Goal: Information Seeking & Learning: Find specific fact

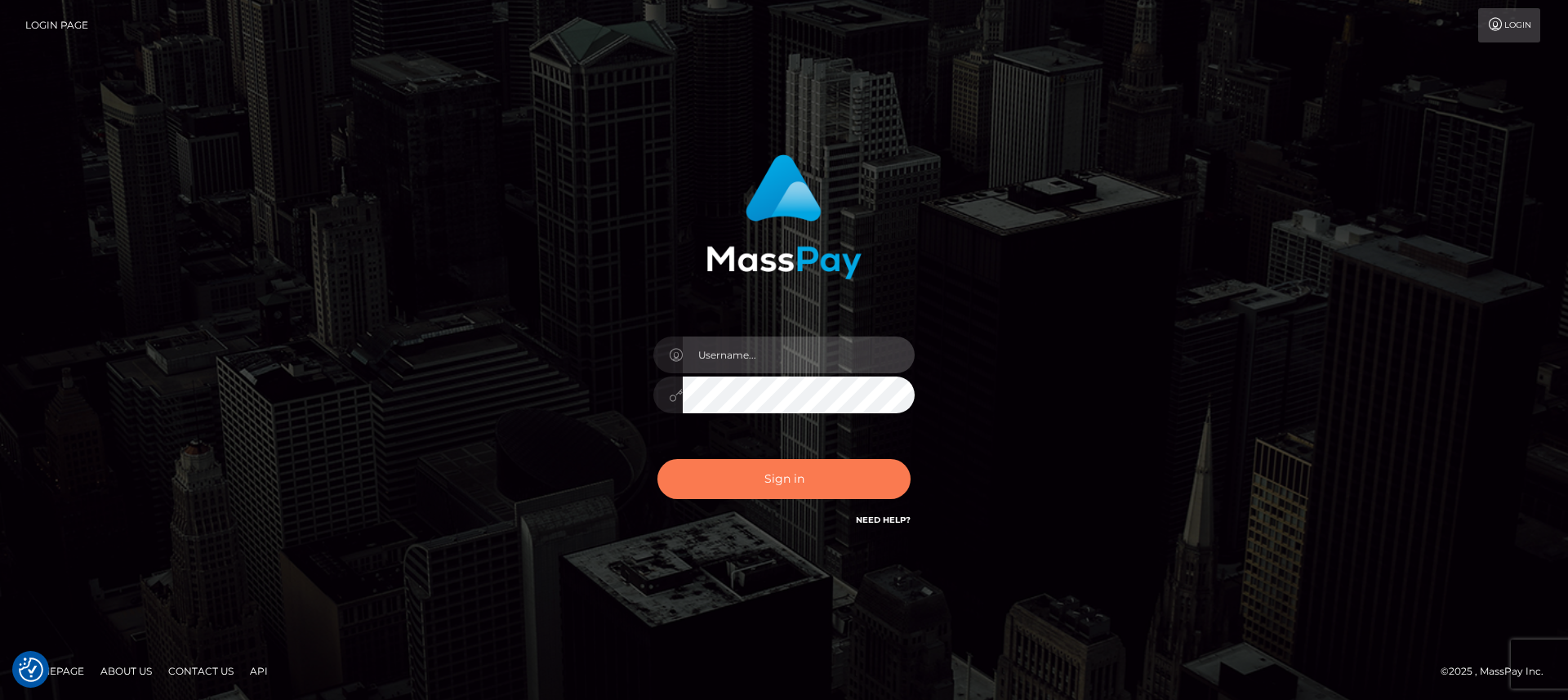
type input "[DOMAIN_NAME]"
click at [715, 478] on button "Sign in" at bounding box center [783, 479] width 253 height 40
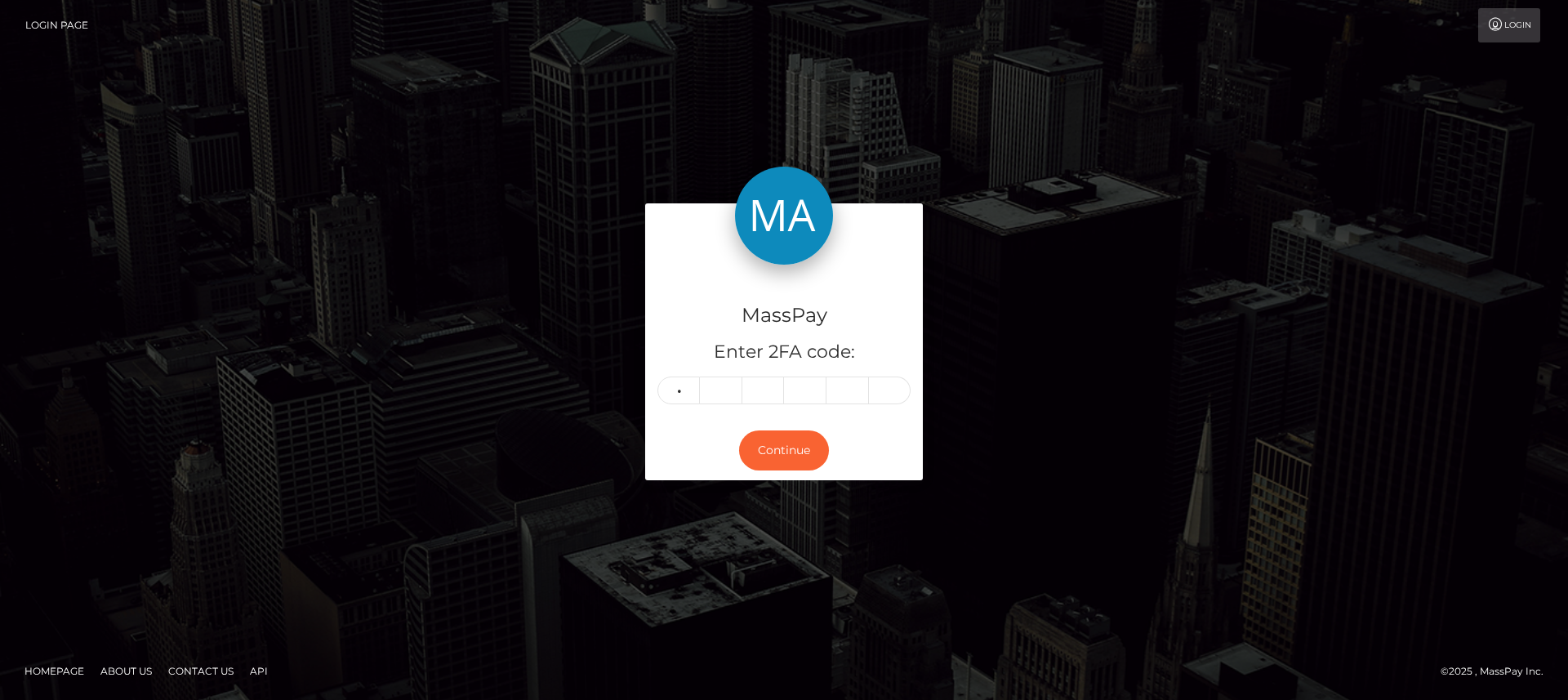
type input "5"
type input "8"
type input "3"
type input "1"
type input "6"
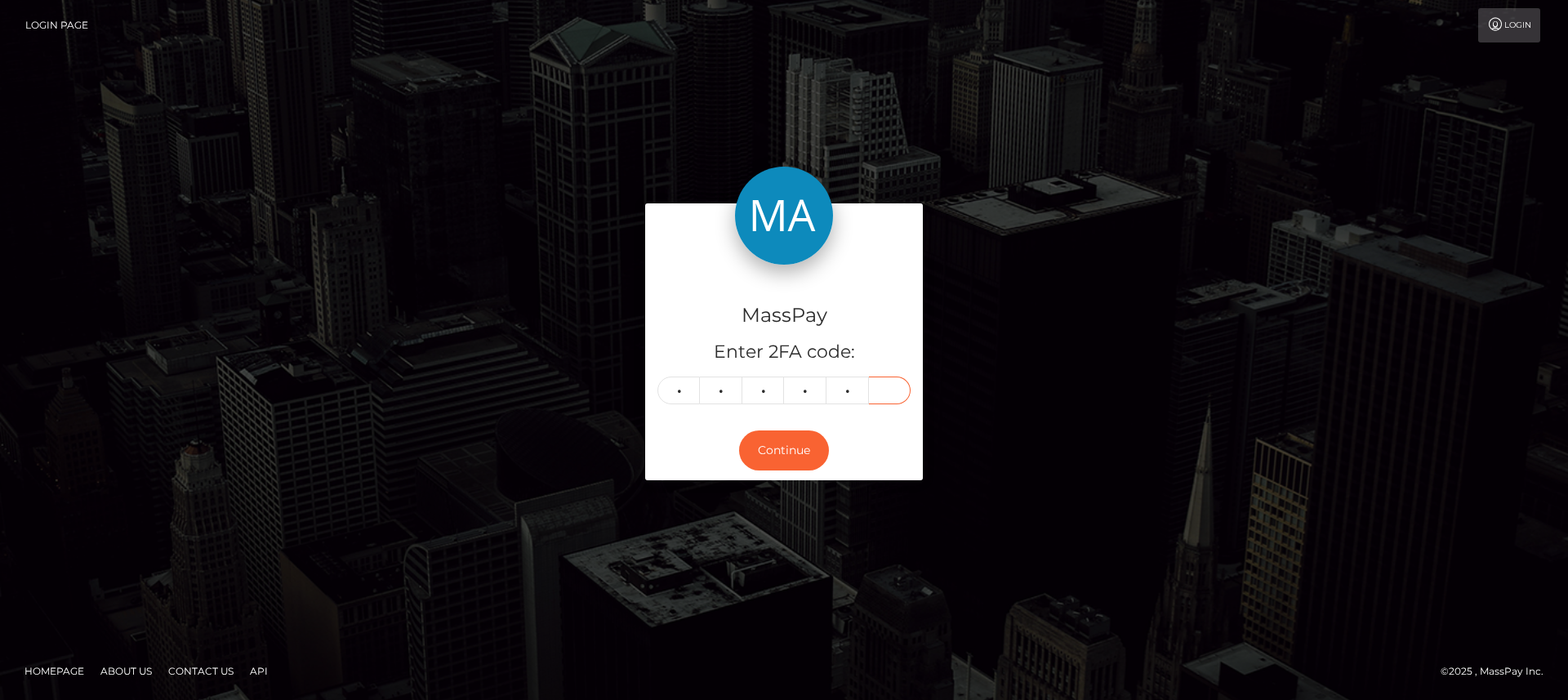
type input "8"
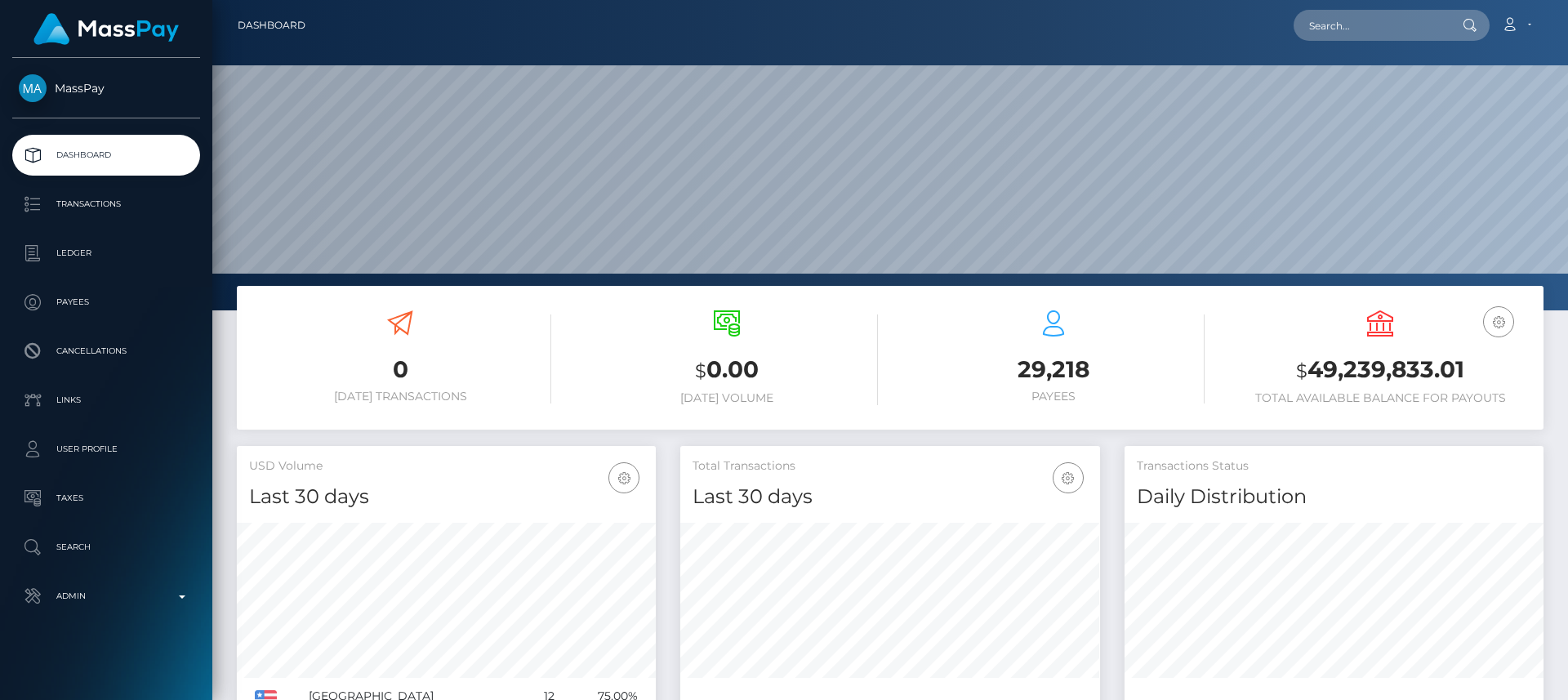
scroll to position [290, 420]
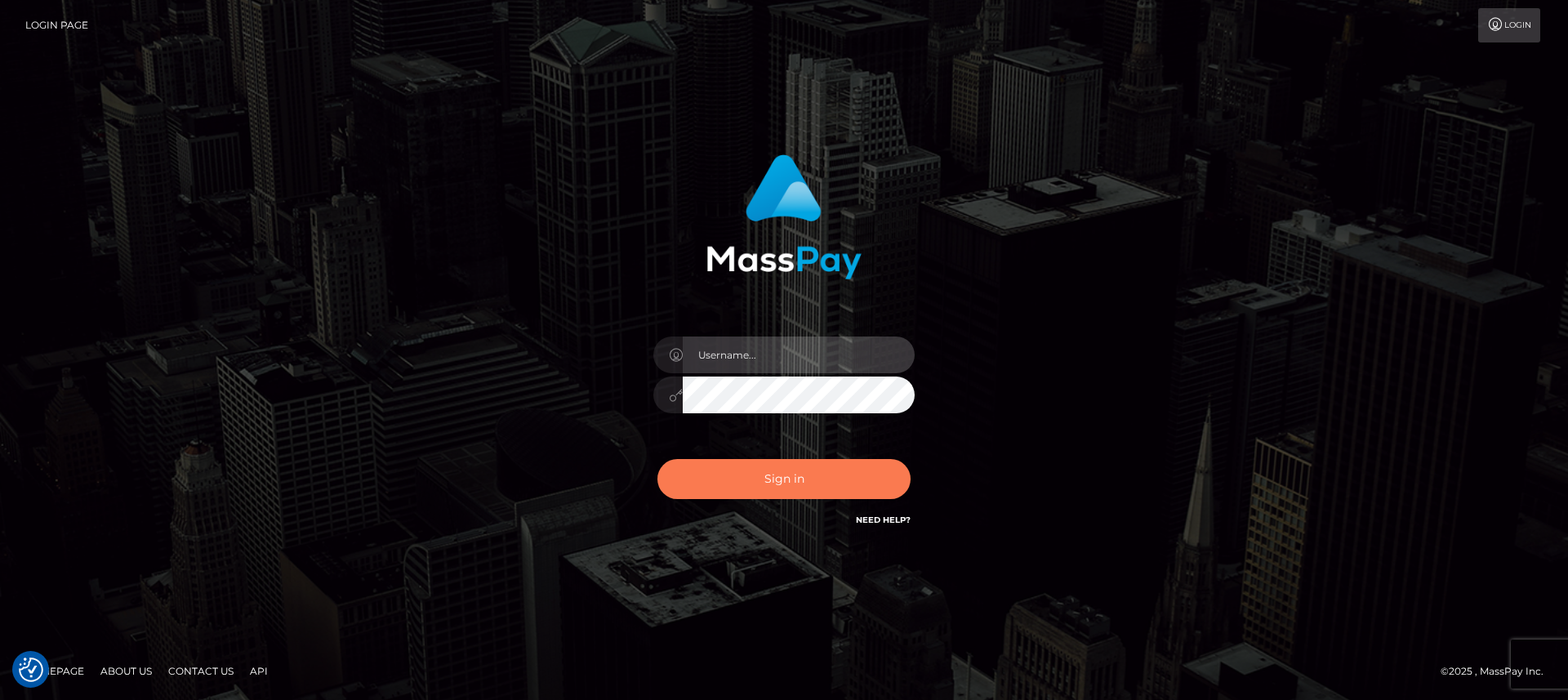
type input "nt.es"
click at [806, 473] on button "Sign in" at bounding box center [783, 479] width 253 height 40
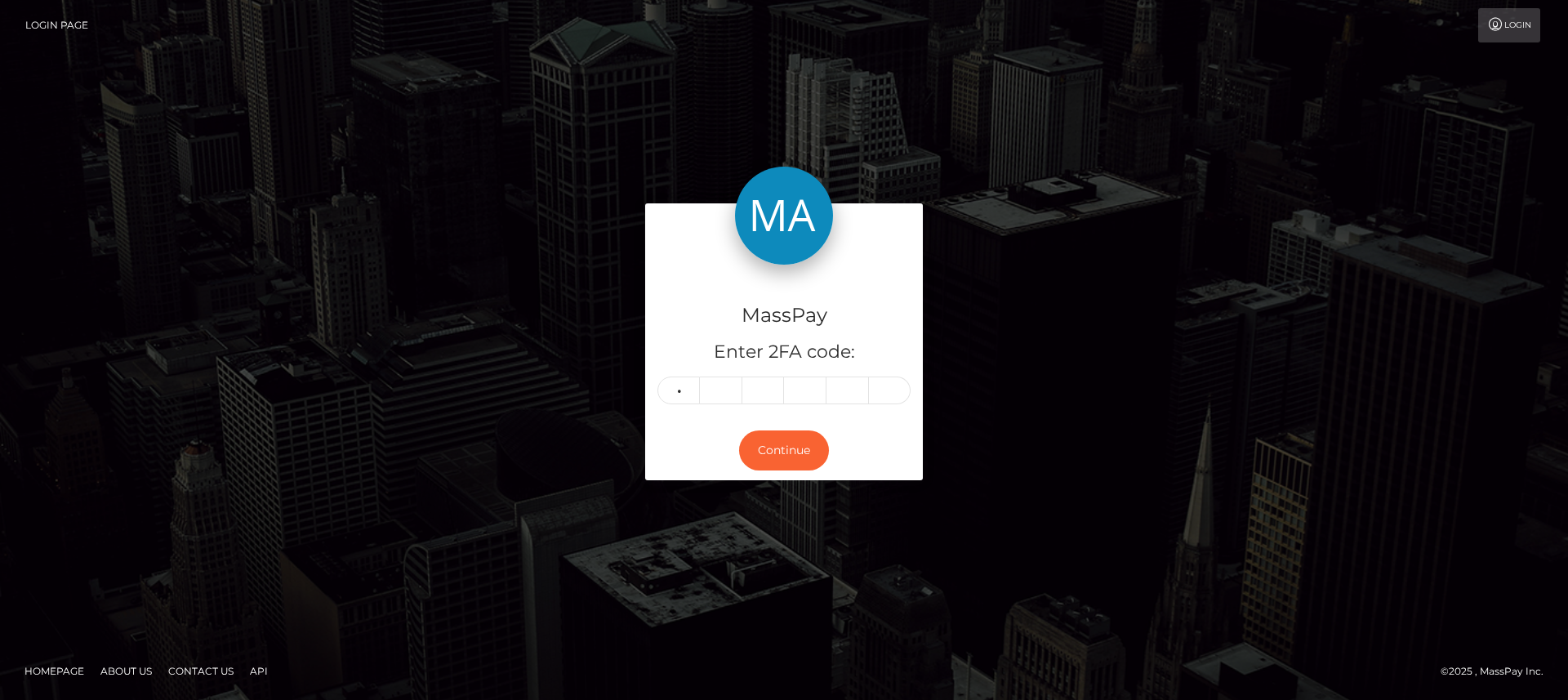
type input "3"
type input "5"
type input "9"
type input "5"
type input "6"
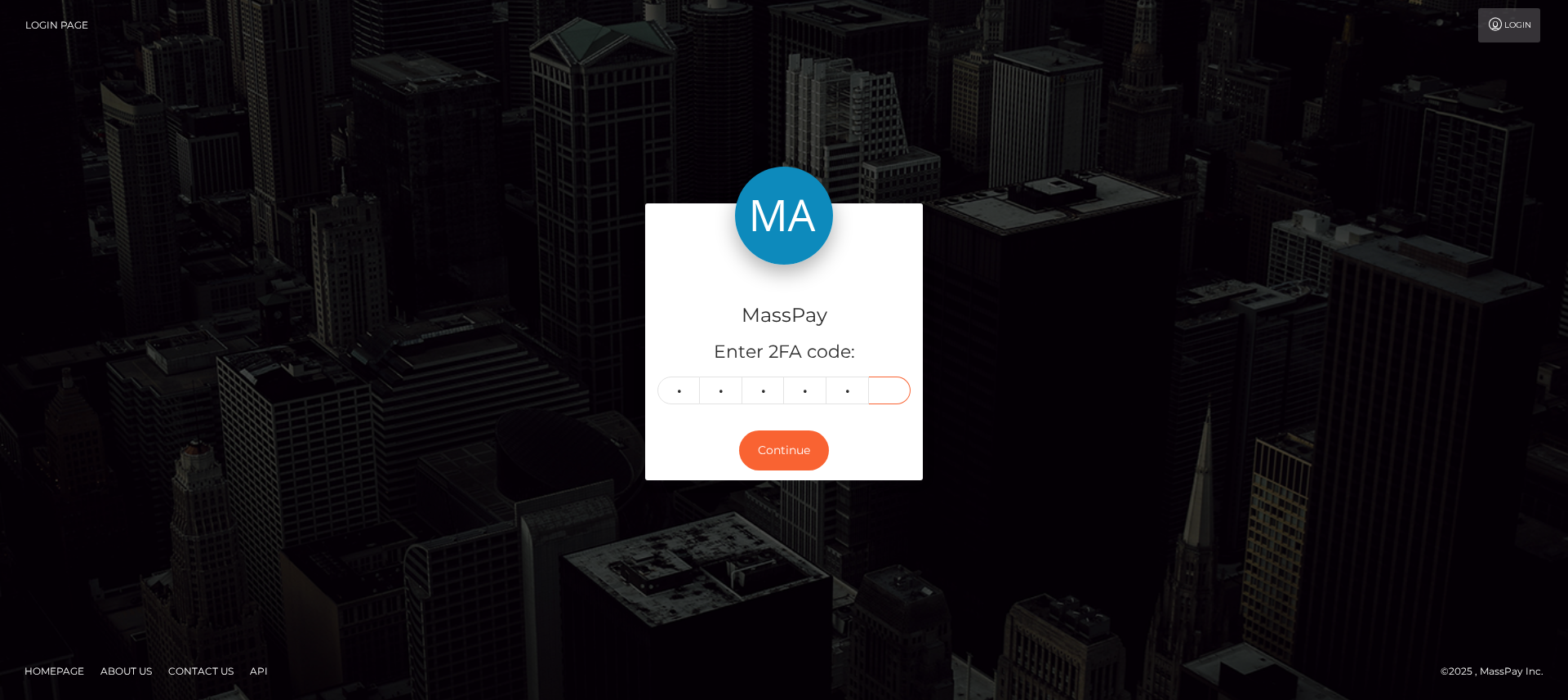
type input "1"
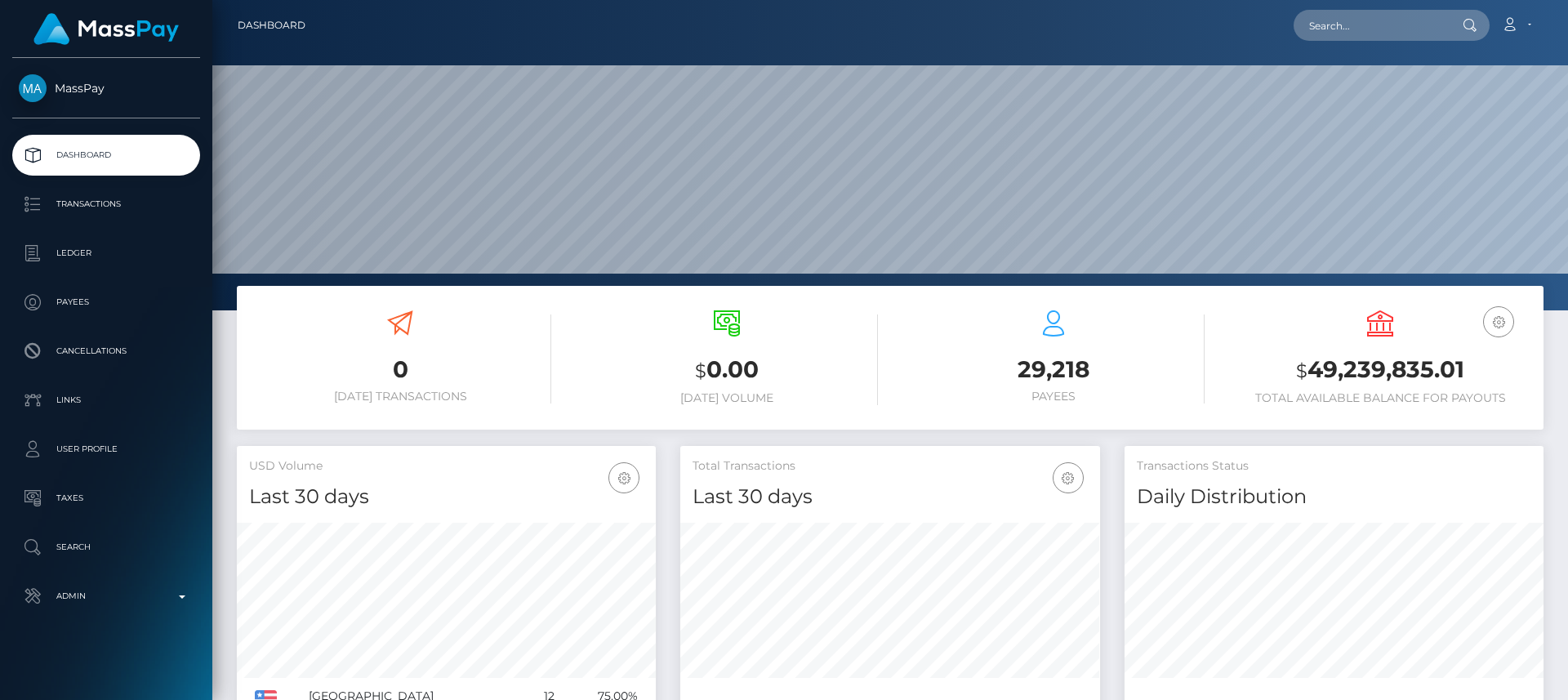
scroll to position [290, 420]
click at [1416, 30] on input "text" at bounding box center [1370, 26] width 153 height 31
paste input "[EMAIL_ADDRESS][DOMAIN_NAME]"
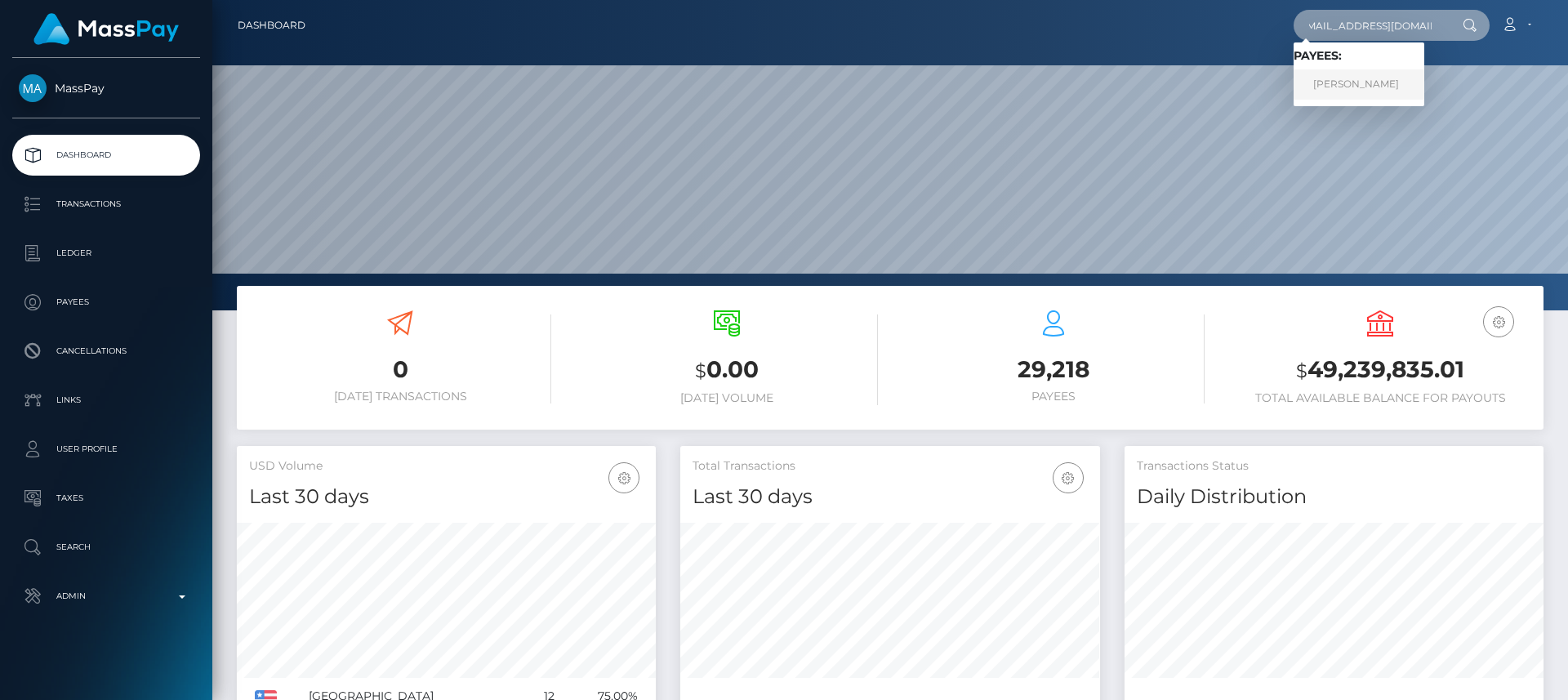
type input "[EMAIL_ADDRESS][DOMAIN_NAME]"
click at [1343, 87] on link "Linda Hoknes" at bounding box center [1358, 84] width 131 height 30
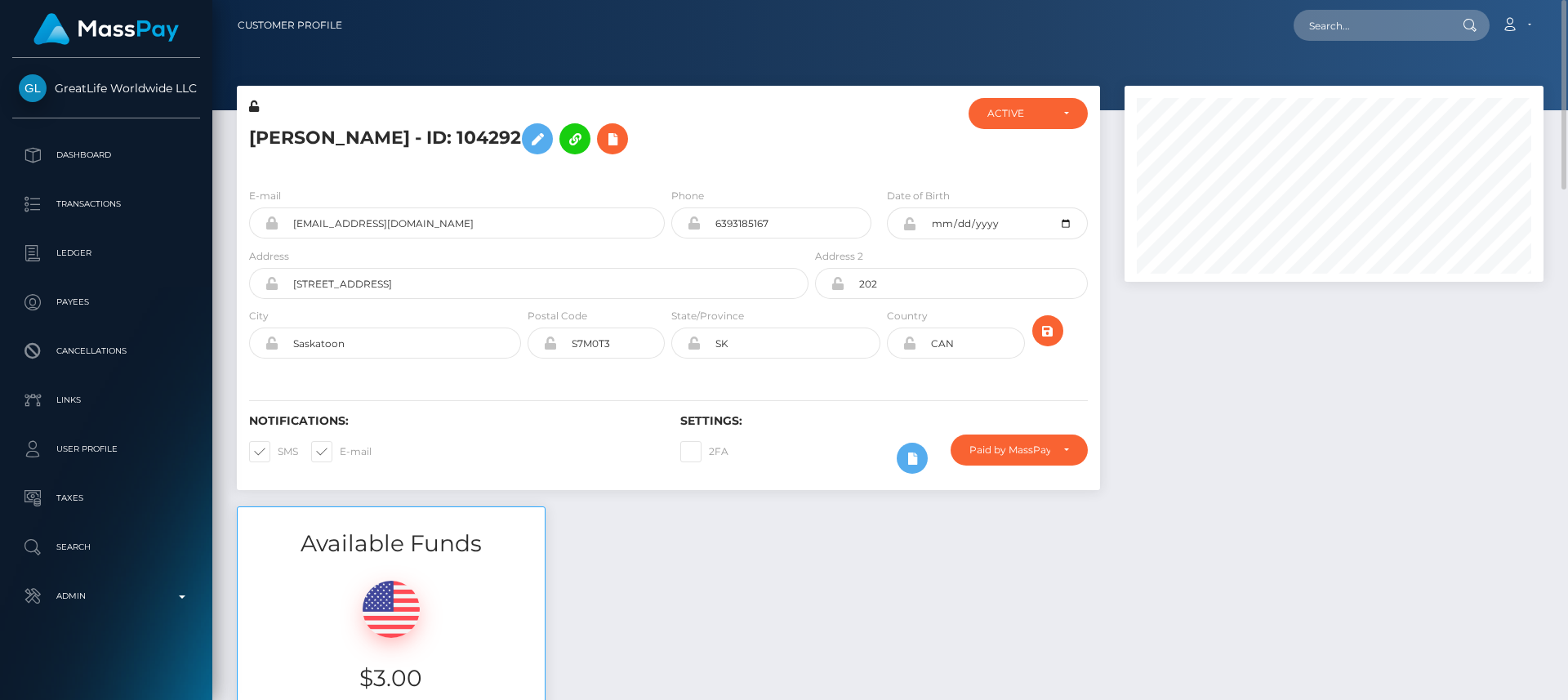
click at [261, 139] on h5 "[PERSON_NAME] - ID: 104292" at bounding box center [524, 139] width 550 height 47
copy h5 "[PERSON_NAME]"
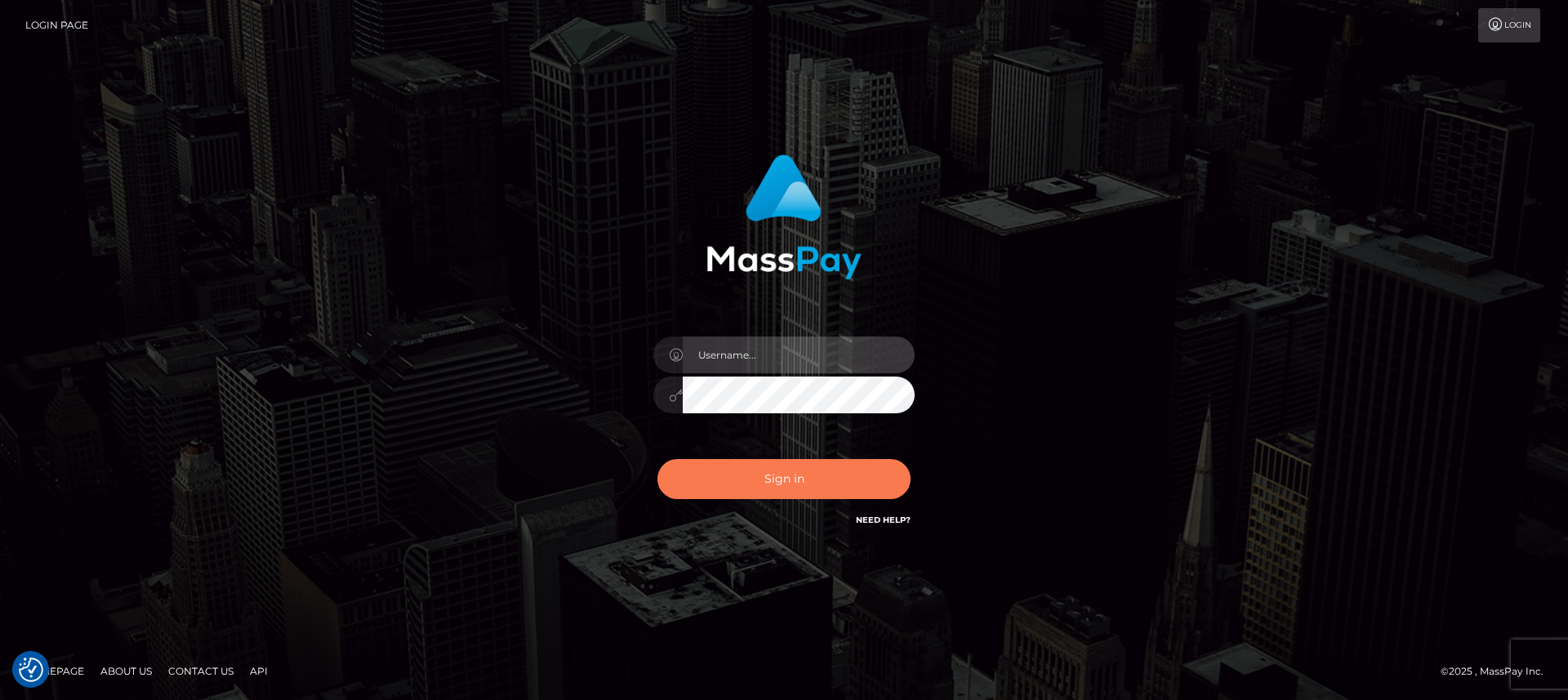
type input "[DOMAIN_NAME]"
click at [686, 469] on button "Sign in" at bounding box center [783, 479] width 253 height 40
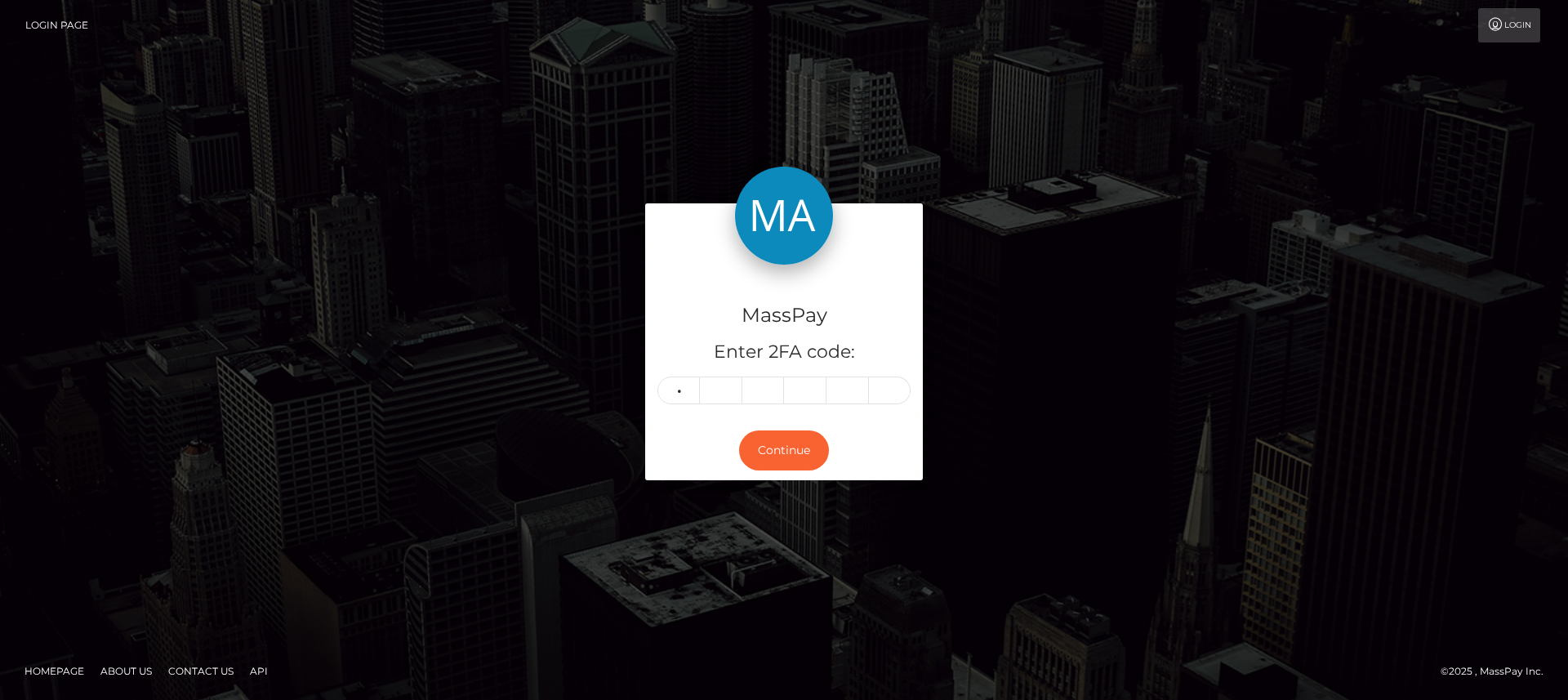
type input "1"
type input "7"
type input "5"
type input "2"
type input "7"
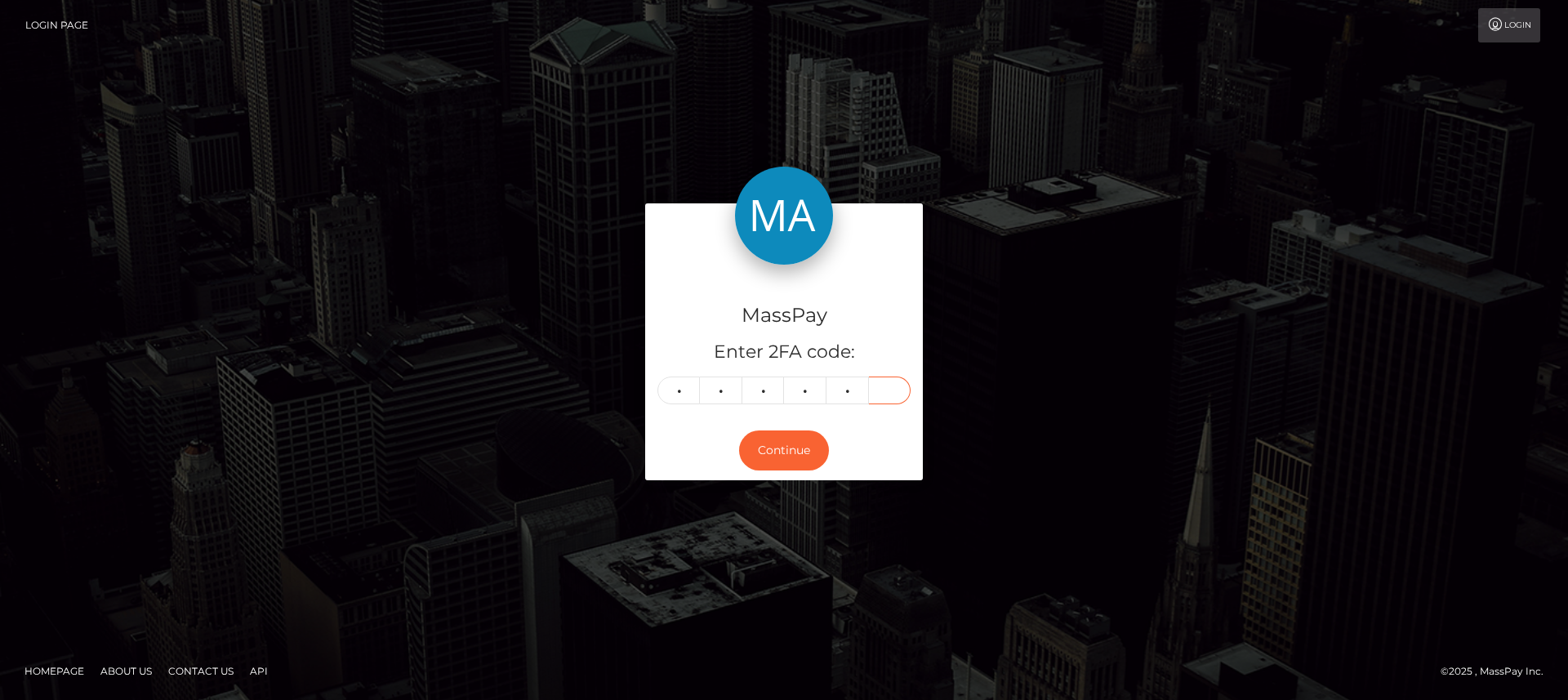
type input "5"
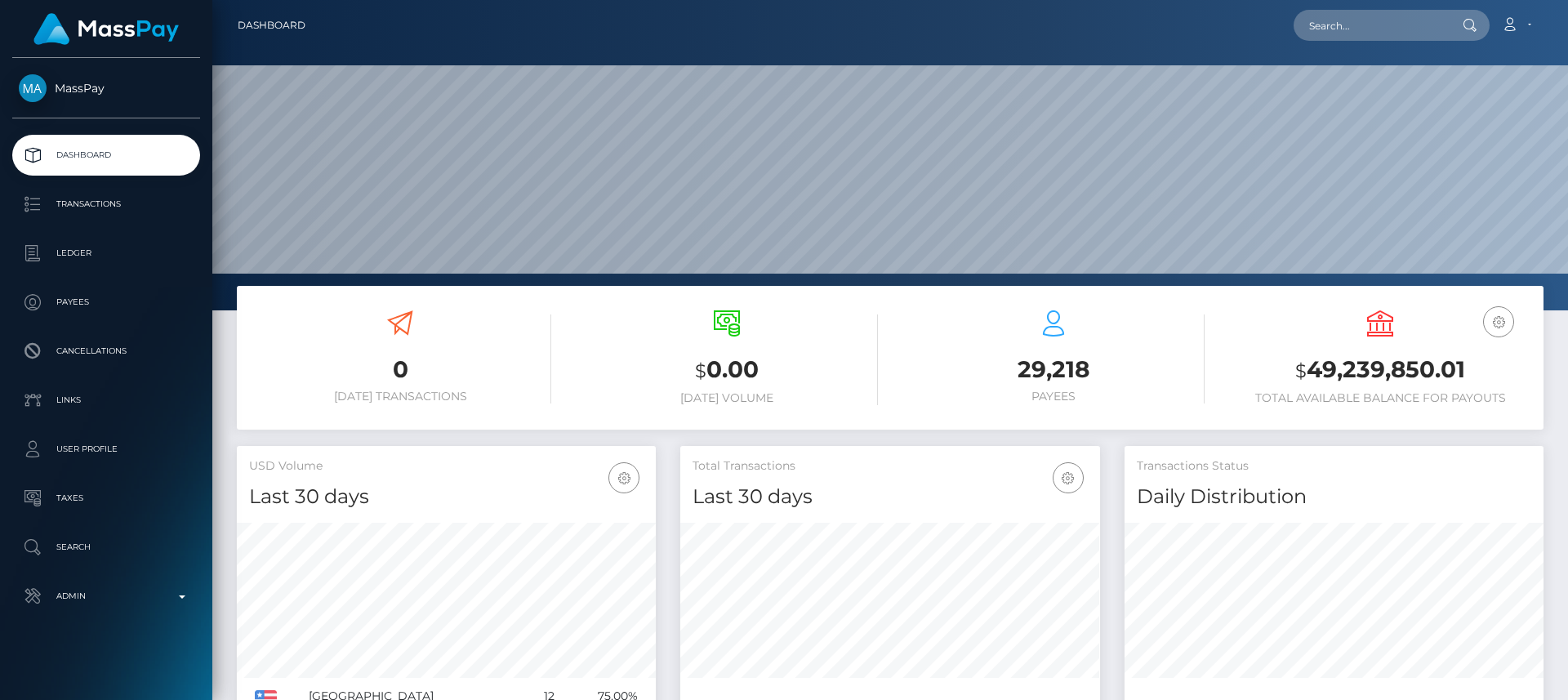
scroll to position [290, 420]
click at [1373, 10] on input "text" at bounding box center [1370, 26] width 153 height 31
paste input "yossarias508@gmail.com"
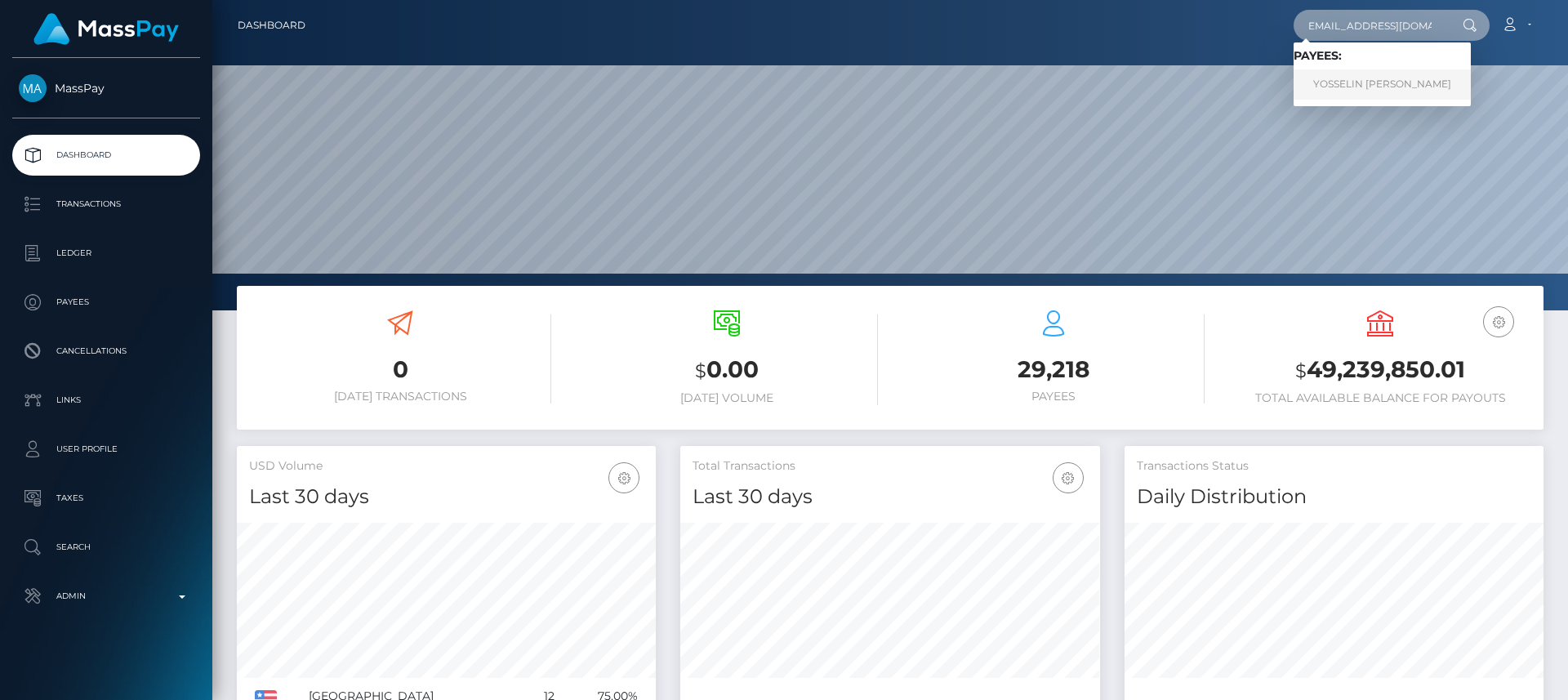
type input "yossarias508@gmail.com"
click at [1364, 73] on link "YOSSELIN CAROLINA CARRANZA ARIAS" at bounding box center [1382, 84] width 177 height 30
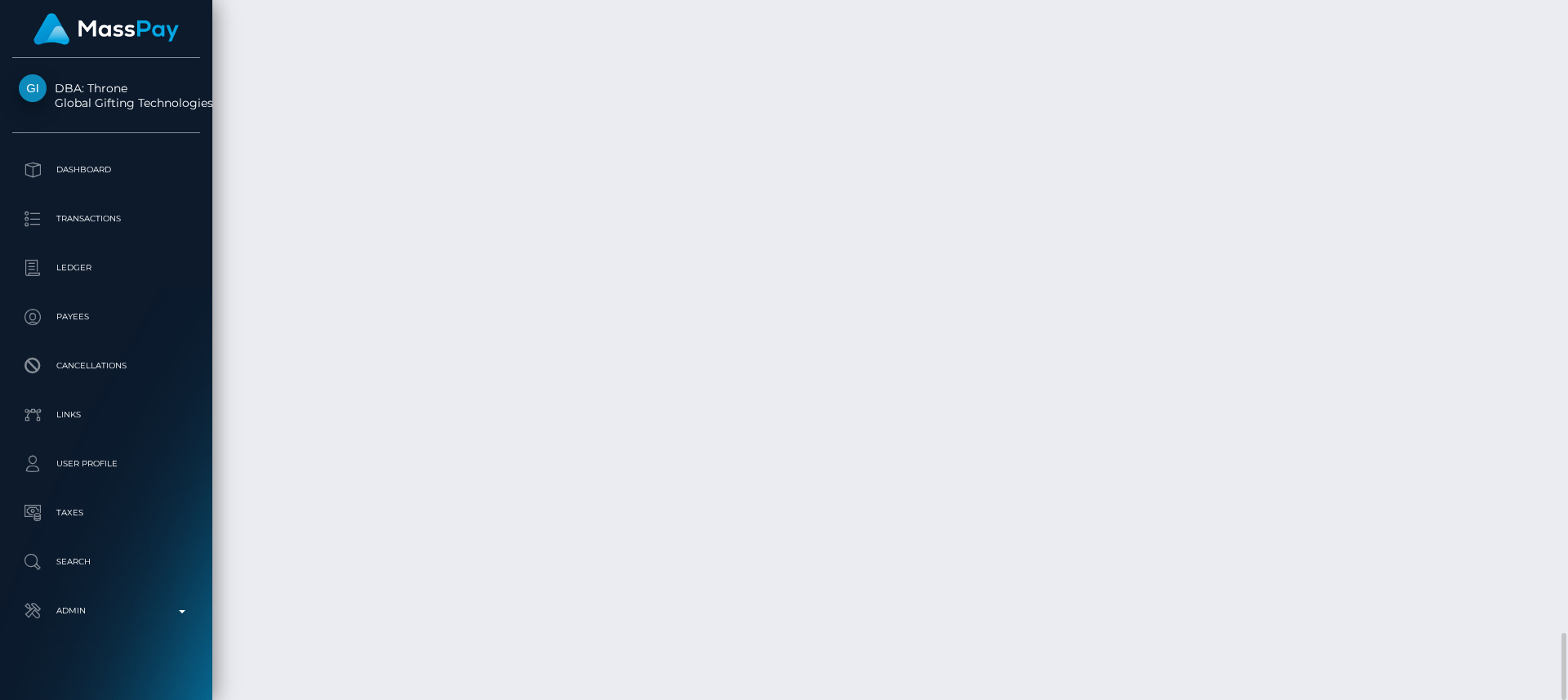
scroll to position [196, 420]
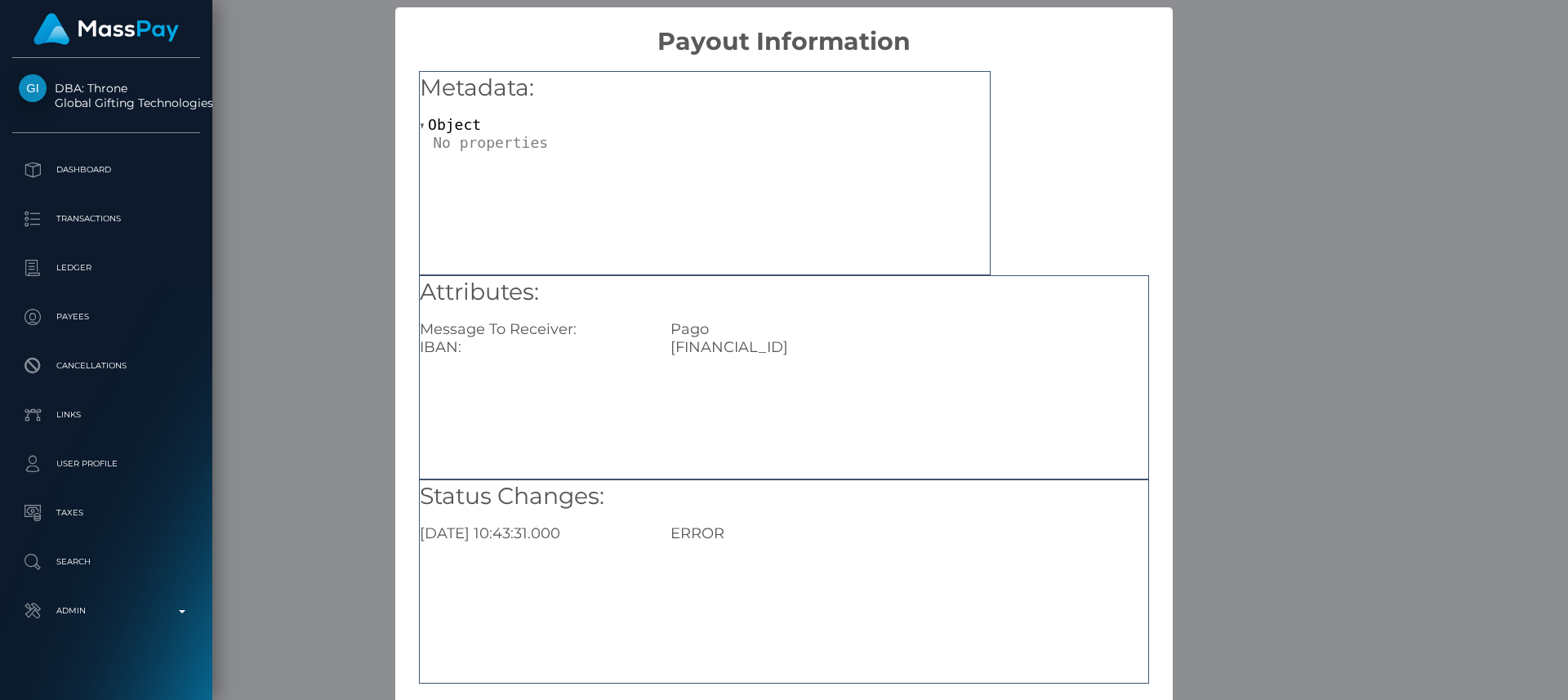
click at [759, 354] on div "ES8921002904010265029998" at bounding box center [908, 347] width 501 height 18
copy div "ES8921002904010265029998"
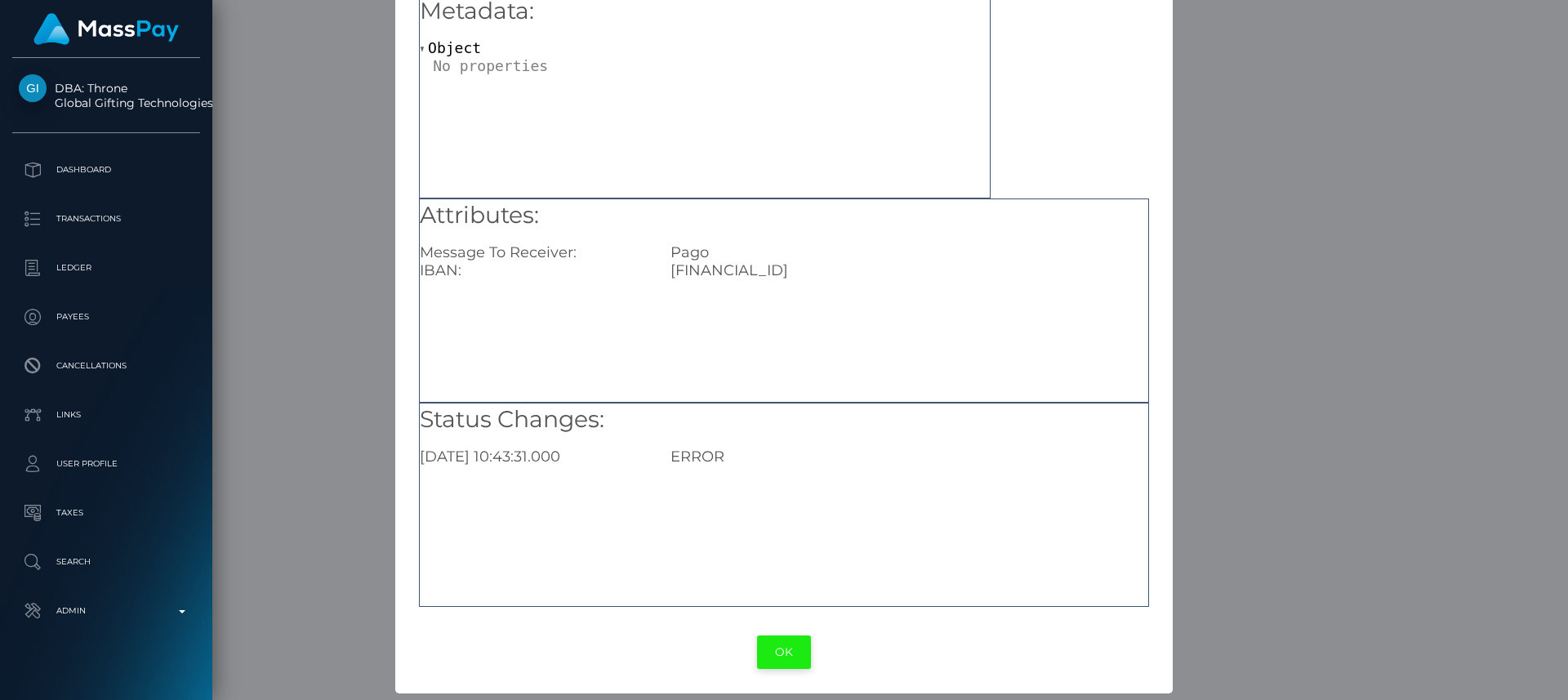
click at [768, 655] on button "OK" at bounding box center [783, 652] width 54 height 34
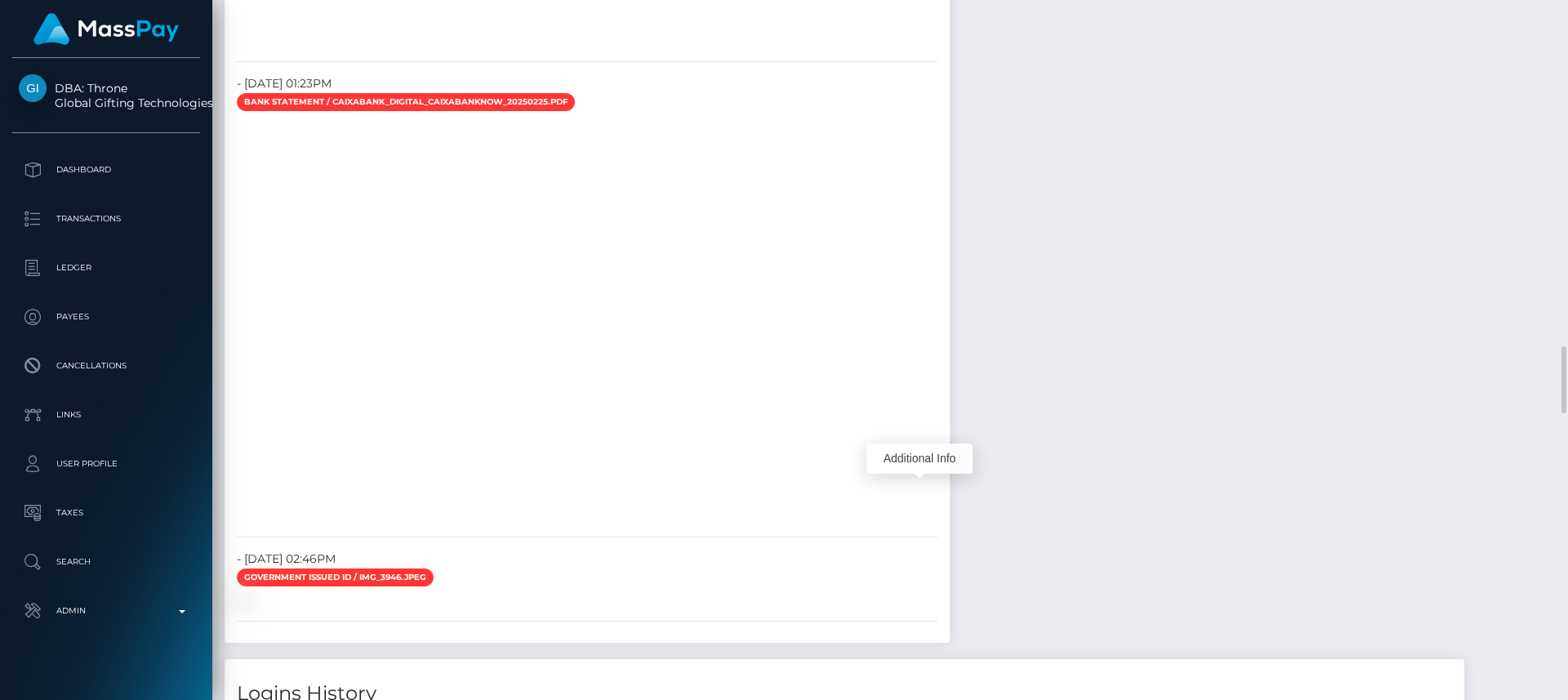
scroll to position [3587, 0]
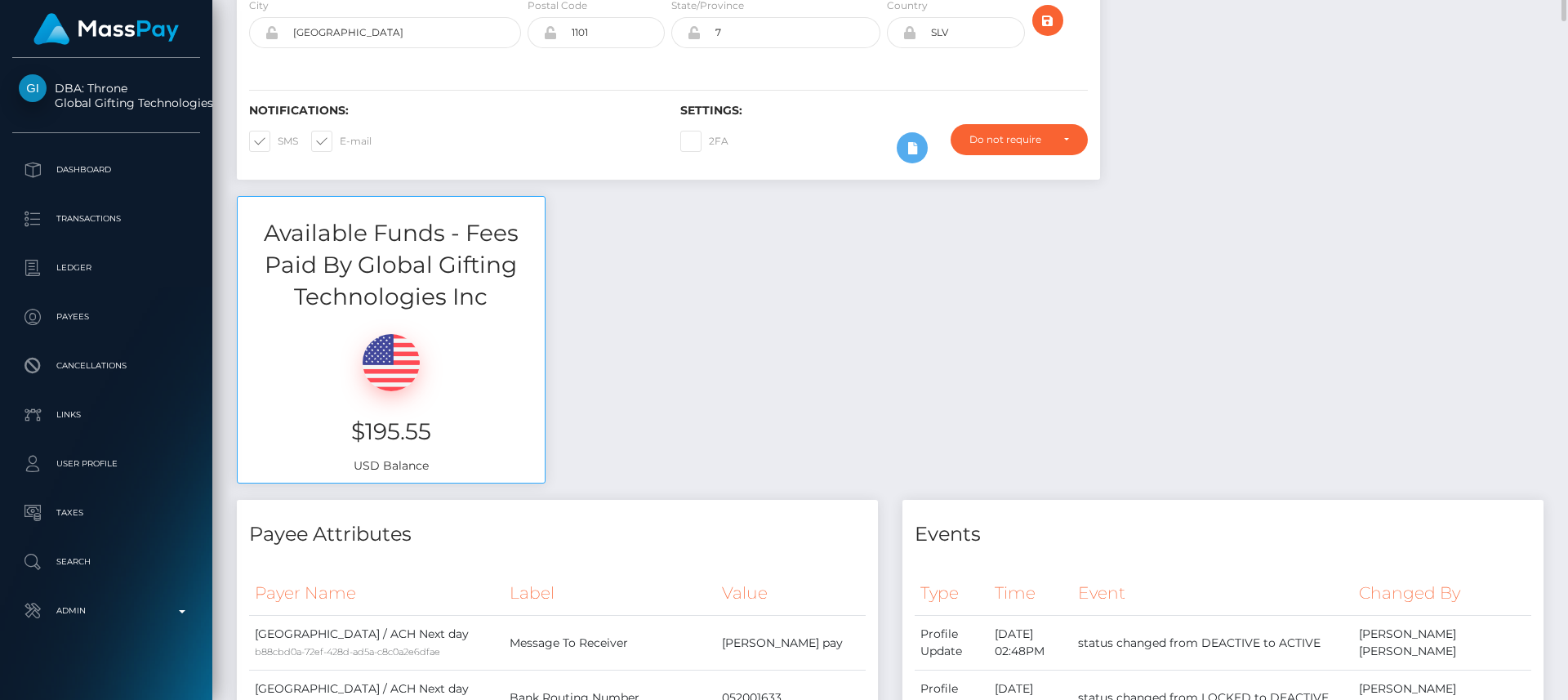
scroll to position [0, 0]
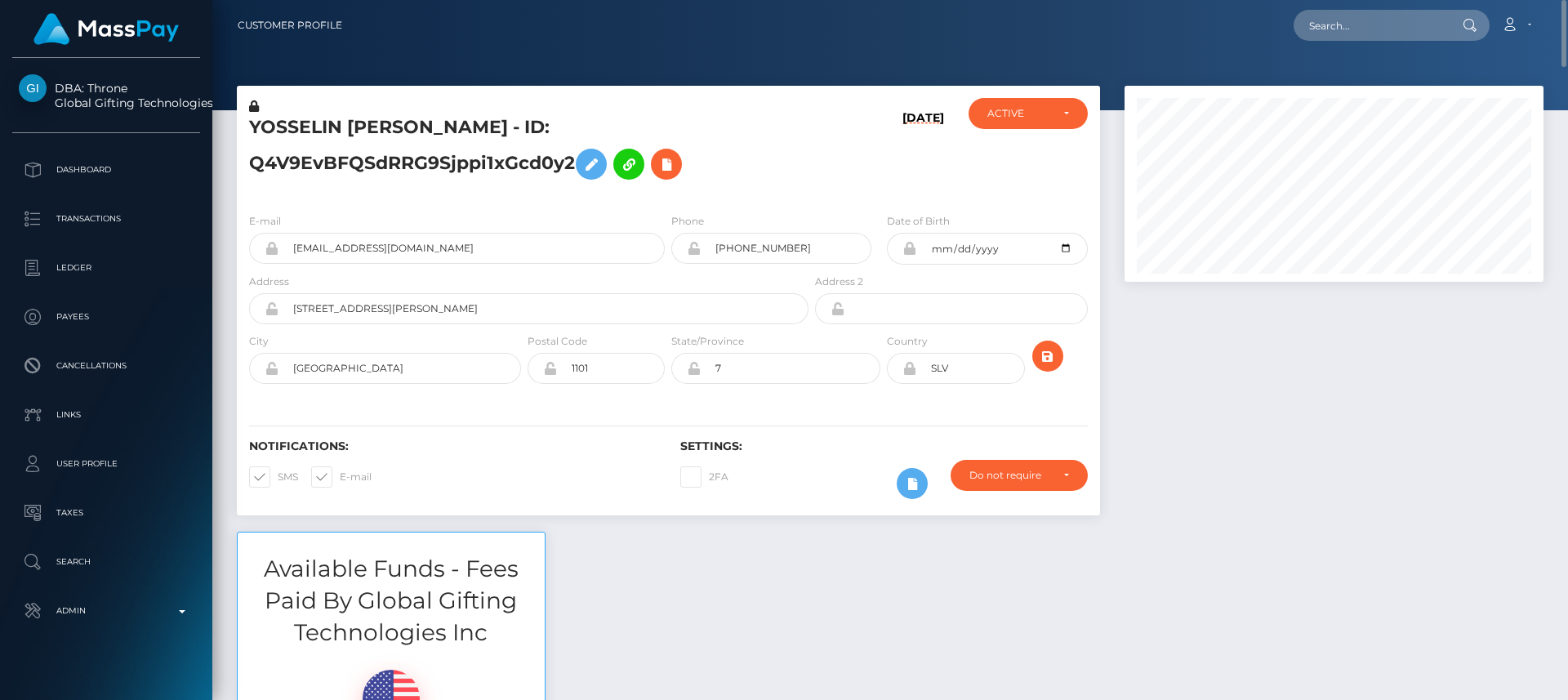
click at [1223, 397] on div at bounding box center [1334, 308] width 444 height 445
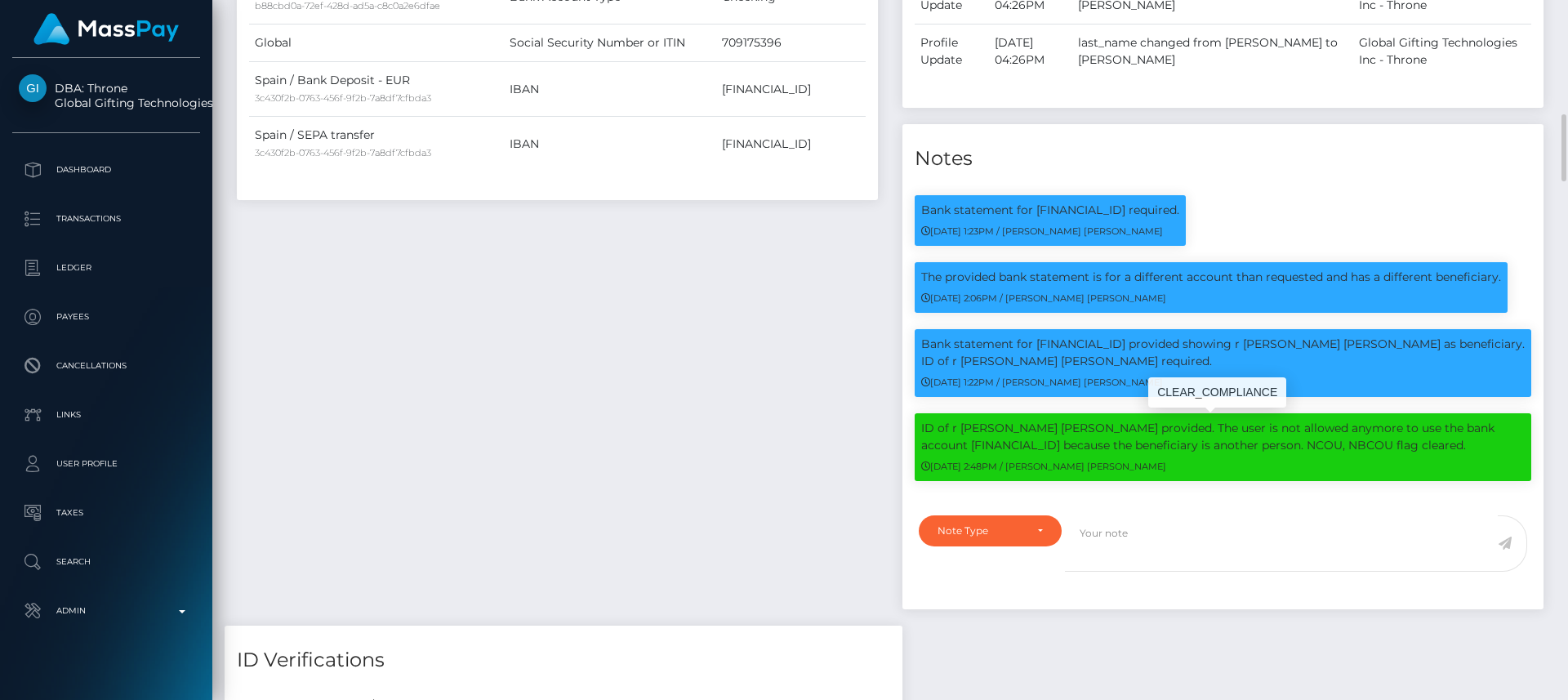
scroll to position [196, 420]
click at [1068, 440] on p "ID of r Evelyn Mejicanos Gordillo De Garo provided. The user is not allowed any…" at bounding box center [1222, 437] width 603 height 35
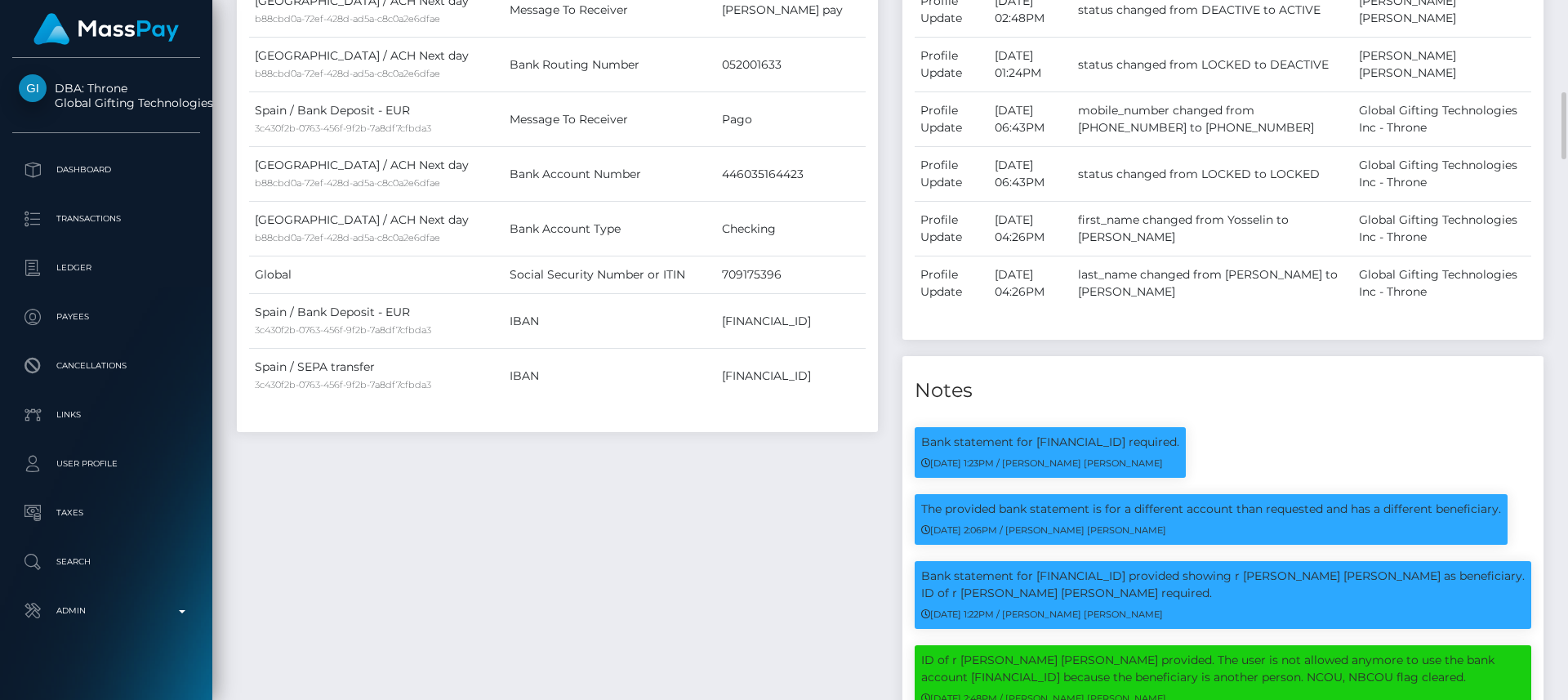
scroll to position [0, 0]
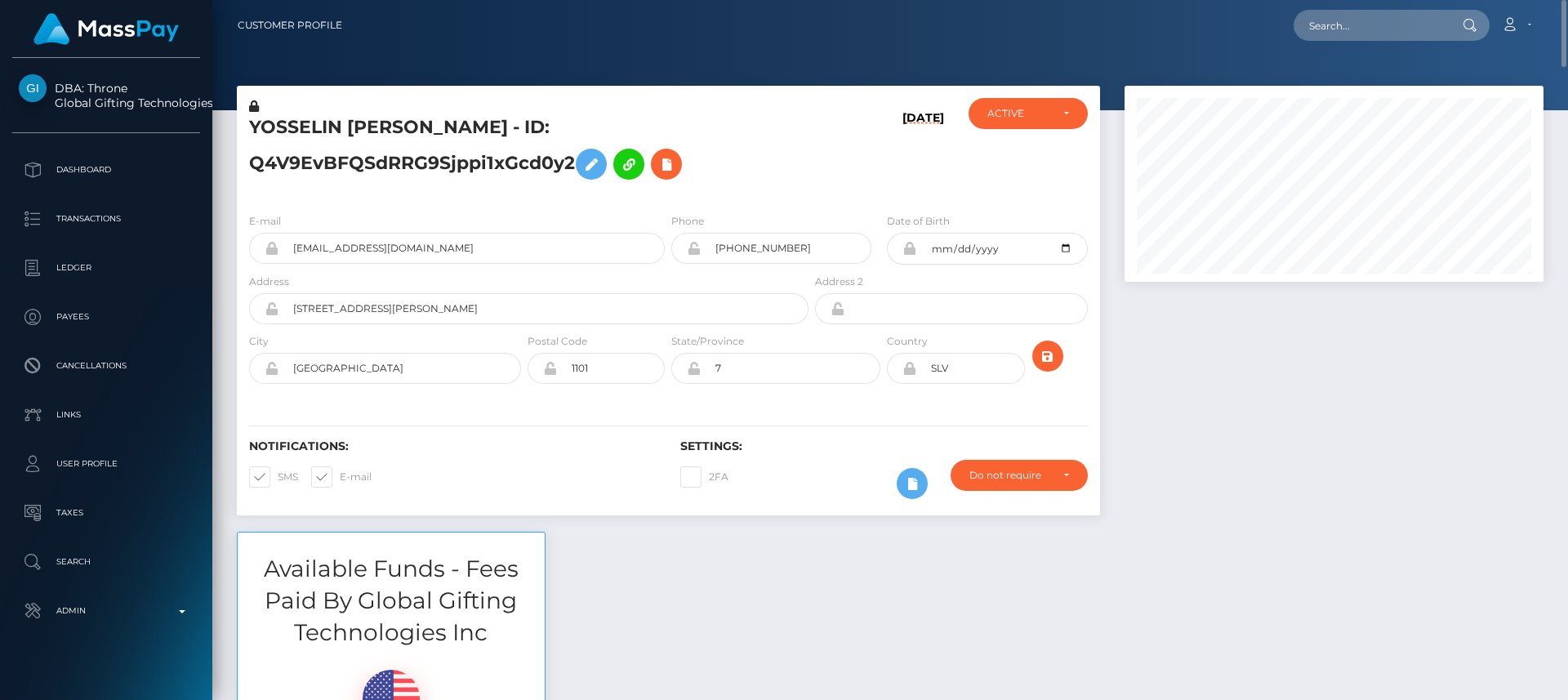
click at [1204, 412] on div at bounding box center [1334, 308] width 444 height 445
click at [588, 568] on div "Available Funds - Fees Paid By Global Gifting Technologies Inc $195.55 USD Bala…" at bounding box center [890, 683] width 1331 height 304
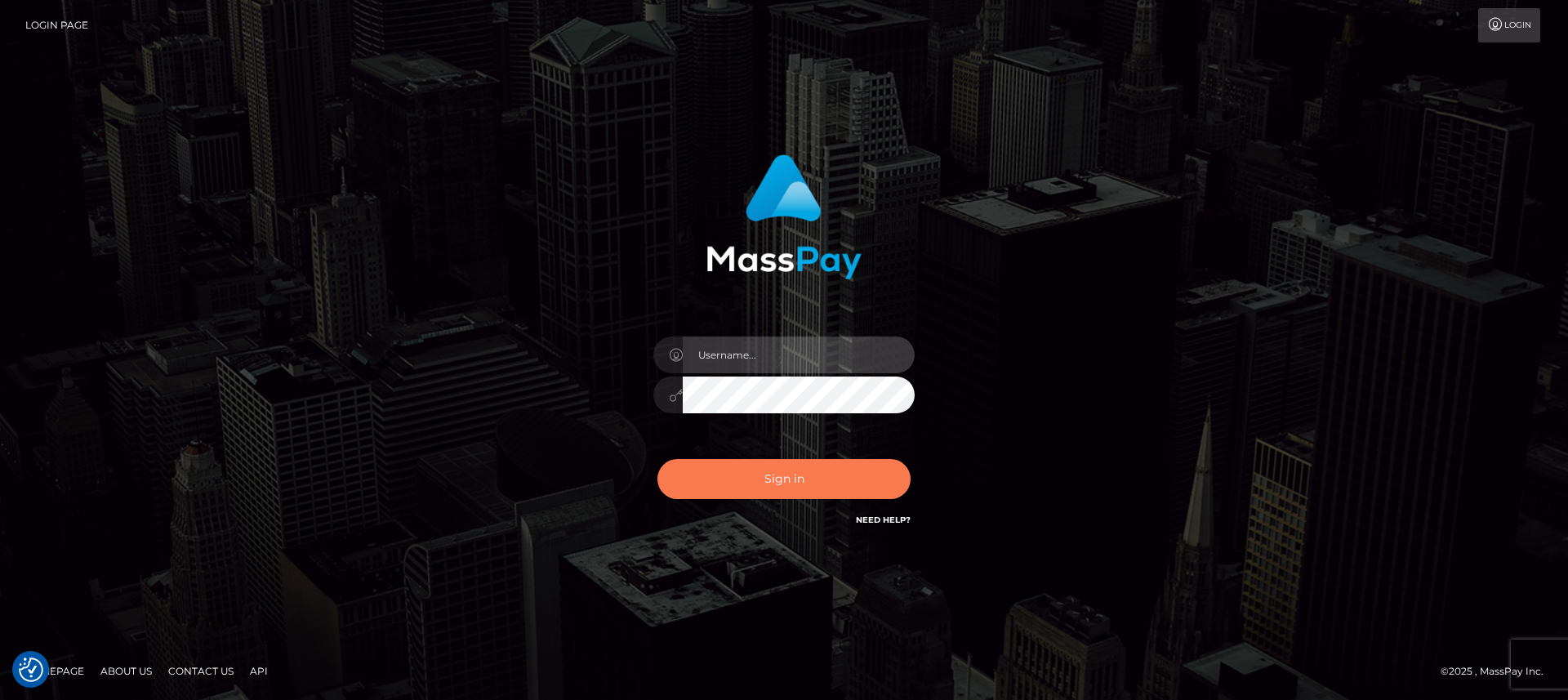
type input "[DOMAIN_NAME]"
click at [727, 465] on button "Sign in" at bounding box center [783, 479] width 253 height 40
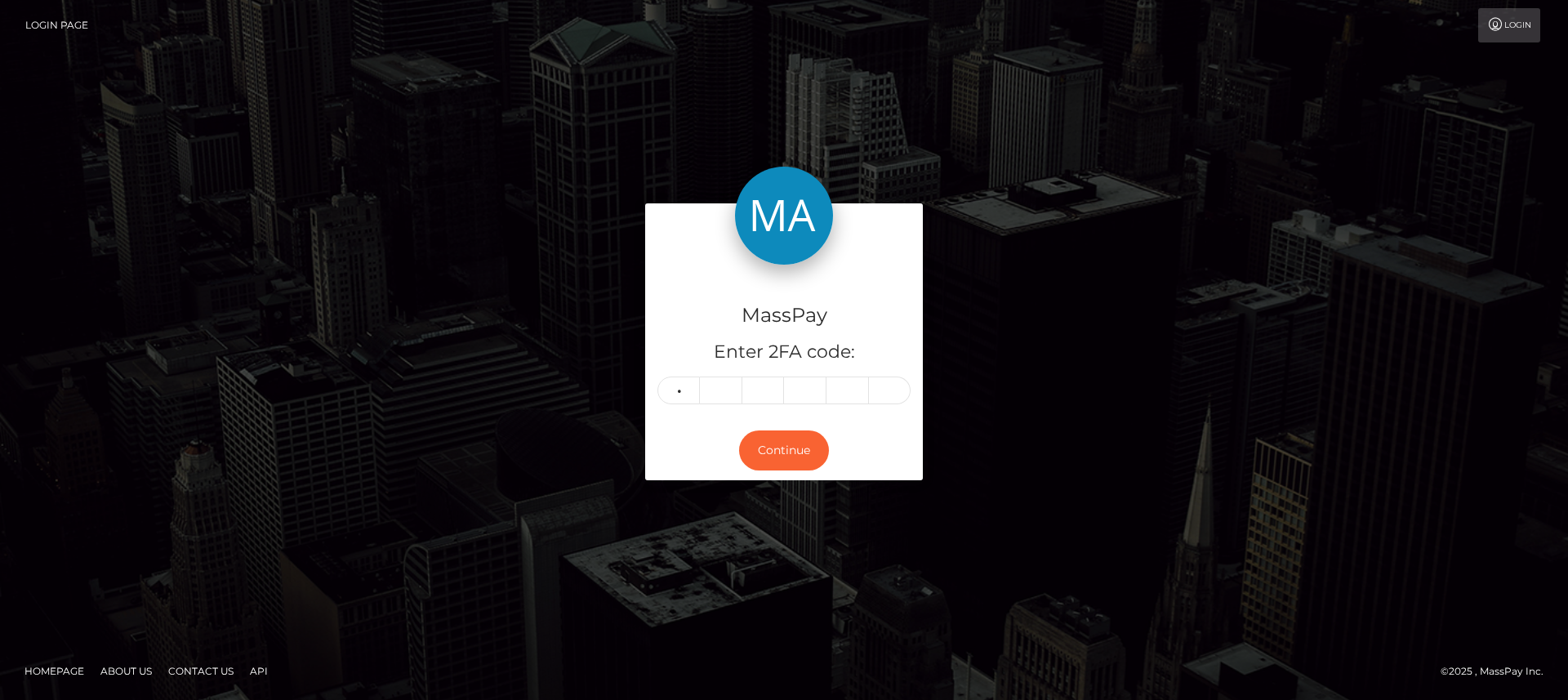
type input "4"
type input "9"
type input "5"
type input "3"
type input "7"
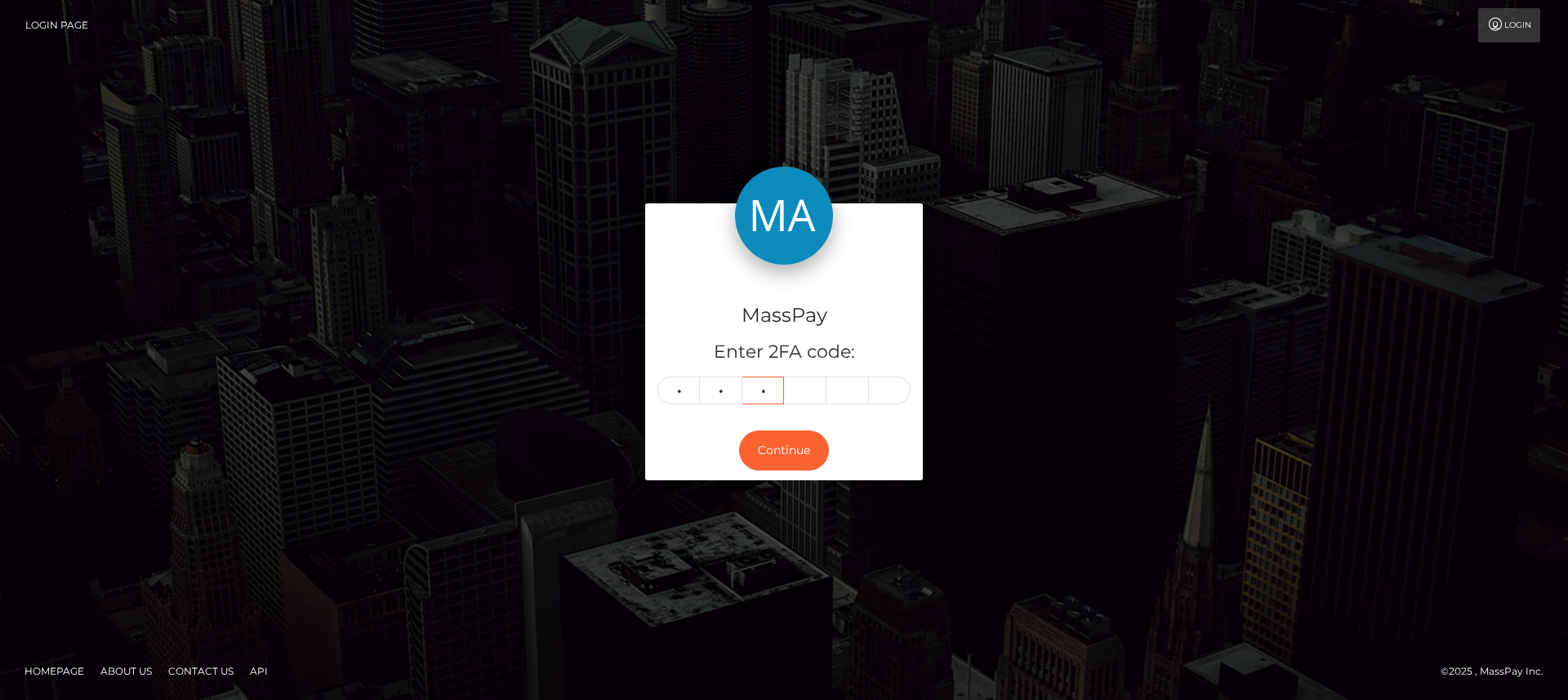
type input "2"
type input "1"
type input "5"
type input "0"
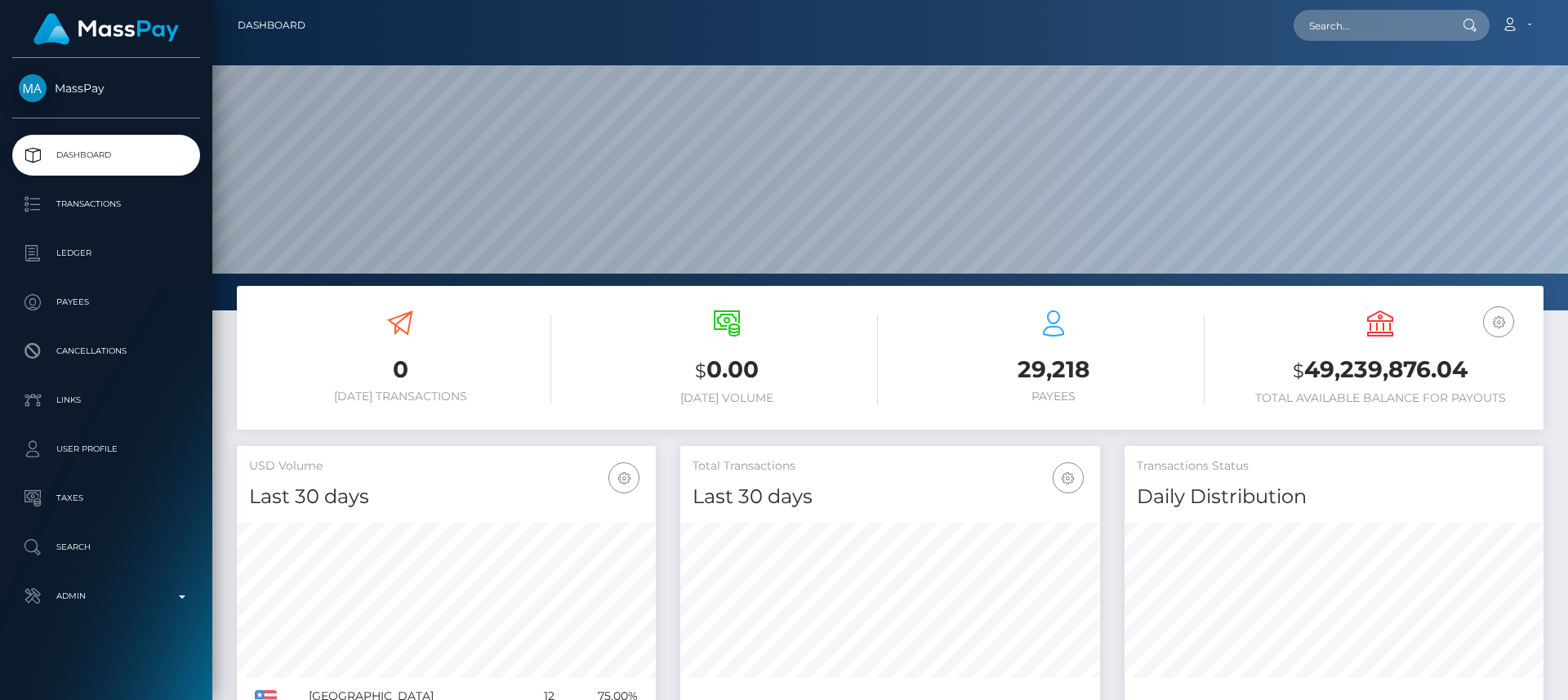
scroll to position [290, 420]
click at [1409, 26] on input "text" at bounding box center [1370, 26] width 153 height 31
paste input "pereverziv.vlad@gmail.com"
type input "pereverziv.vlad@gmail.co"
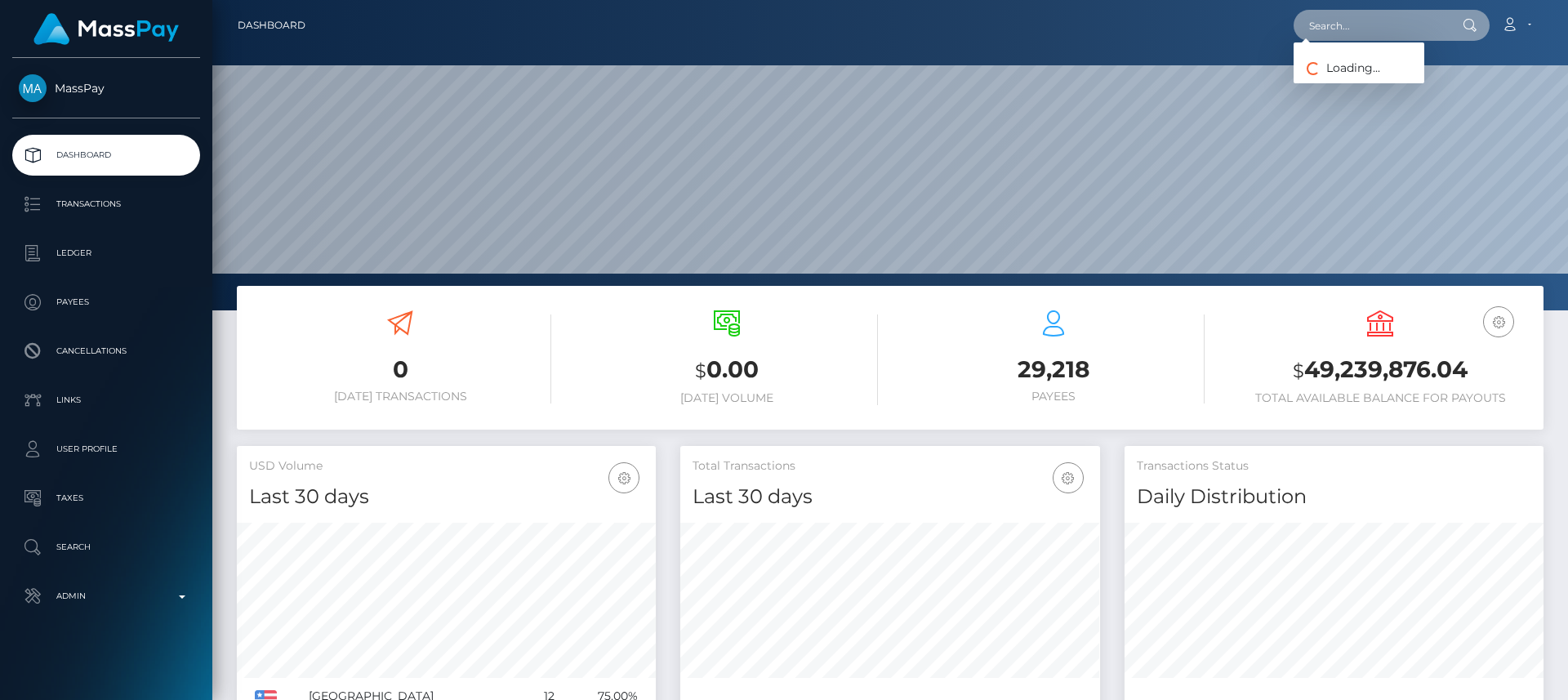
scroll to position [0, 0]
paste input "pereverzivvlad@gmail.com"
type input "pereverzivvlad@gmail.com"
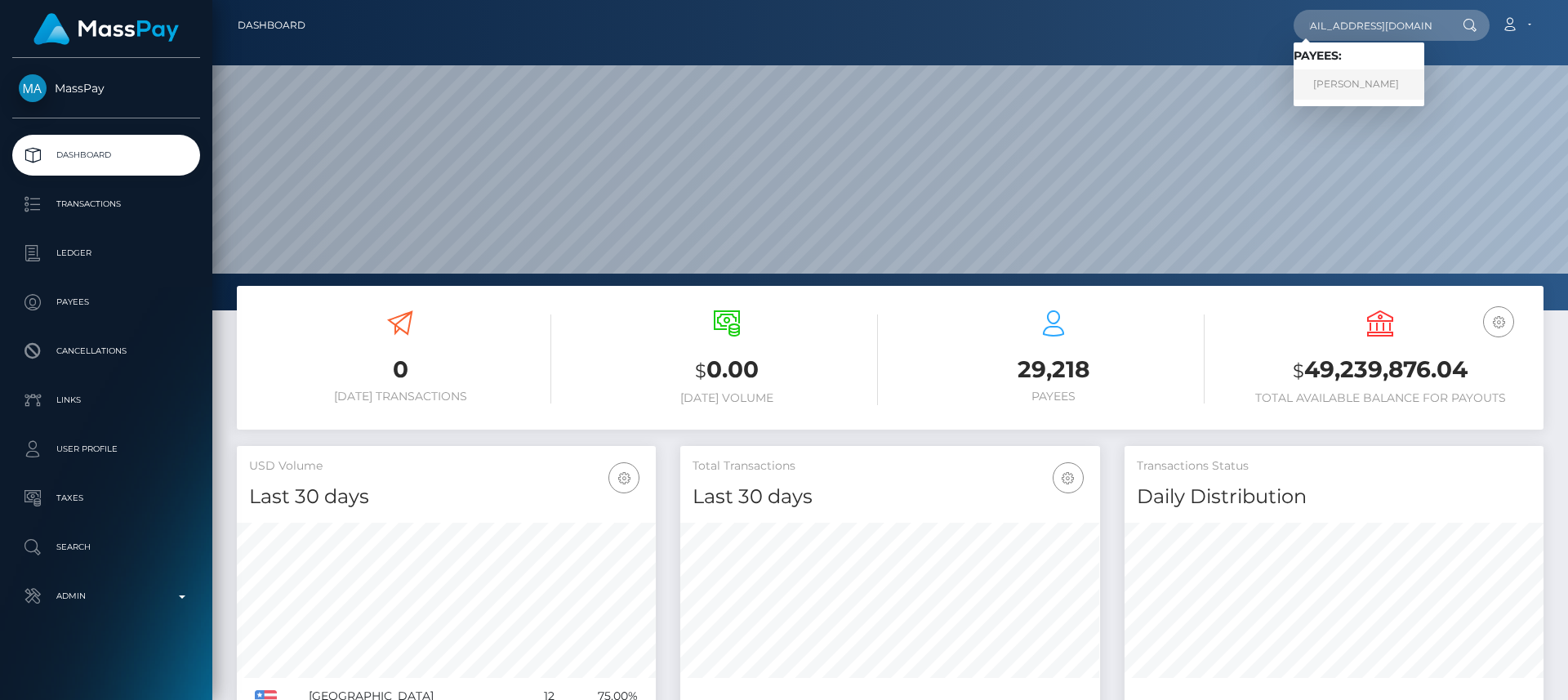
scroll to position [0, 0]
click at [1346, 89] on link "Vladyslav Pereverziev" at bounding box center [1358, 84] width 131 height 30
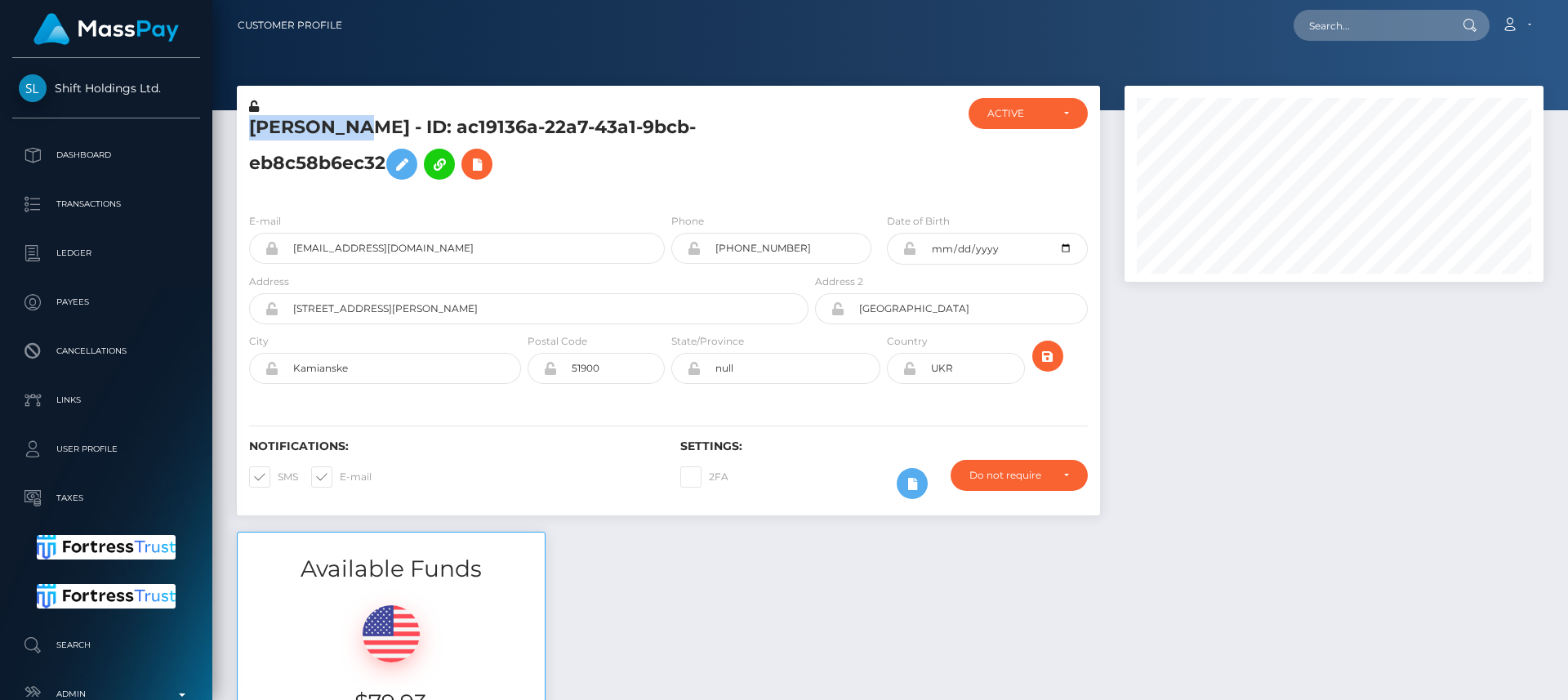
scroll to position [196, 420]
click at [648, 593] on div "Available Funds $79.93 USD Balance" at bounding box center [890, 651] width 1331 height 240
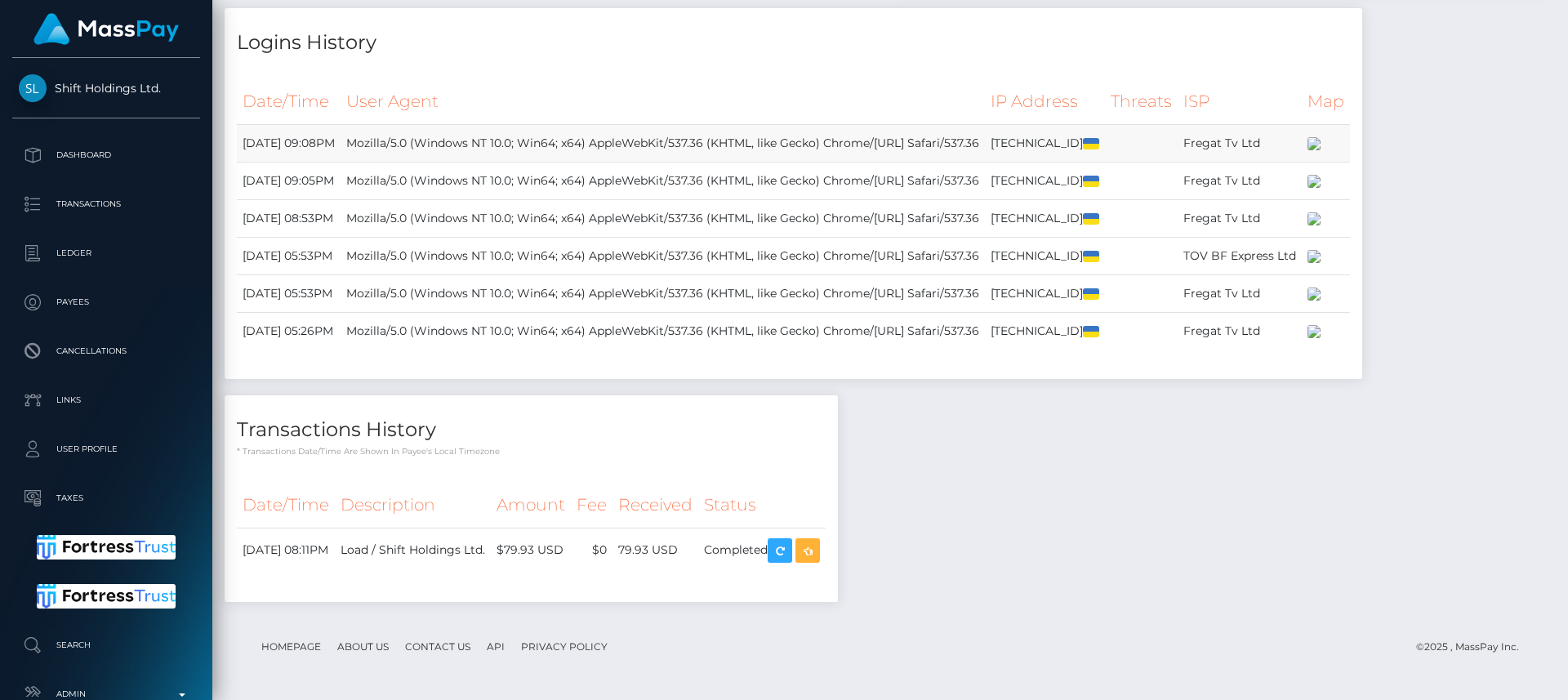
scroll to position [0, 0]
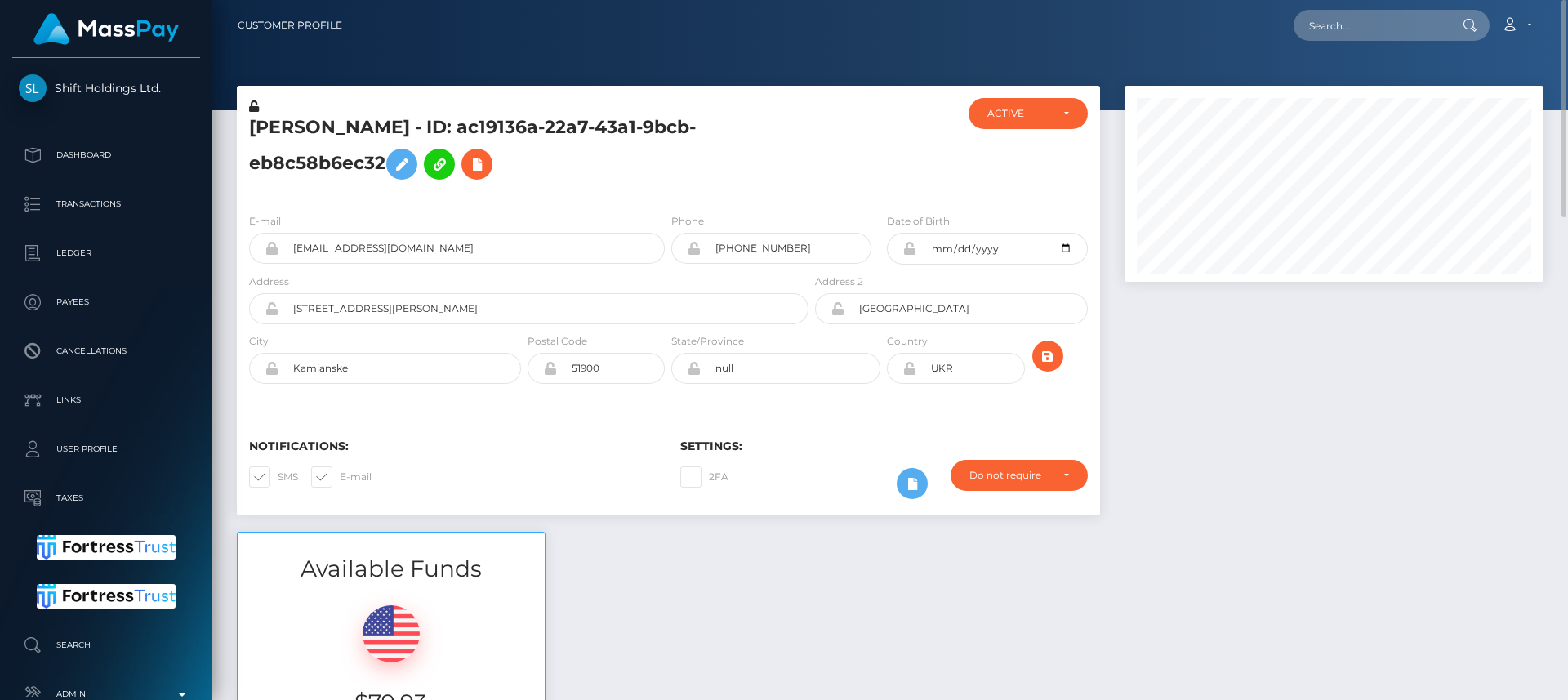
click at [1271, 322] on div at bounding box center [1334, 308] width 444 height 445
drag, startPoint x: 1021, startPoint y: 214, endPoint x: 876, endPoint y: 190, distance: 147.0
click at [876, 190] on div "Vladyslav Pereverziev - ID: ac19136a-22a7-43a1-9bcb-eb8c58b6ec32 ACTIVE CLOSED" at bounding box center [668, 300] width 863 height 430
click at [559, 190] on div "Vladyslav Pereverziev - ID: ac19136a-22a7-43a1-9bcb-eb8c58b6ec32" at bounding box center [524, 149] width 575 height 102
click at [310, 256] on input "pereverzivvlad@gmail.com" at bounding box center [471, 248] width 386 height 31
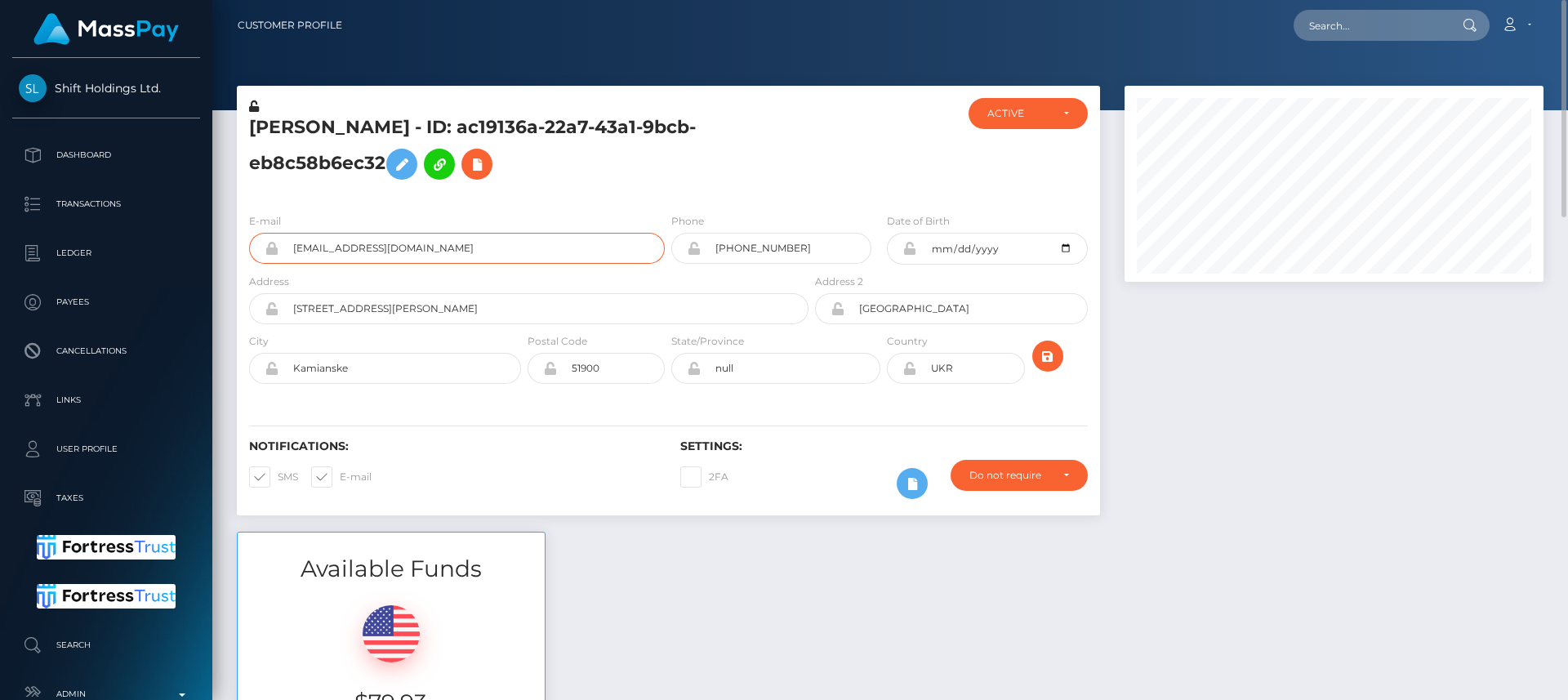
click at [310, 256] on input "pereverzivvlad@gmail.com" at bounding box center [471, 248] width 386 height 31
click at [310, 255] on input "pereverzivvlad@gmail.com" at bounding box center [471, 248] width 386 height 31
click at [441, 248] on input "pereverzivvlad@gmail.com" at bounding box center [471, 248] width 386 height 31
drag, startPoint x: 441, startPoint y: 248, endPoint x: 304, endPoint y: 262, distance: 137.7
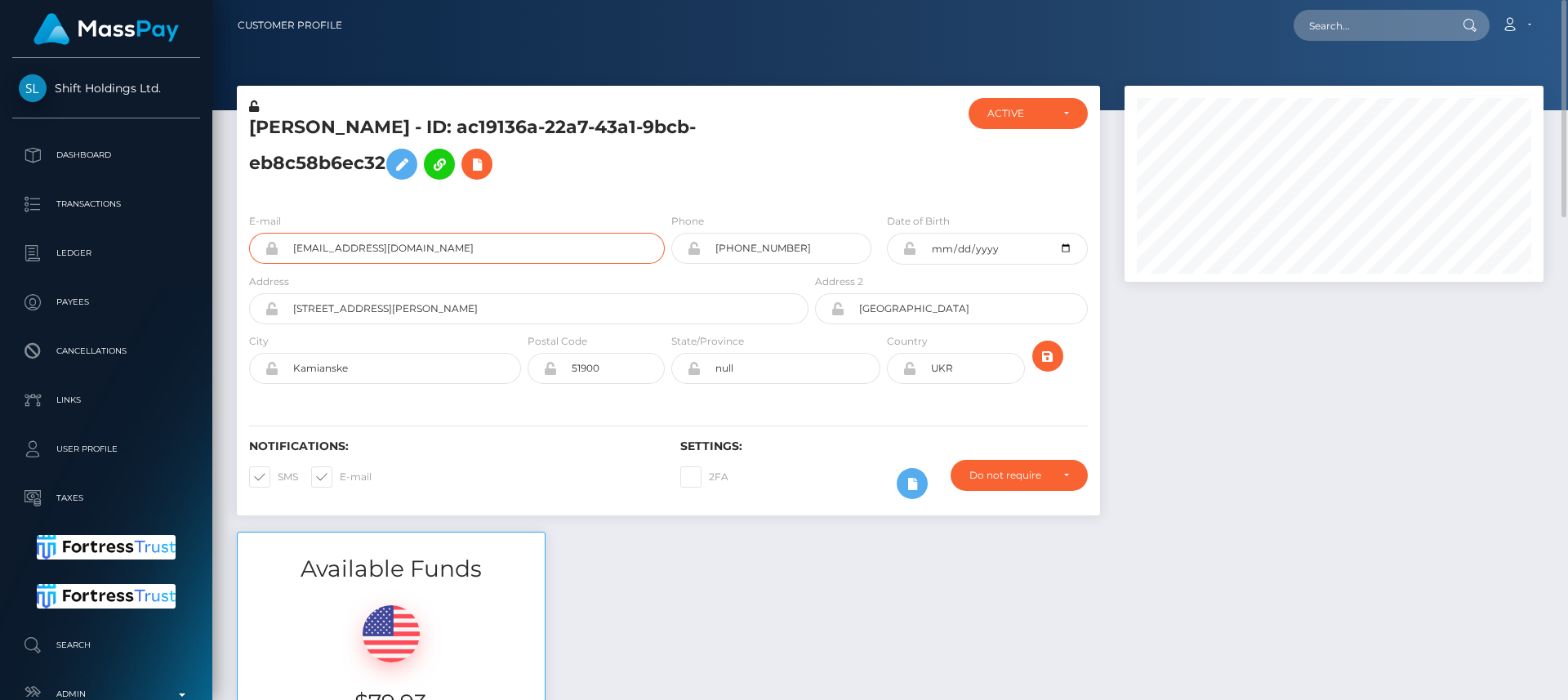
click at [304, 262] on input "pereverzivvlad@gmail.com" at bounding box center [471, 248] width 386 height 31
click at [660, 198] on div "Vladyslav Pereverziev - ID: ac19136a-22a7-43a1-9bcb-eb8c58b6ec32" at bounding box center [524, 149] width 575 height 102
drag, startPoint x: 435, startPoint y: 241, endPoint x: 297, endPoint y: 246, distance: 138.1
click at [297, 246] on input "pereverzivvlad@gmail.com" at bounding box center [471, 248] width 386 height 31
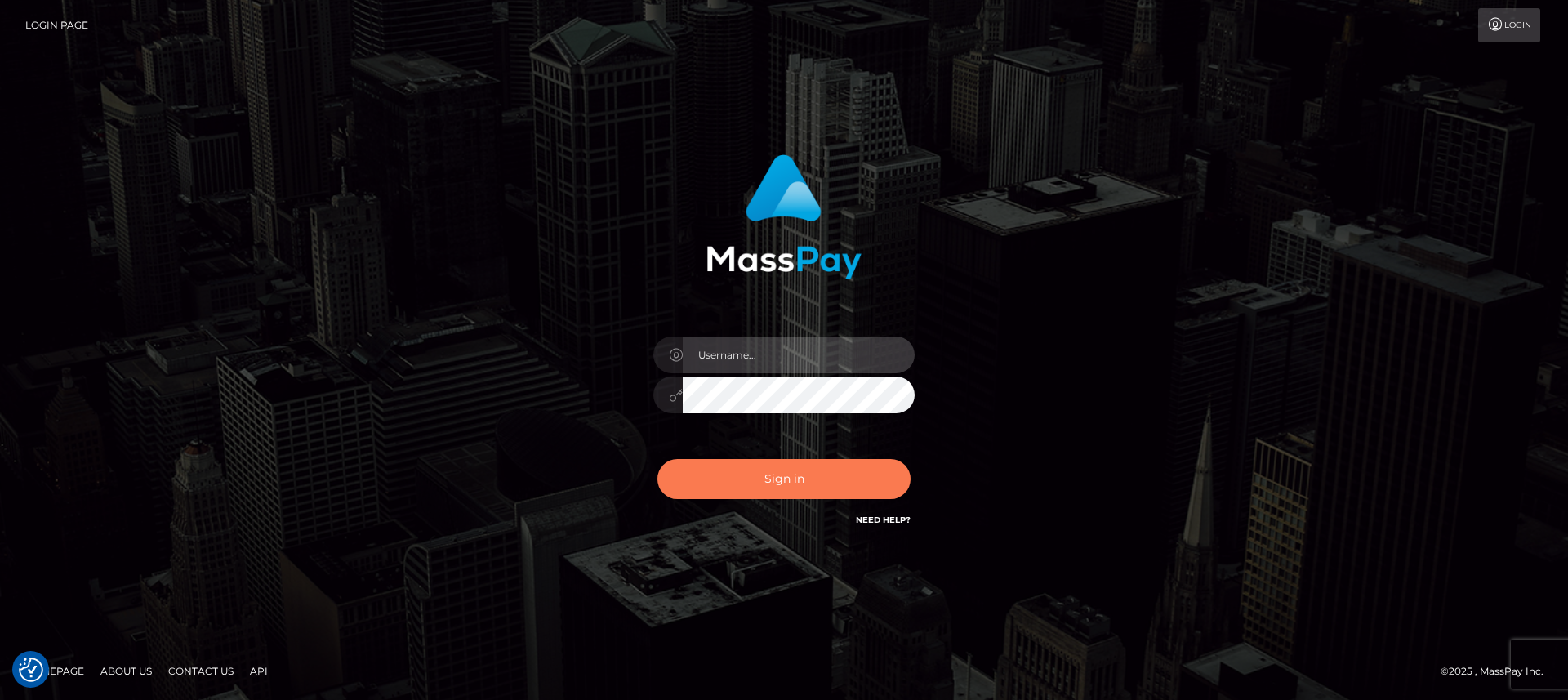
type input "nt.es"
click at [779, 481] on button "Sign in" at bounding box center [783, 479] width 253 height 40
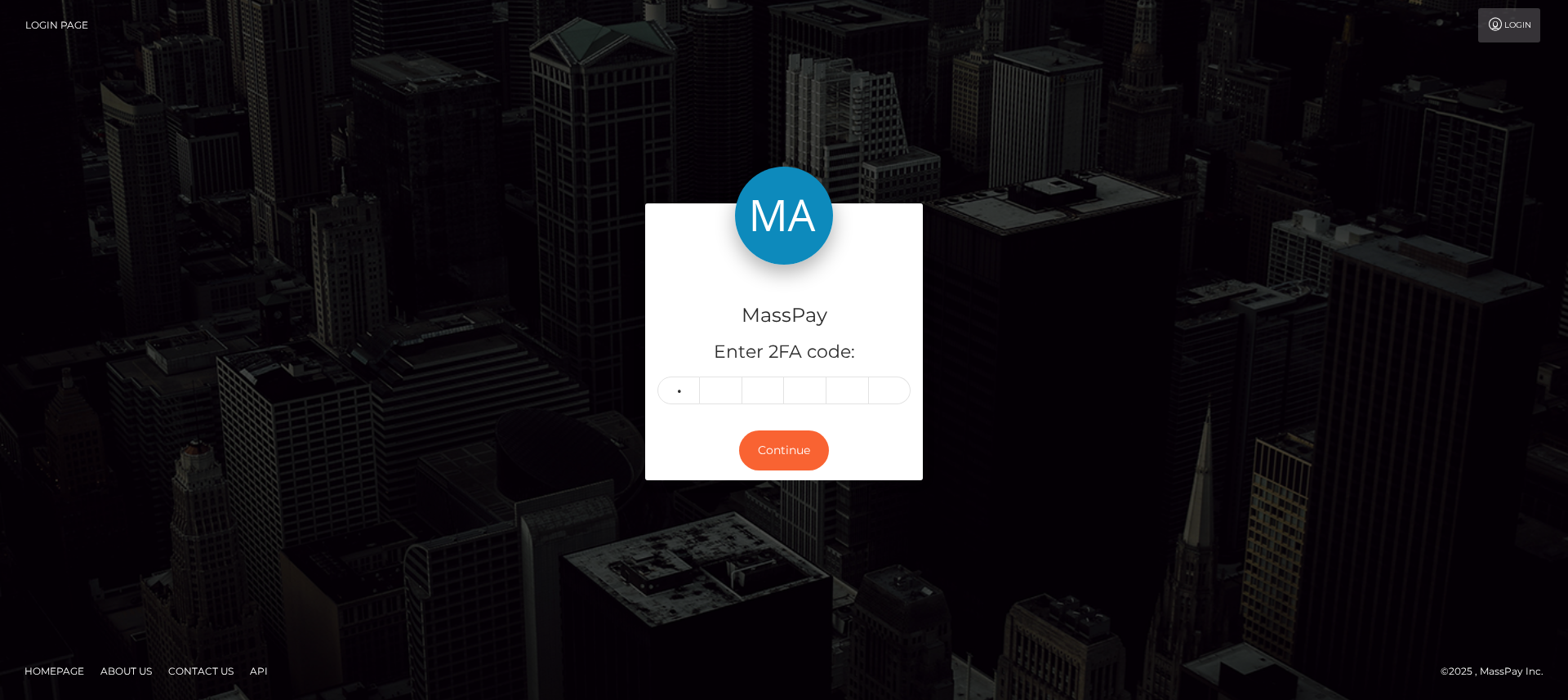
type input "2"
type input "7"
type input "5"
type input "0"
type input "2"
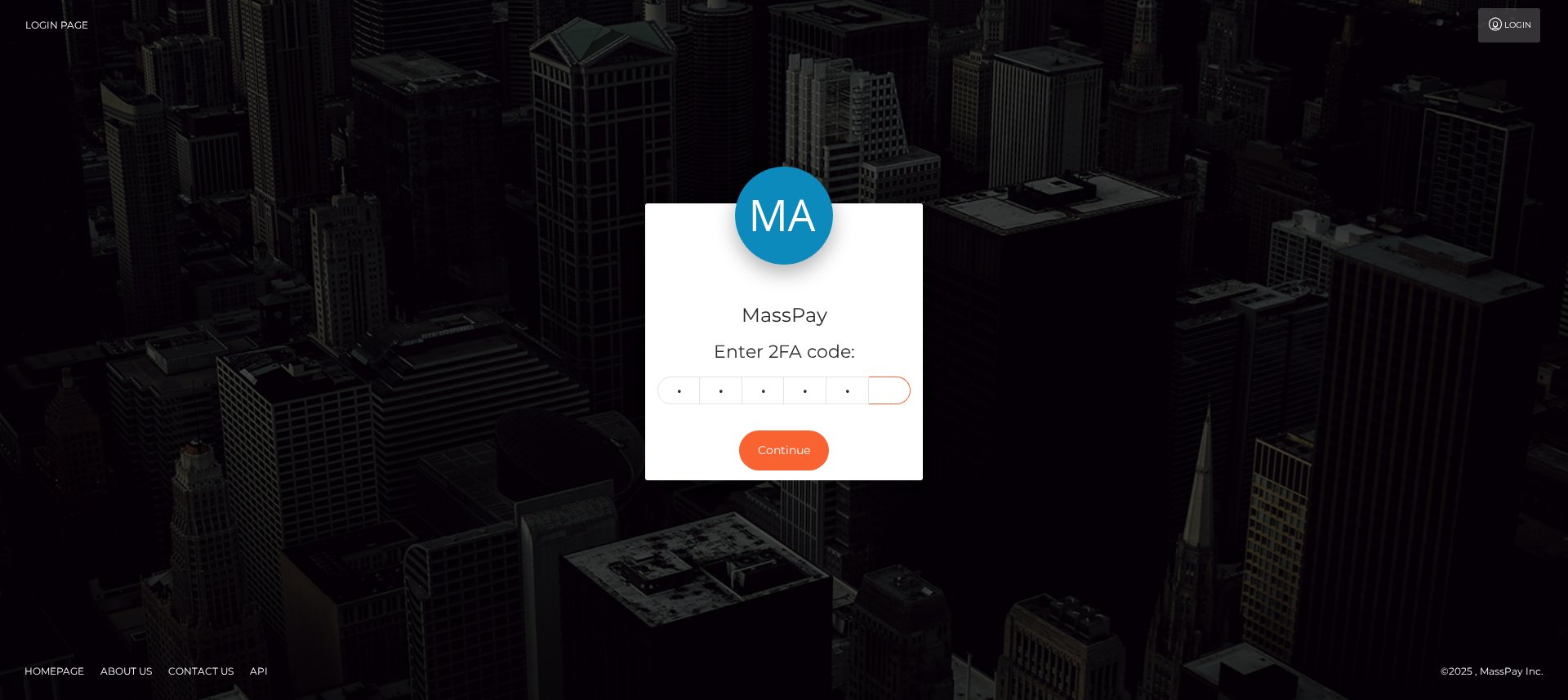
type input "7"
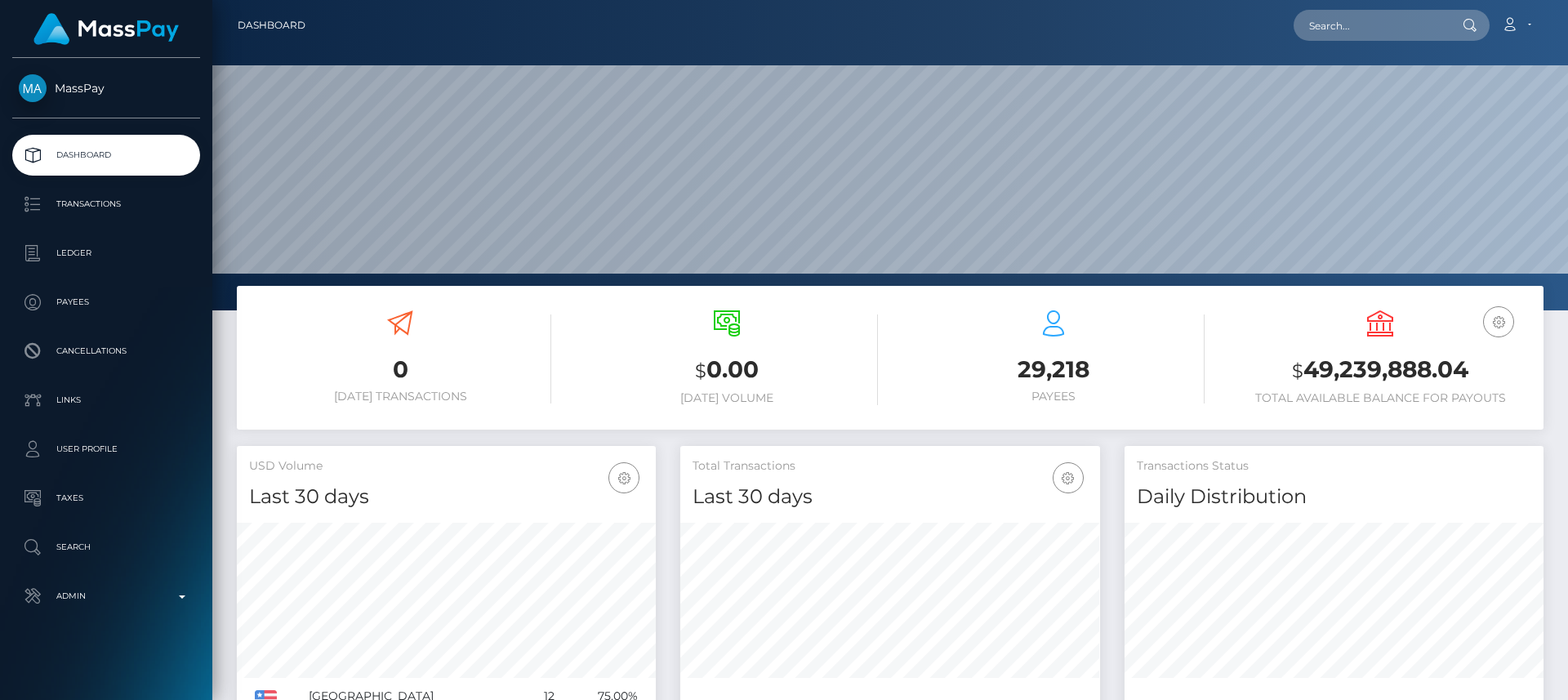
scroll to position [290, 420]
click at [1415, 27] on input "text" at bounding box center [1370, 26] width 153 height 31
paste input "I reviewed the screenshot that you sent, and this would not normally go through…"
type input "I reviewed the screenshot that you sent, and this would not normally go through…"
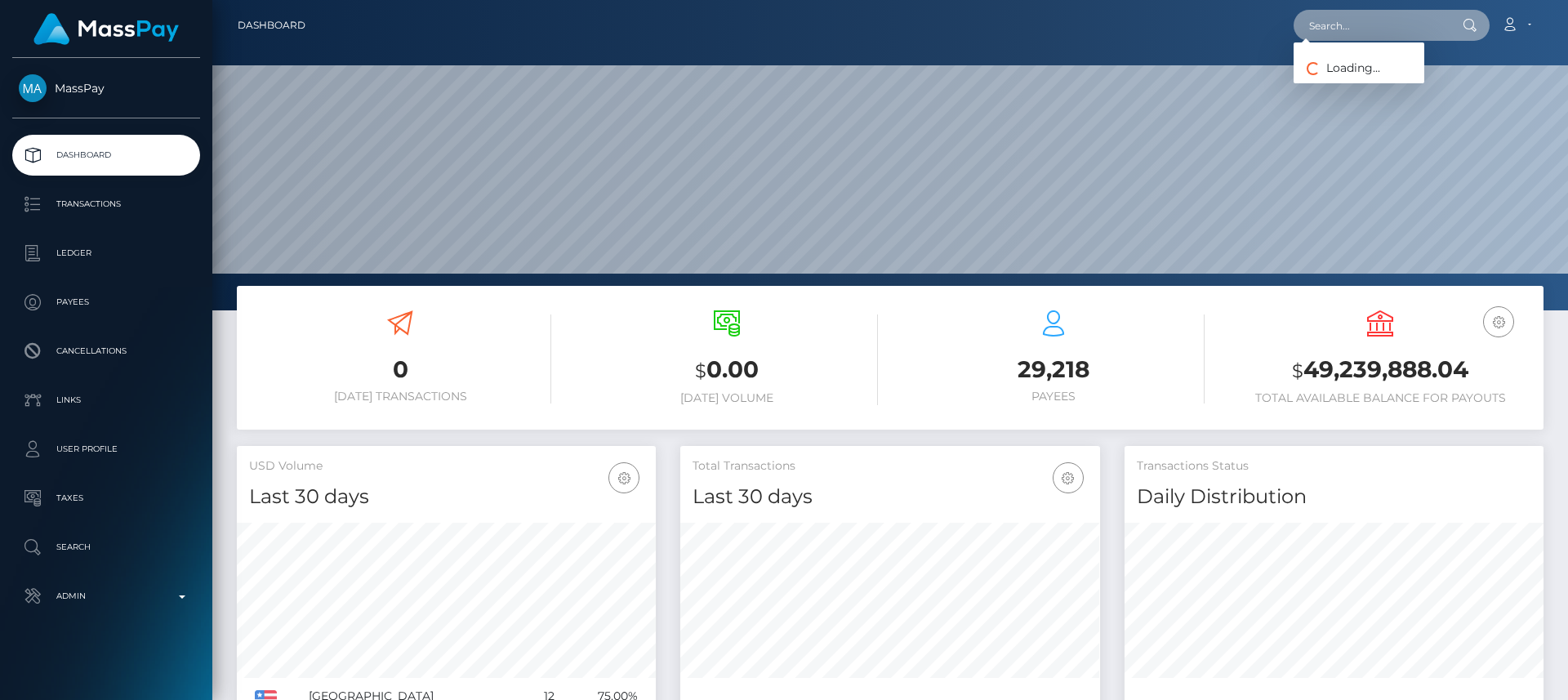
scroll to position [0, 0]
paste input "barbi.decero@gmail.com"
type input "barbi.decero@gmail.com"
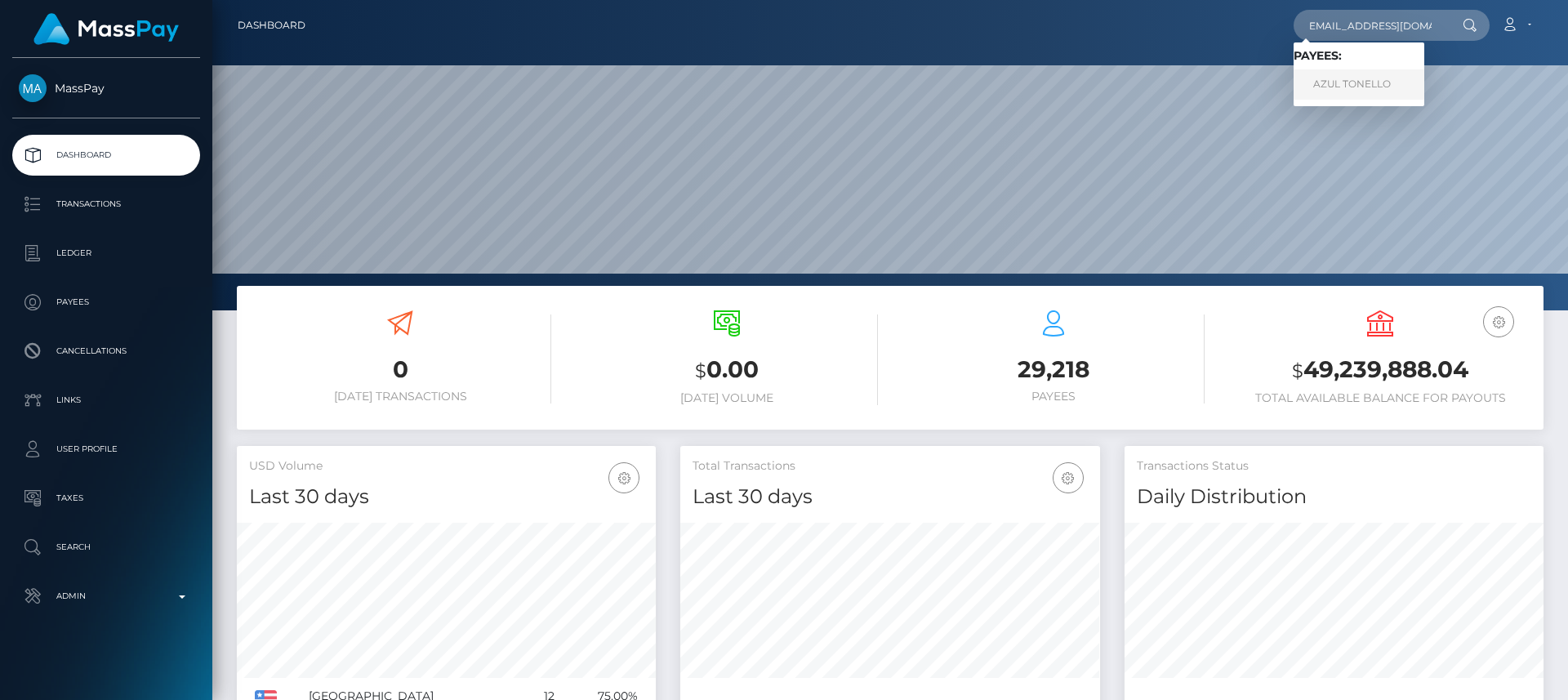
scroll to position [0, 0]
click at [1375, 83] on link "AZUL TONELLO" at bounding box center [1358, 84] width 131 height 30
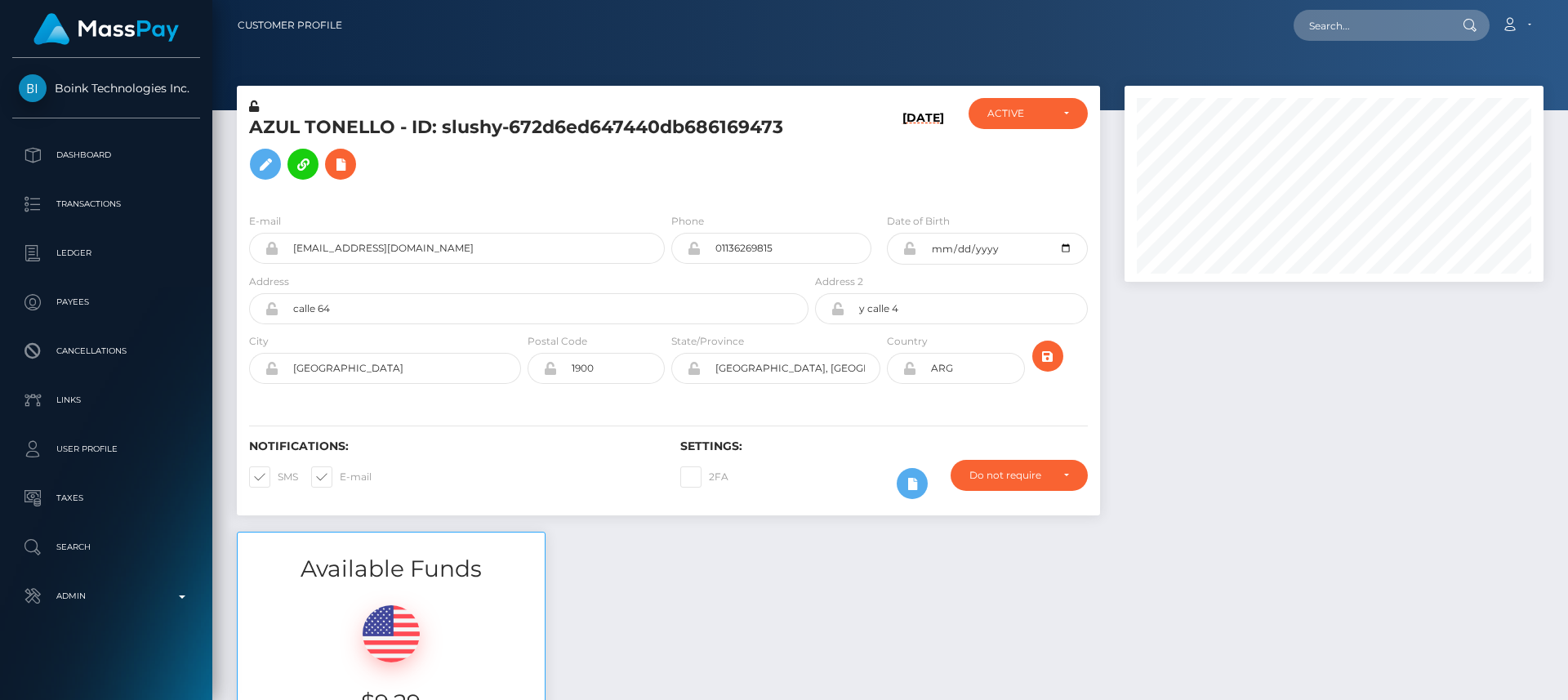
scroll to position [196, 420]
click at [268, 129] on h5 "AZUL TONELLO - ID: slushy-672d6ed647440db686169473" at bounding box center [524, 151] width 550 height 73
copy h5 "AZUL"
click at [559, 445] on h6 "Notifications:" at bounding box center [453, 445] width 407 height 14
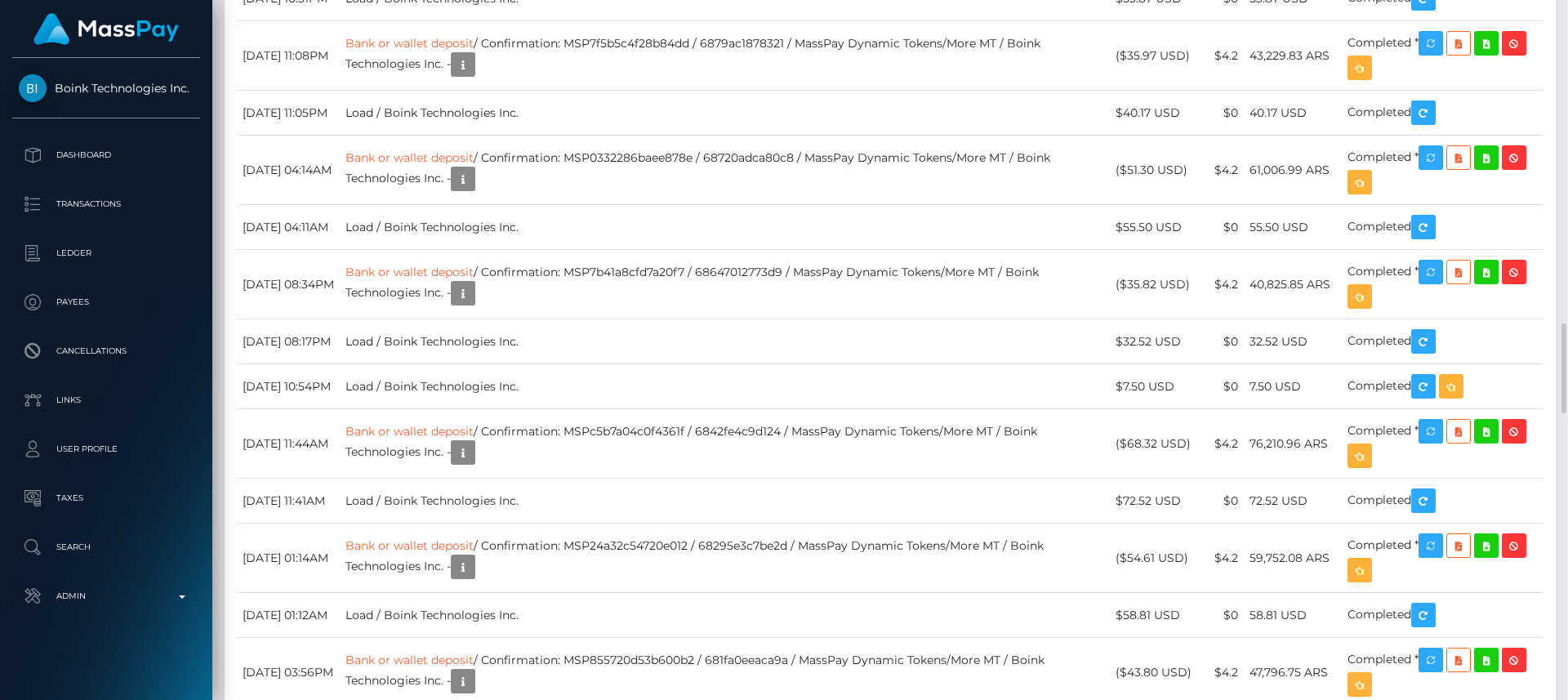
scroll to position [2539, 0]
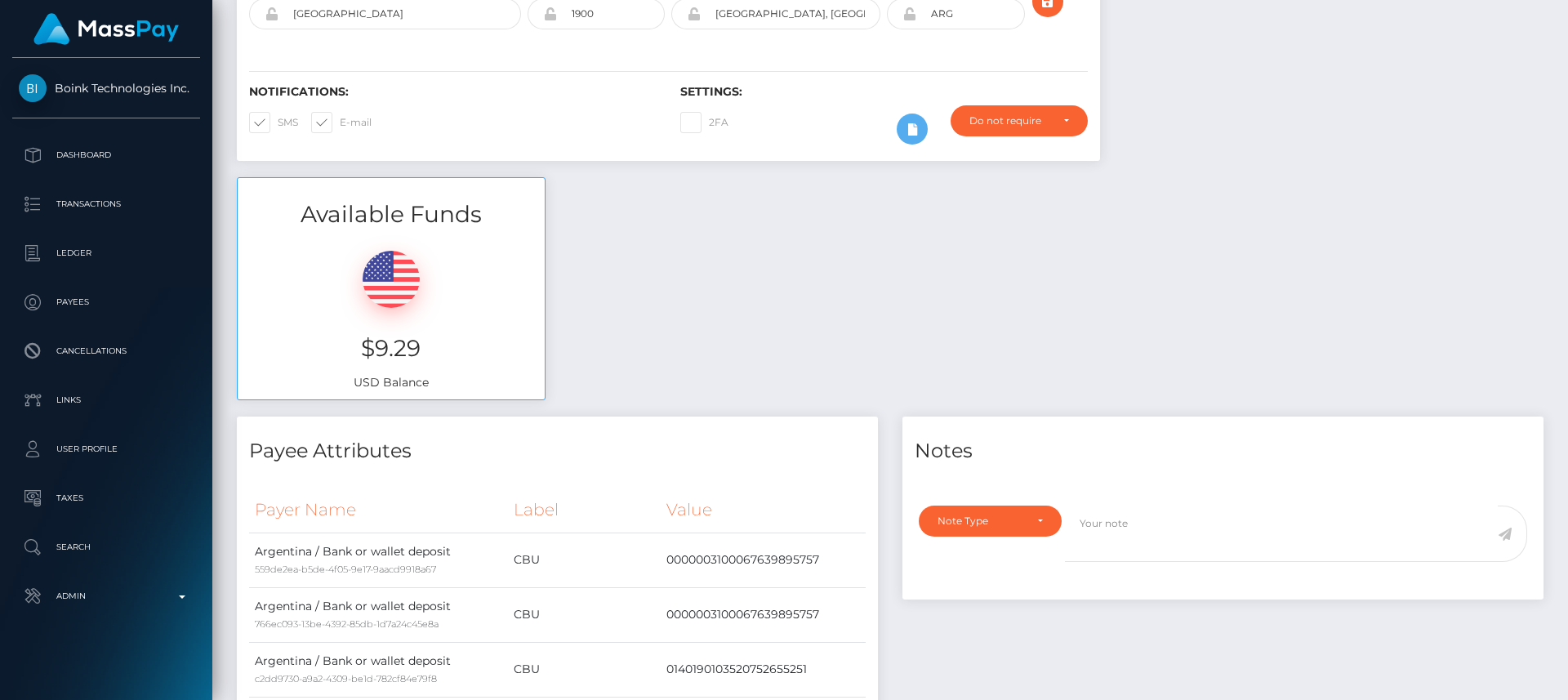
scroll to position [0, 0]
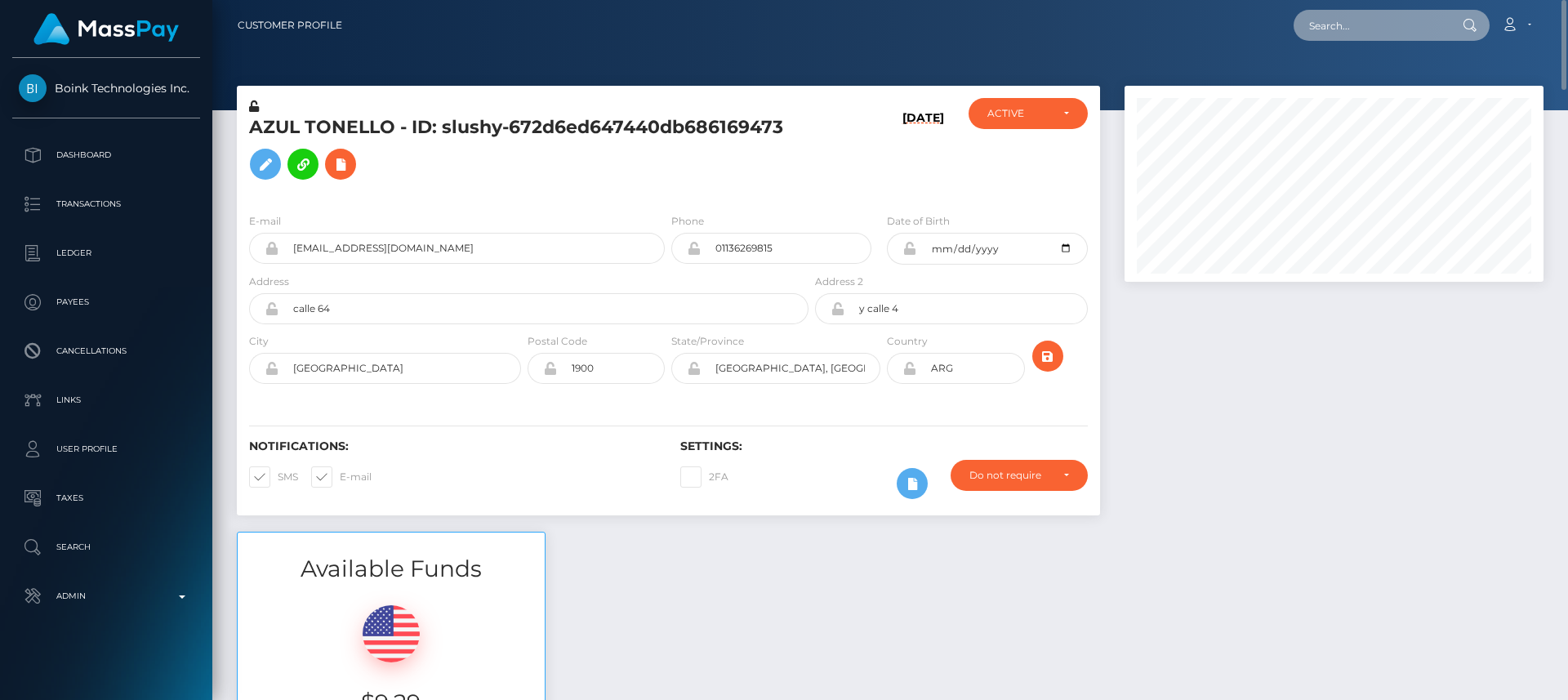
click at [1352, 31] on input "text" at bounding box center [1370, 26] width 153 height 31
paste input "angelapritschow@gmail.com"
type input "angelapritschow@gmail.com"
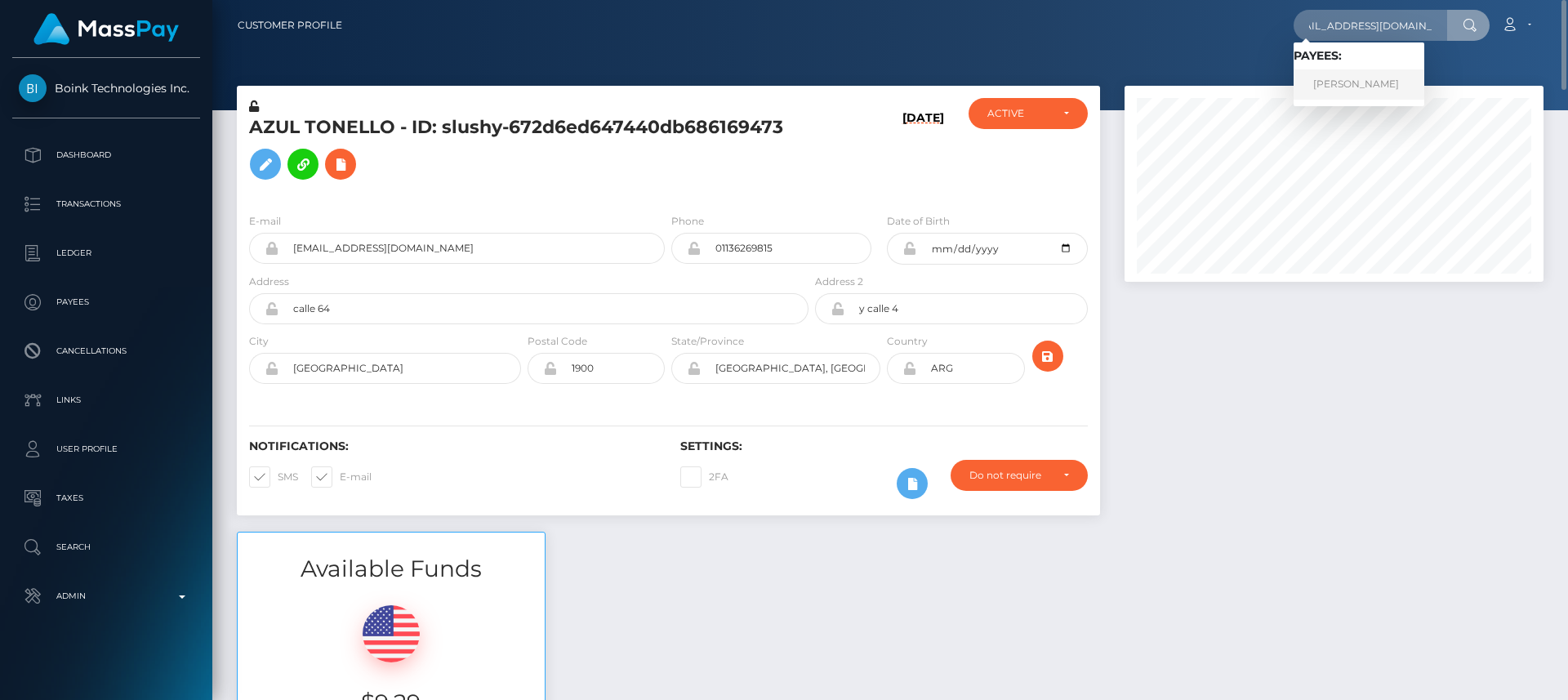
scroll to position [0, 0]
click at [1329, 81] on link "Angela Pritschow" at bounding box center [1358, 84] width 131 height 30
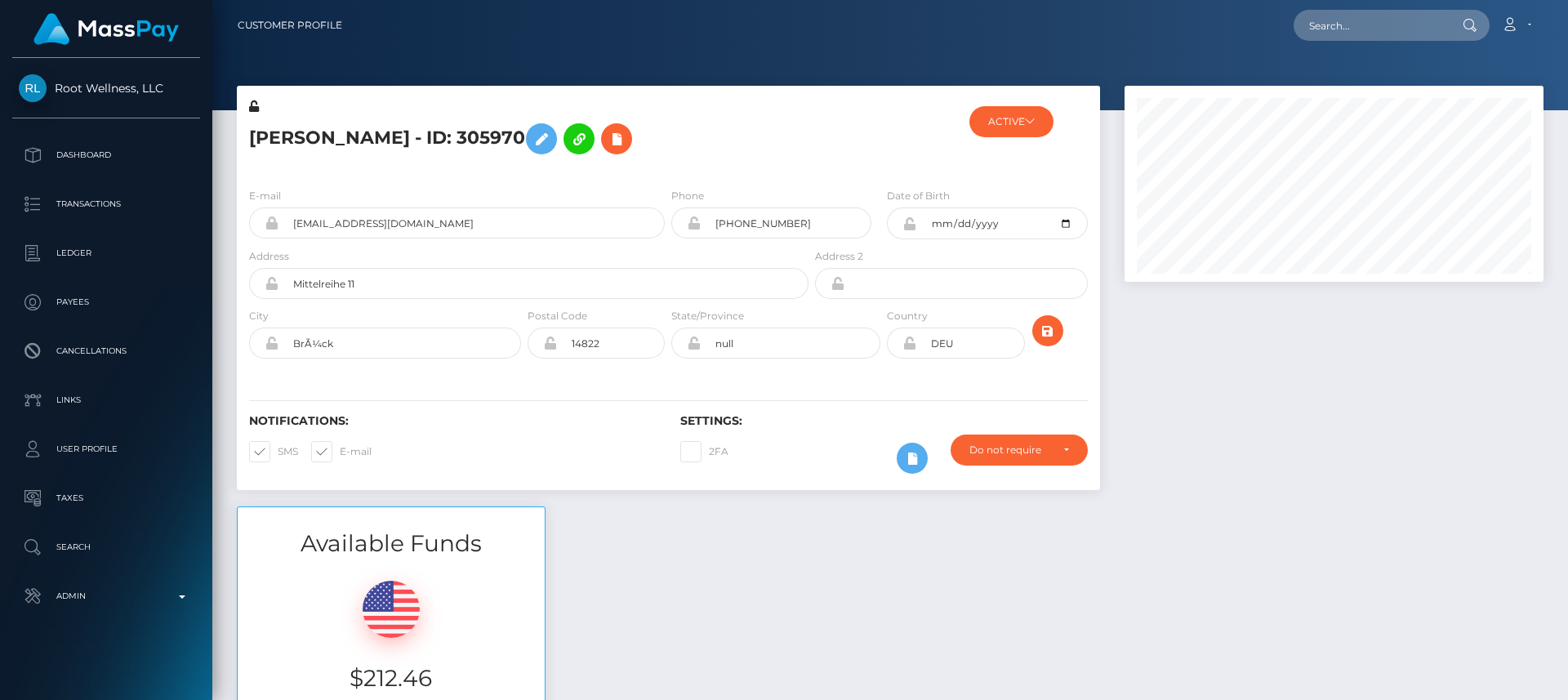
click at [284, 137] on h5 "[PERSON_NAME] - ID: 305970" at bounding box center [524, 139] width 550 height 47
click at [641, 598] on div "Available Funds $212.46 USD Balance" at bounding box center [890, 626] width 1331 height 240
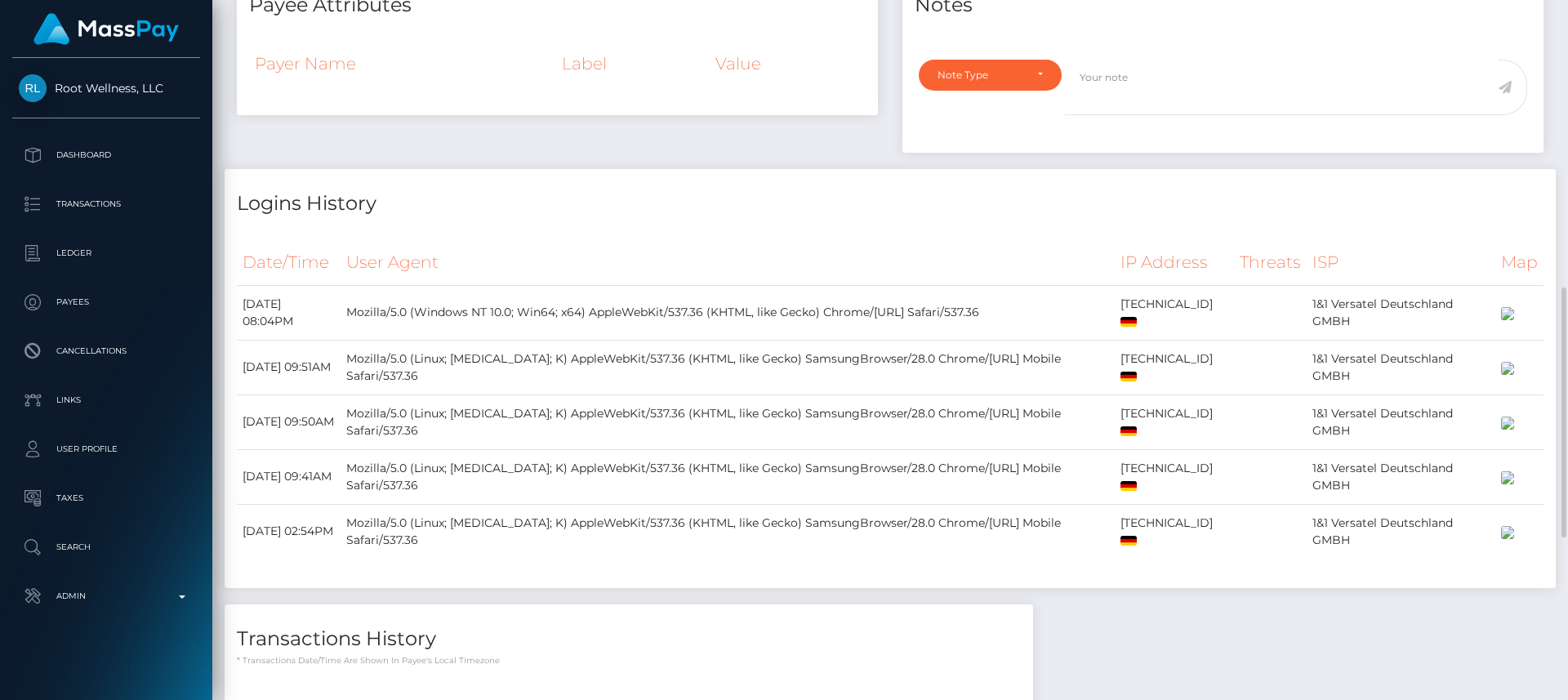
scroll to position [773, 0]
click at [570, 128] on div "Payee Attributes Payer Name Label Value" at bounding box center [557, 72] width 665 height 199
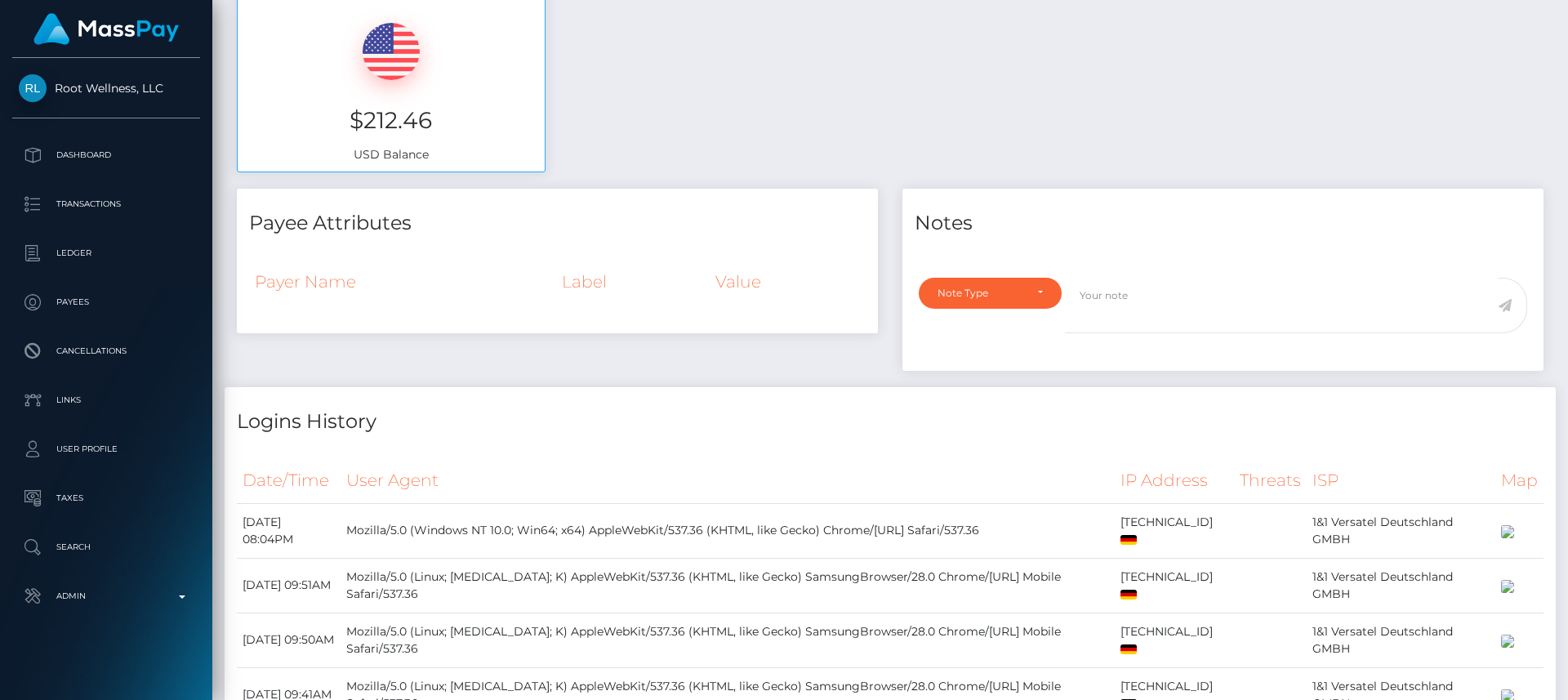
scroll to position [0, 0]
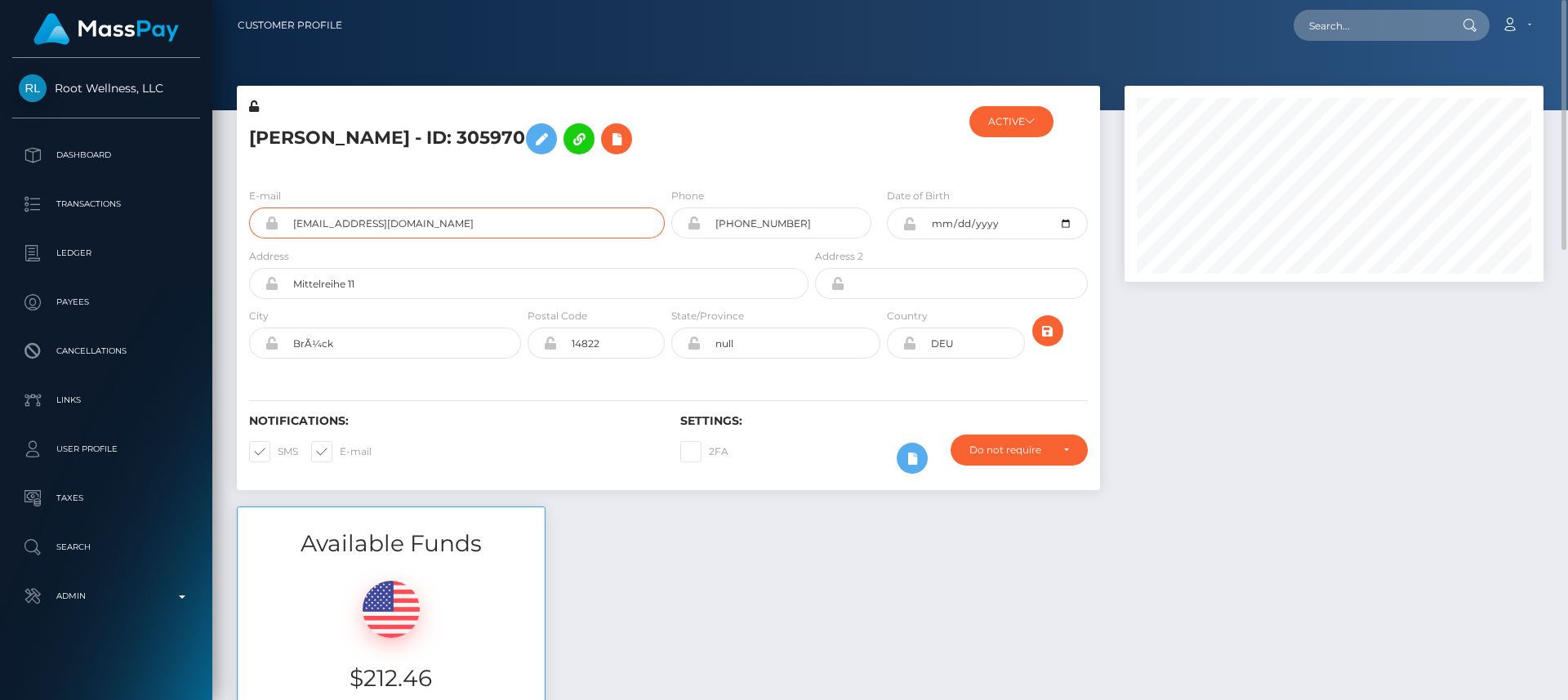
drag, startPoint x: 444, startPoint y: 224, endPoint x: 294, endPoint y: 216, distance: 150.2
click at [294, 216] on input "angelapritschow@gmail.com" at bounding box center [471, 223] width 386 height 31
click at [585, 595] on div "Available Funds $212.46 USD Balance" at bounding box center [890, 626] width 1331 height 240
click at [1343, 16] on input "text" at bounding box center [1370, 26] width 153 height 31
paste input "skyla.says.11@gmail.com"
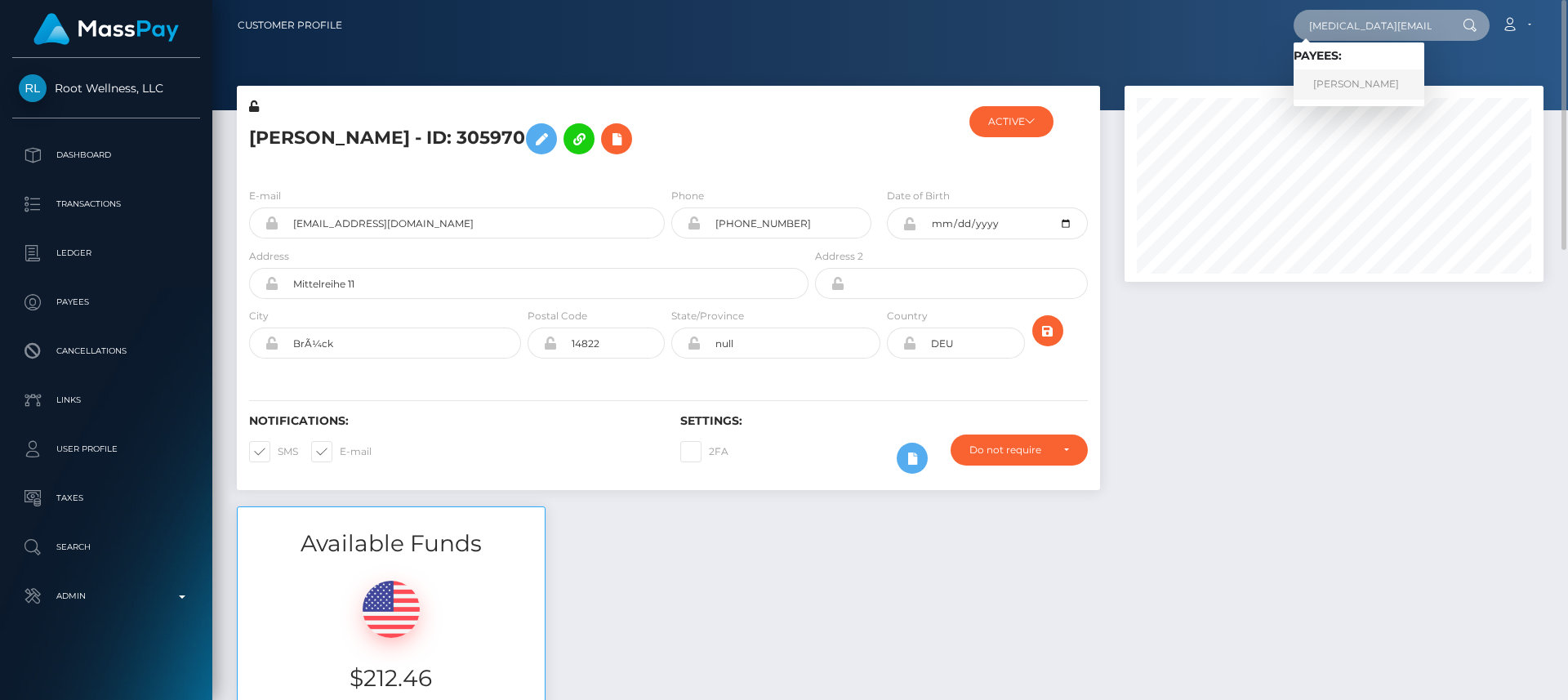
type input "skyla.says.11@gmail.com"
click at [1334, 85] on link "KELLY ANN GEANT" at bounding box center [1358, 84] width 131 height 30
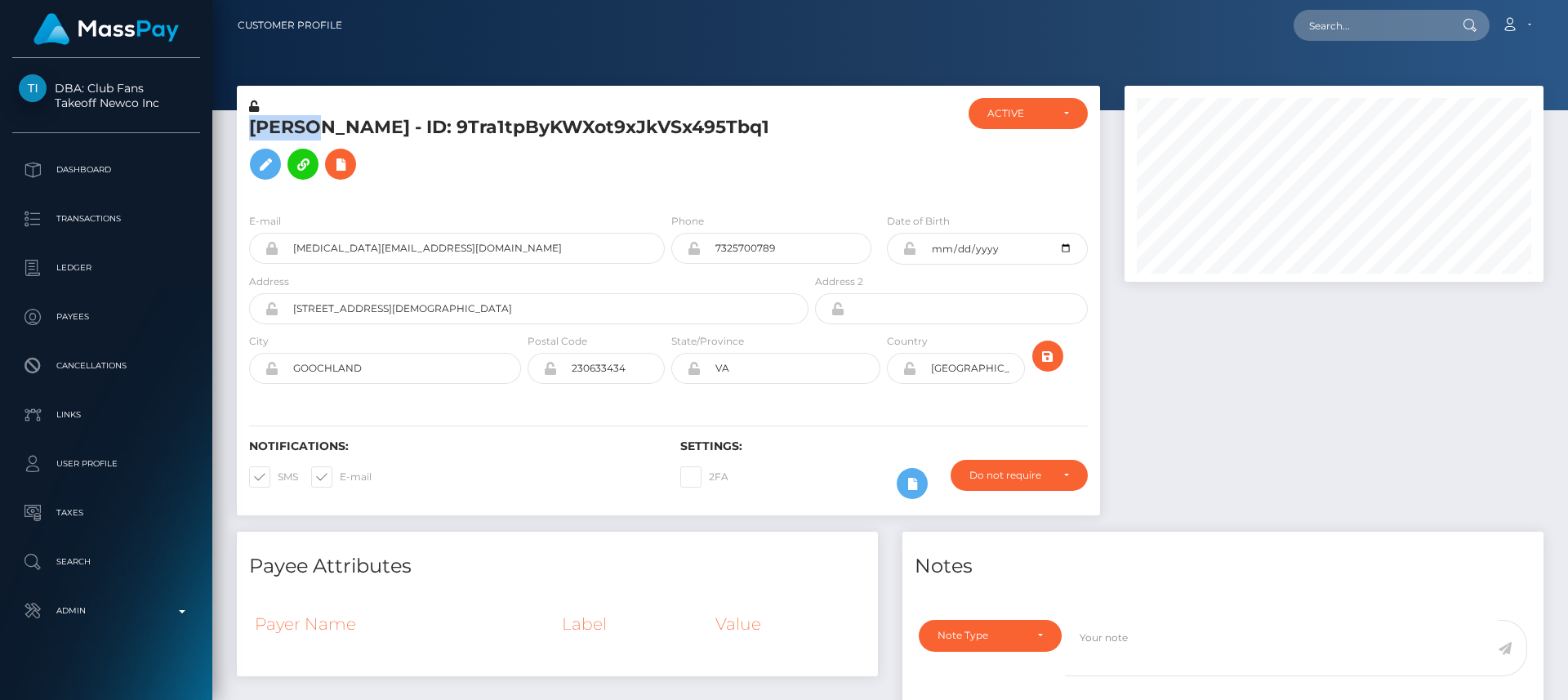
scroll to position [196, 420]
click at [568, 493] on div "Notifications: SMS E-mail" at bounding box center [452, 473] width 431 height 68
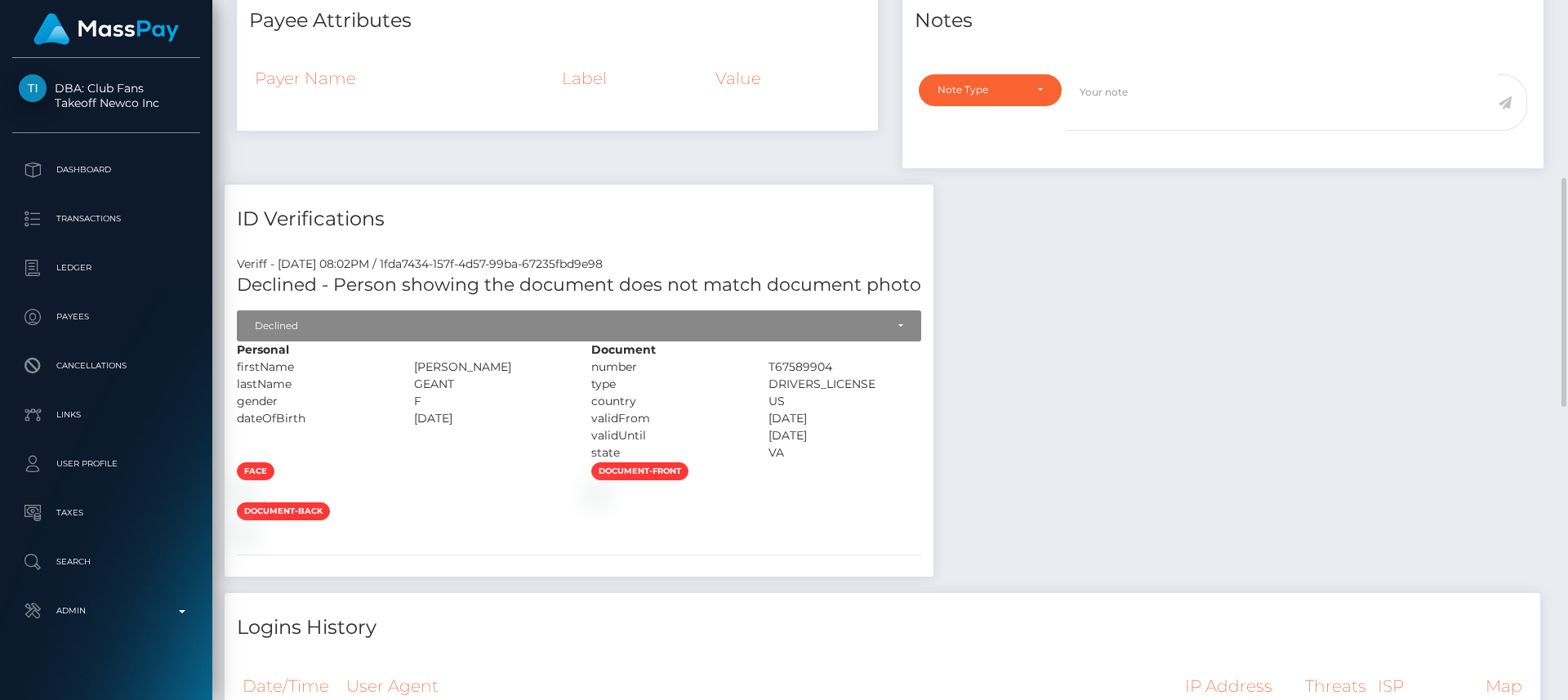
scroll to position [0, 0]
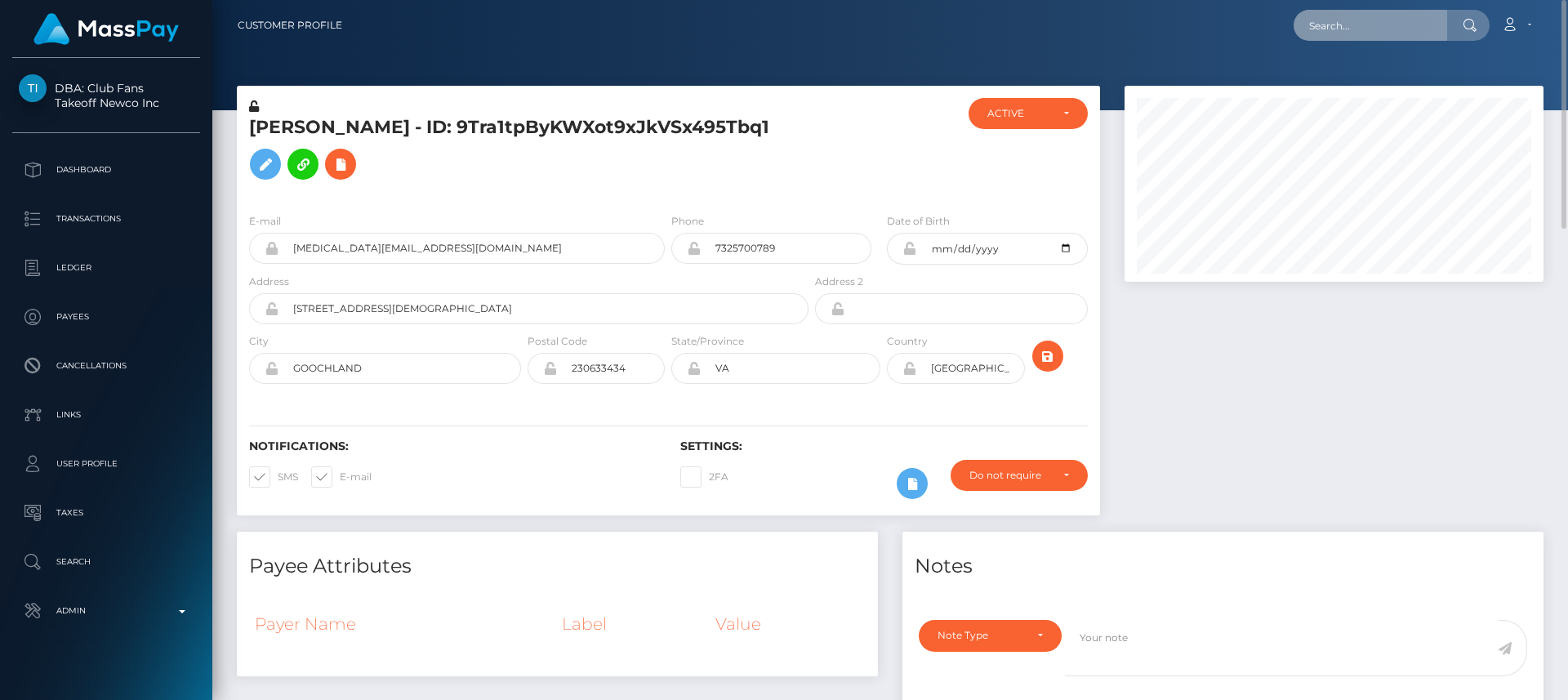
click at [1407, 20] on input "text" at bounding box center [1370, 26] width 153 height 31
paste input "[EMAIL_ADDRESS][DOMAIN_NAME]"
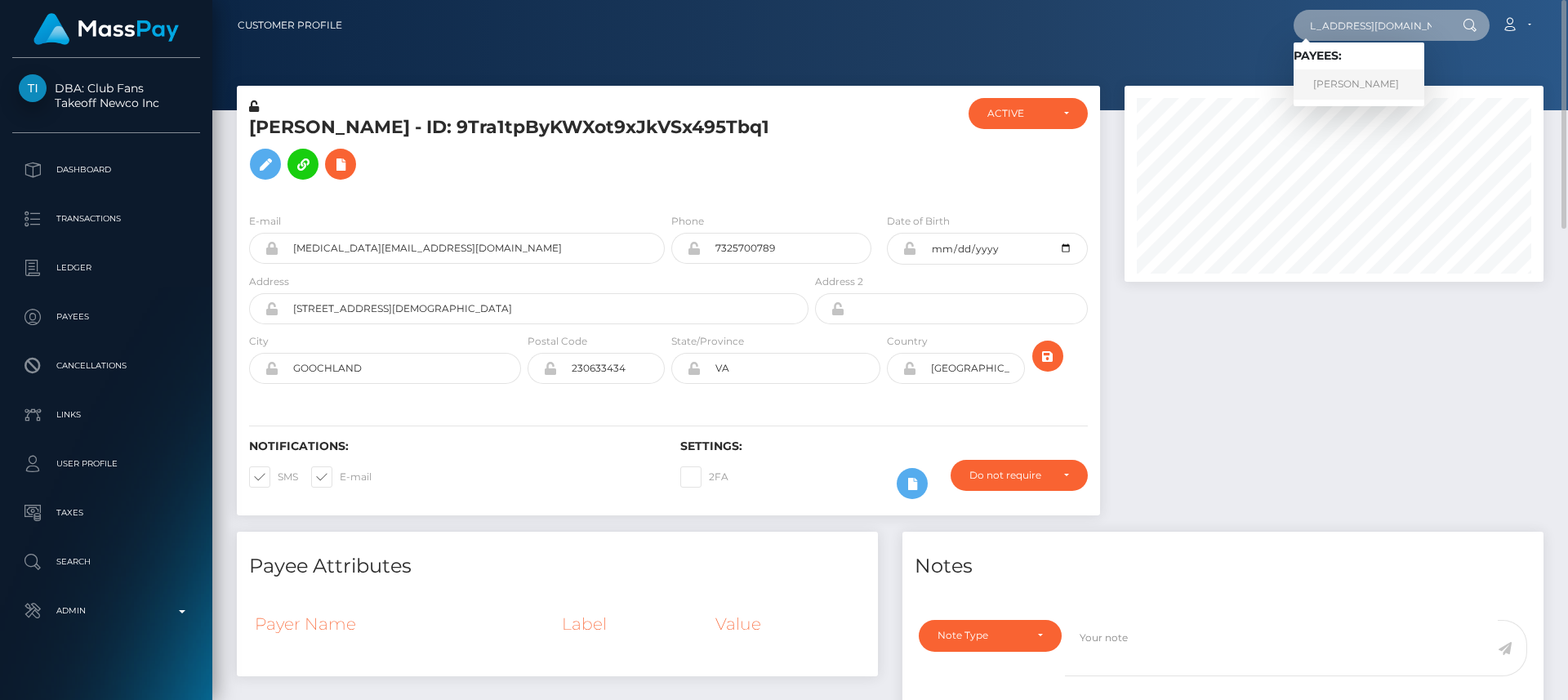
type input "[EMAIL_ADDRESS][DOMAIN_NAME]"
click at [1359, 87] on link "[PERSON_NAME]" at bounding box center [1358, 84] width 131 height 30
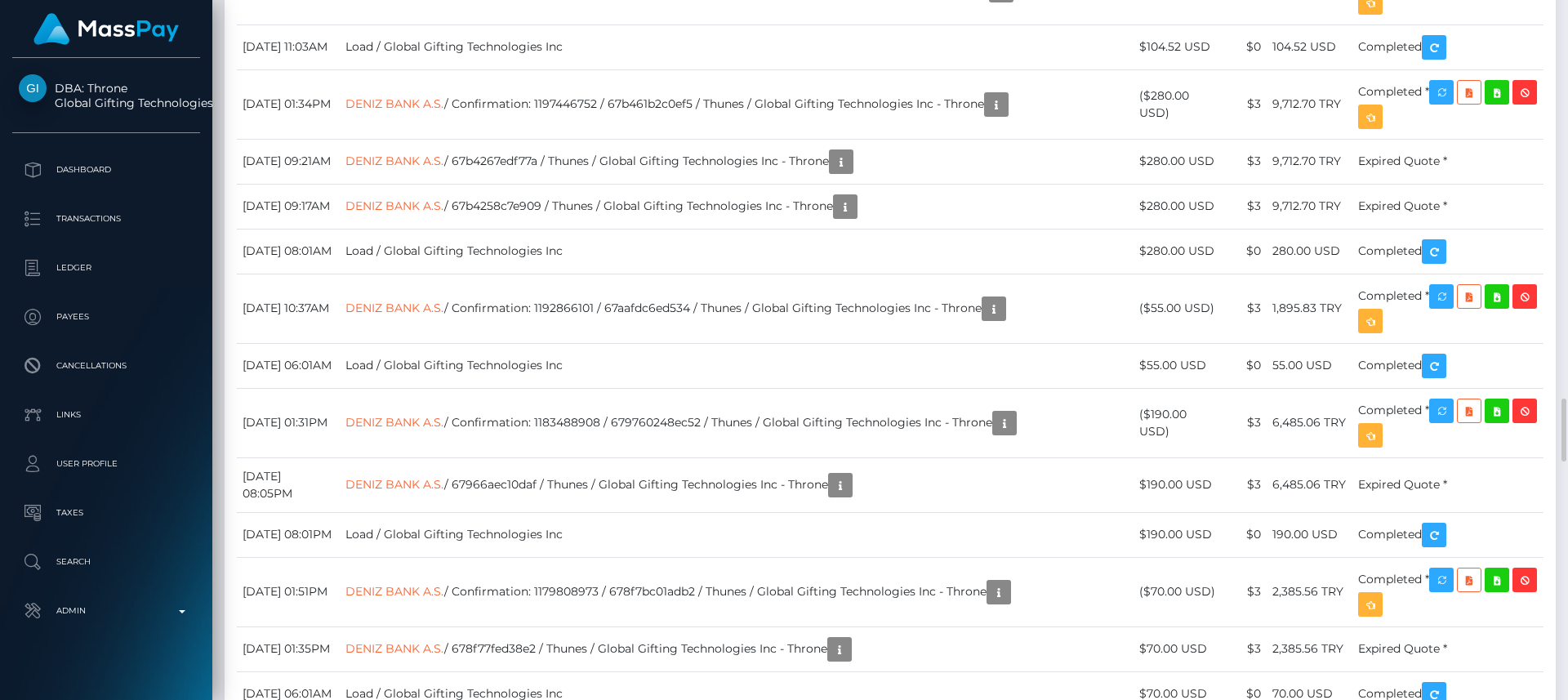
scroll to position [196, 420]
click at [600, 337] on div "Additional Info" at bounding box center [601, 332] width 106 height 30
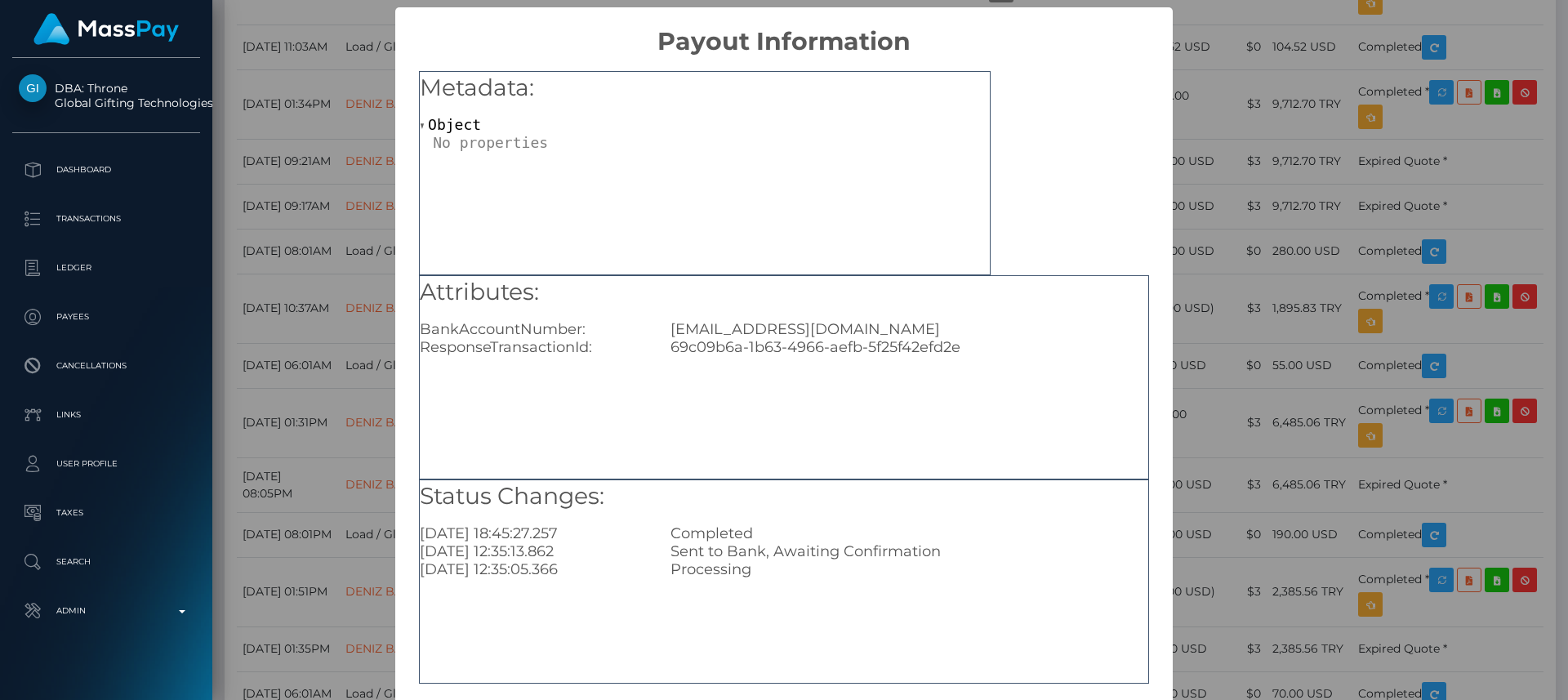
scroll to position [0, 0]
click at [352, 89] on div "× Payout Information Metadata: Object Attributes: BankAccountNumber: Chrisshair…" at bounding box center [784, 350] width 1568 height 700
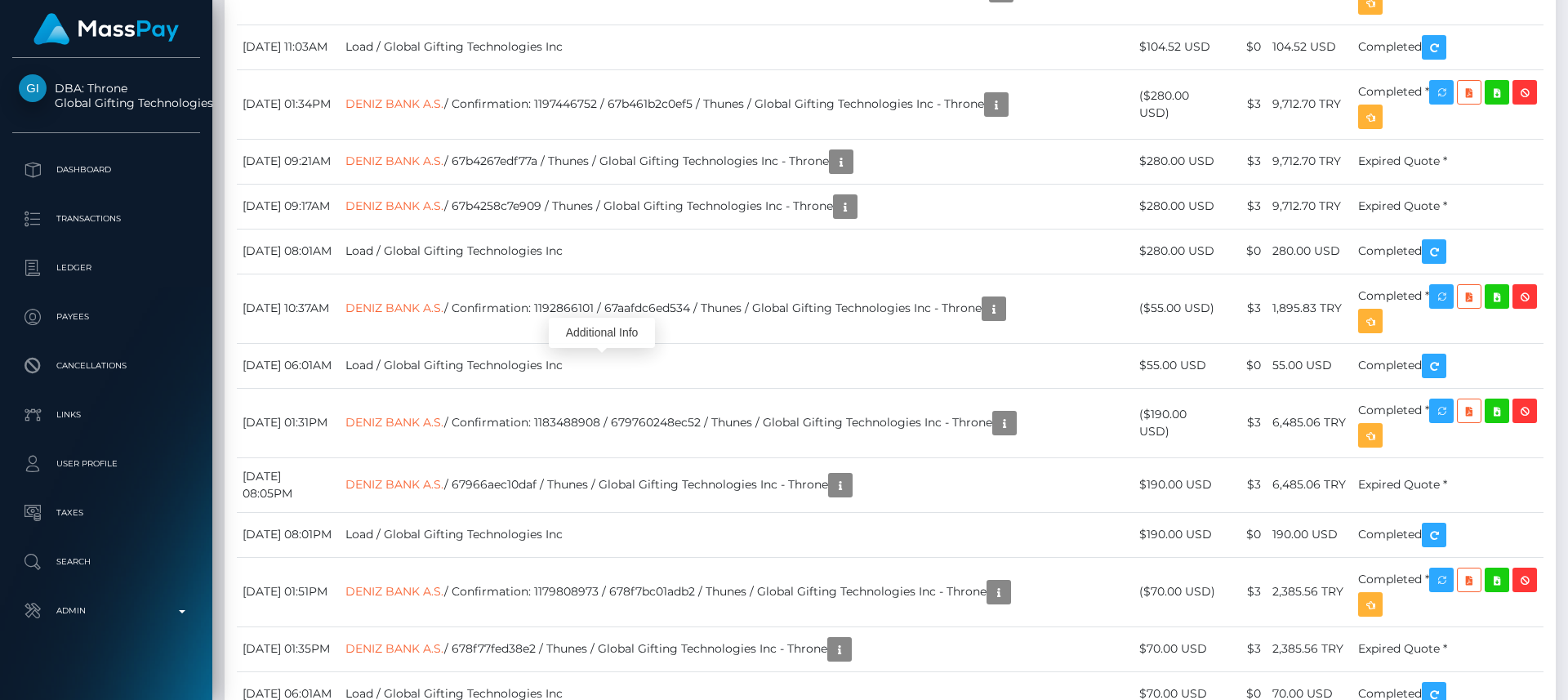
scroll to position [196, 420]
click at [602, 343] on div "Additional Info" at bounding box center [601, 332] width 106 height 30
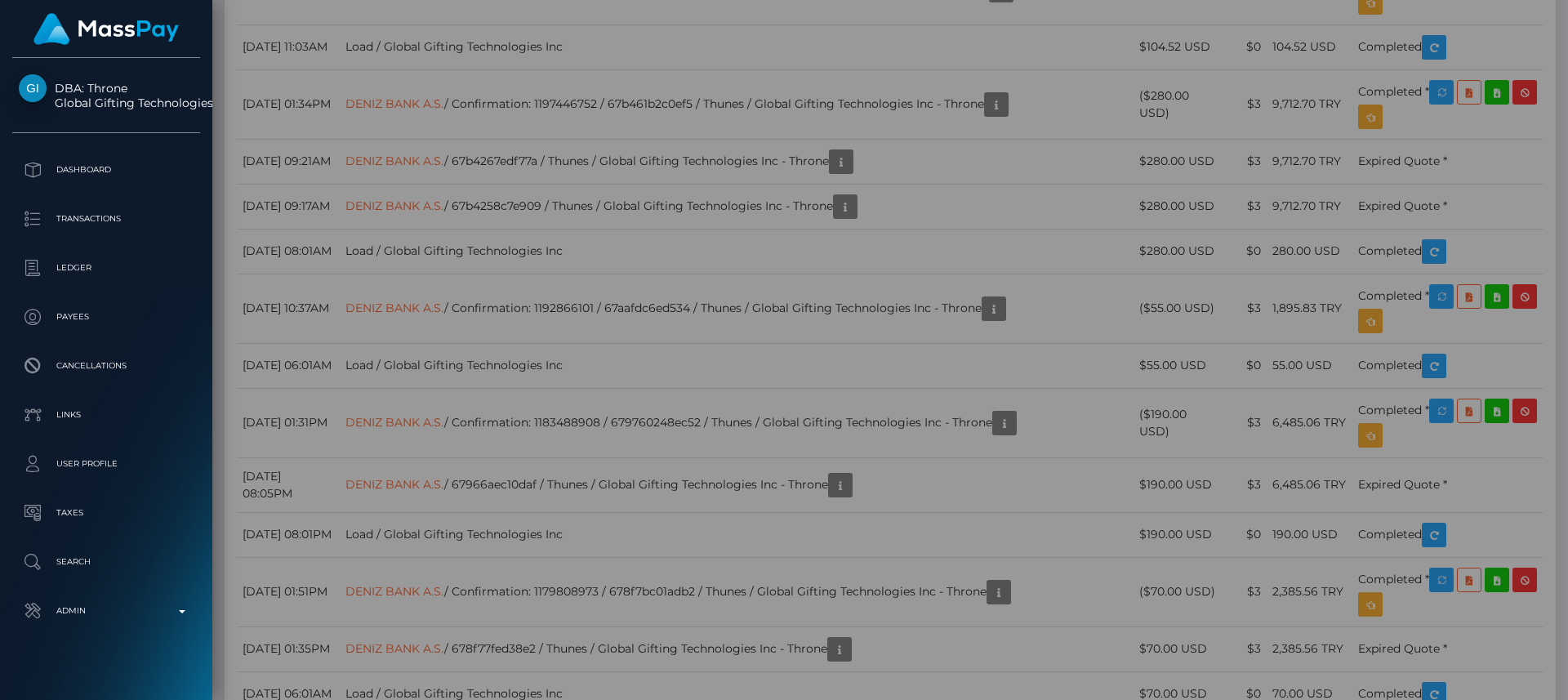
scroll to position [0, 0]
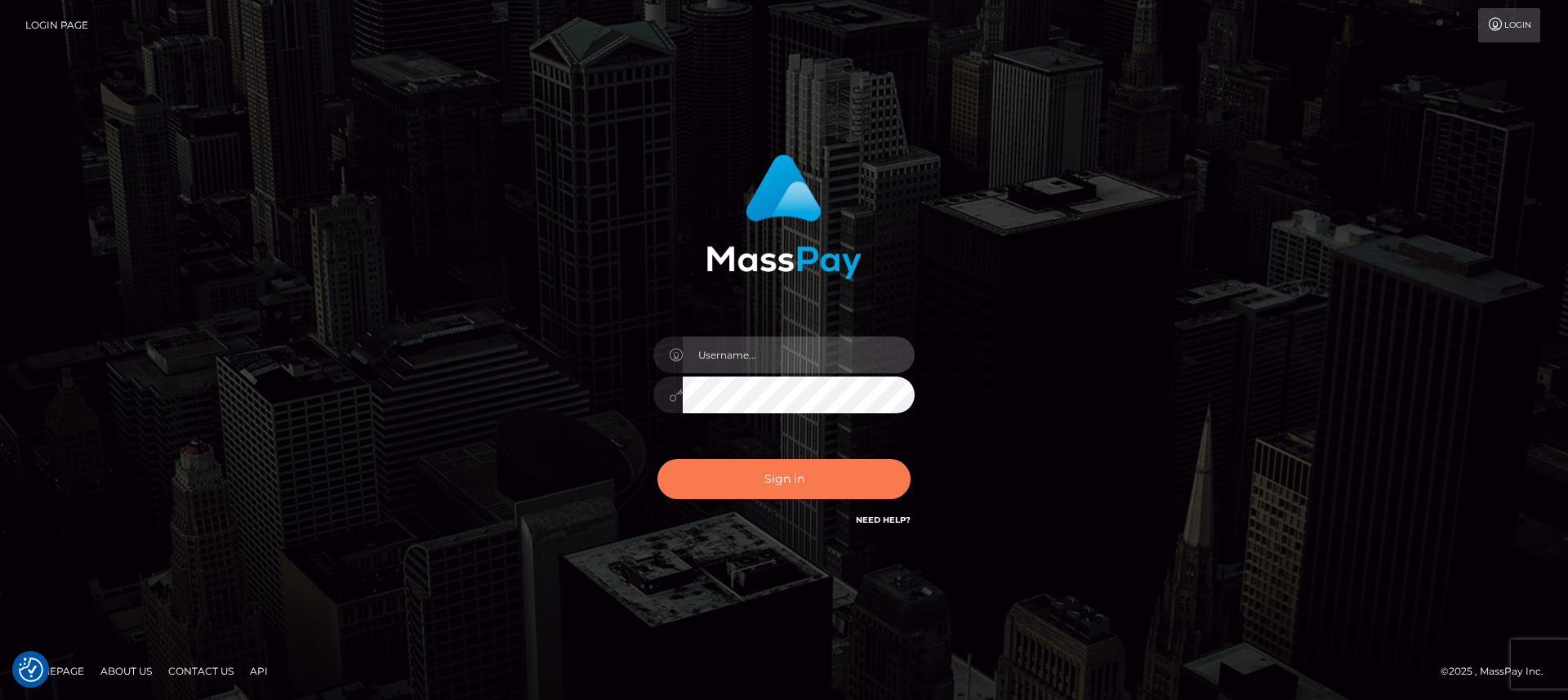
type input "nt.es"
click at [751, 482] on button "Sign in" at bounding box center [783, 479] width 253 height 40
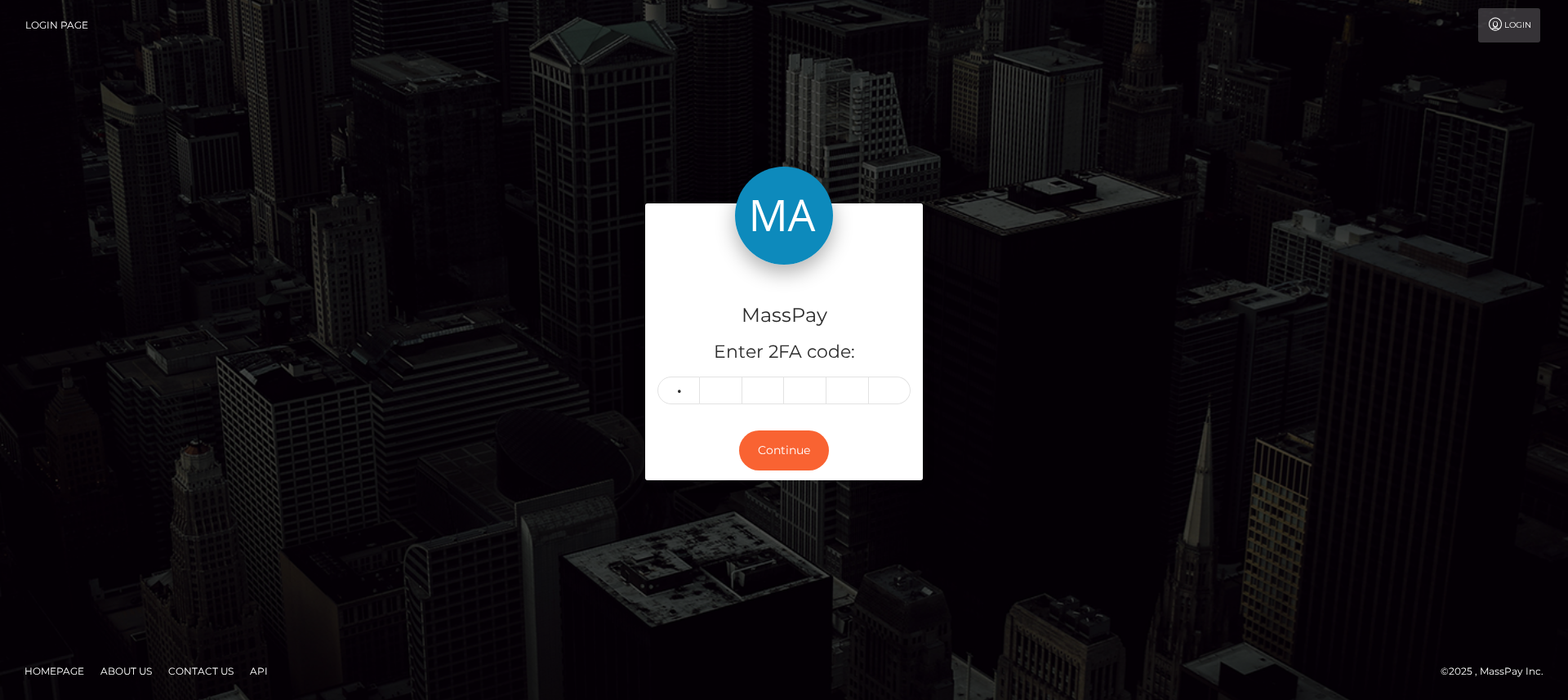
type input "5"
type input "8"
type input "3"
type input "0"
type input "9"
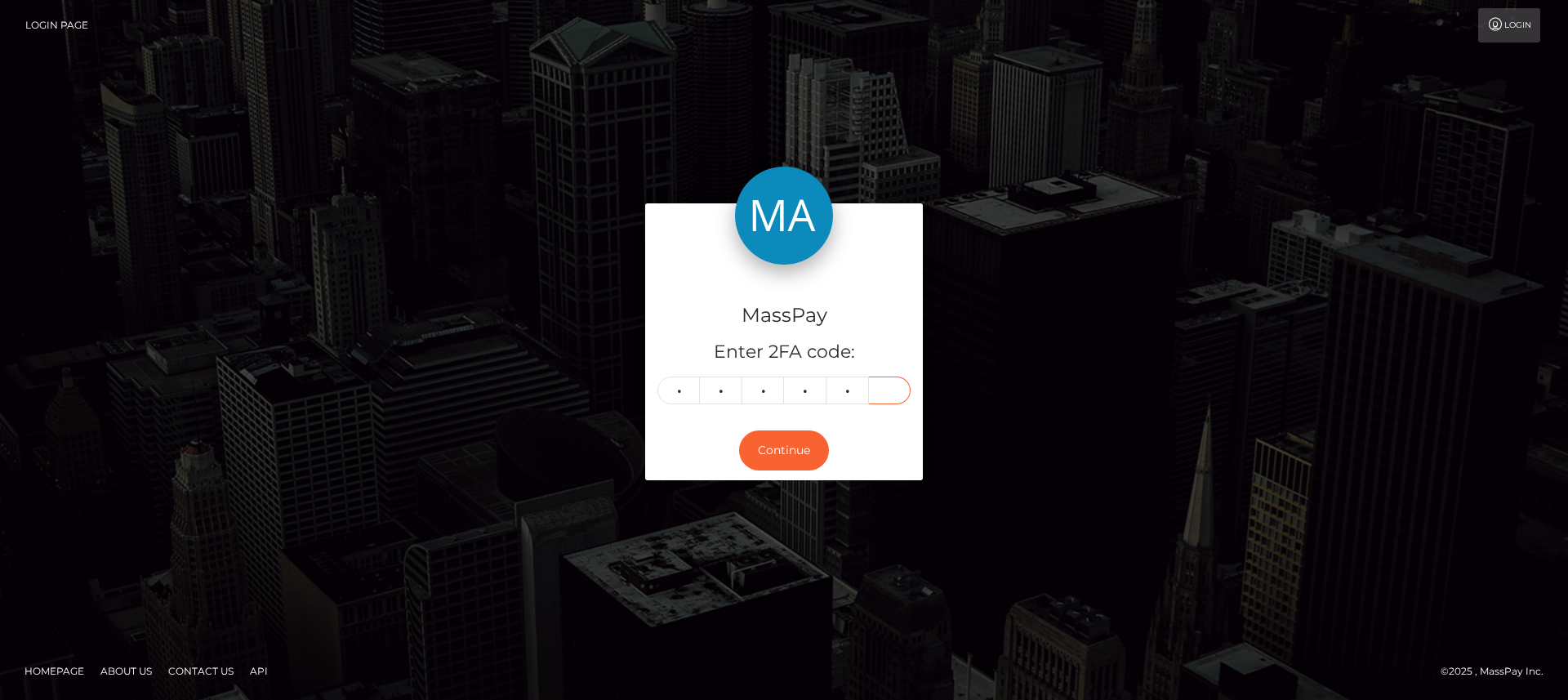
type input "7"
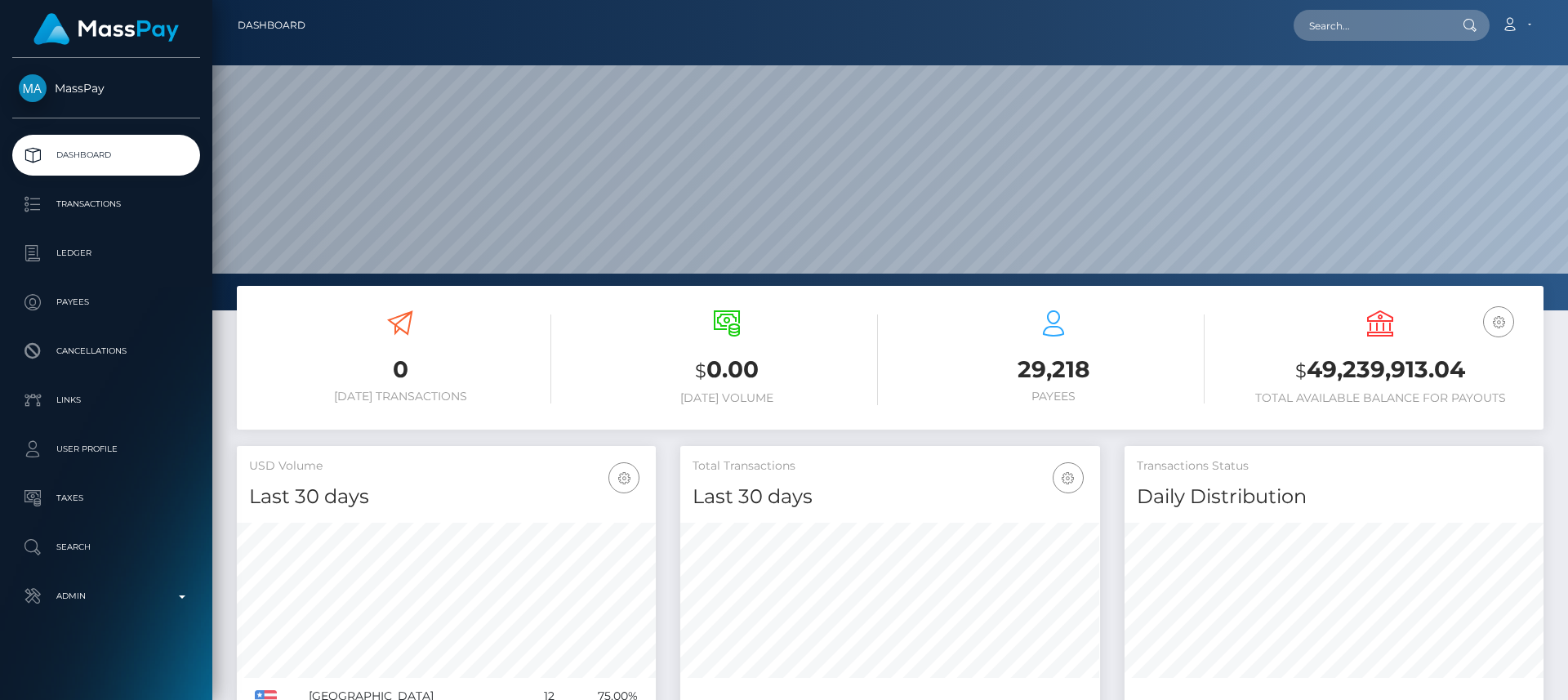
scroll to position [290, 420]
click at [1357, 27] on input "text" at bounding box center [1370, 26] width 153 height 31
paste input "[EMAIL_ADDRESS][DOMAIN_NAME]"
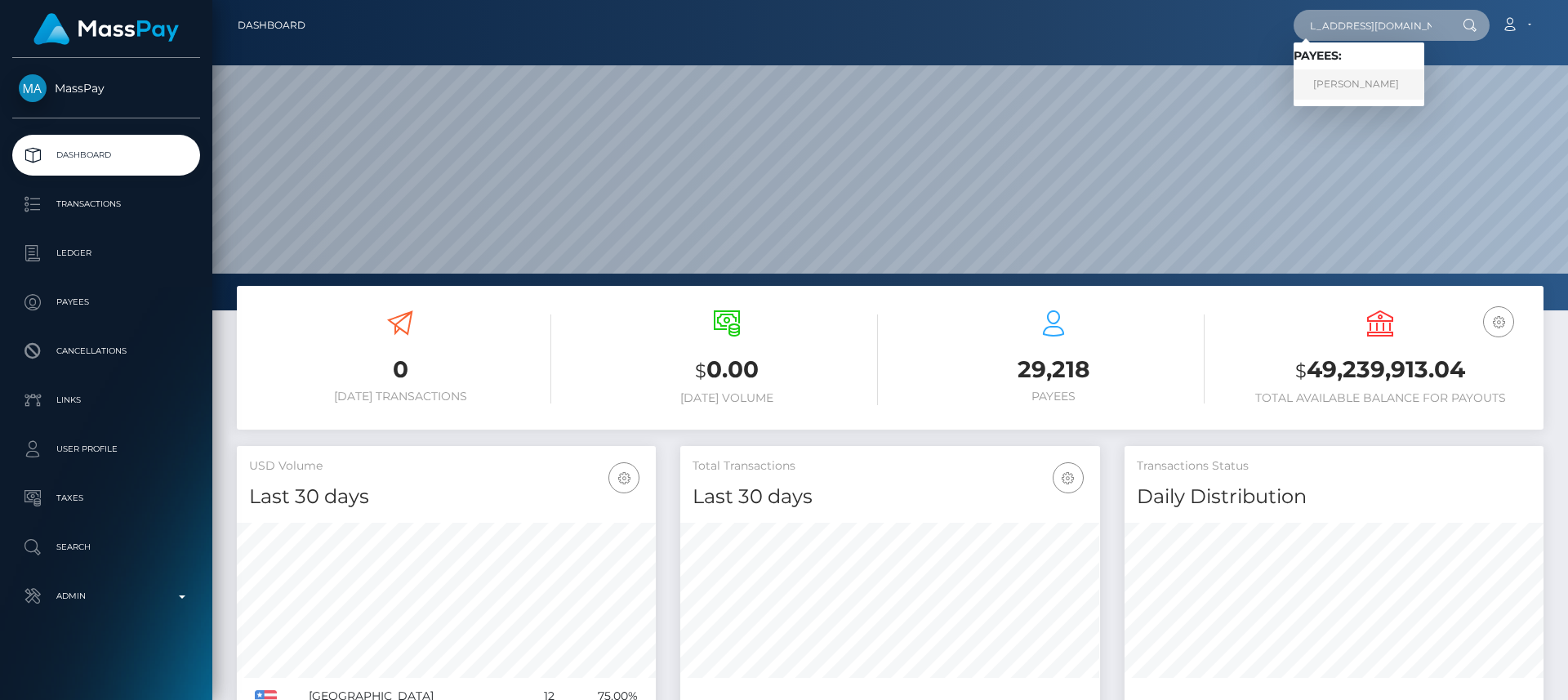
type input "[EMAIL_ADDRESS][DOMAIN_NAME]"
click at [1343, 77] on link "[PERSON_NAME]" at bounding box center [1358, 84] width 131 height 30
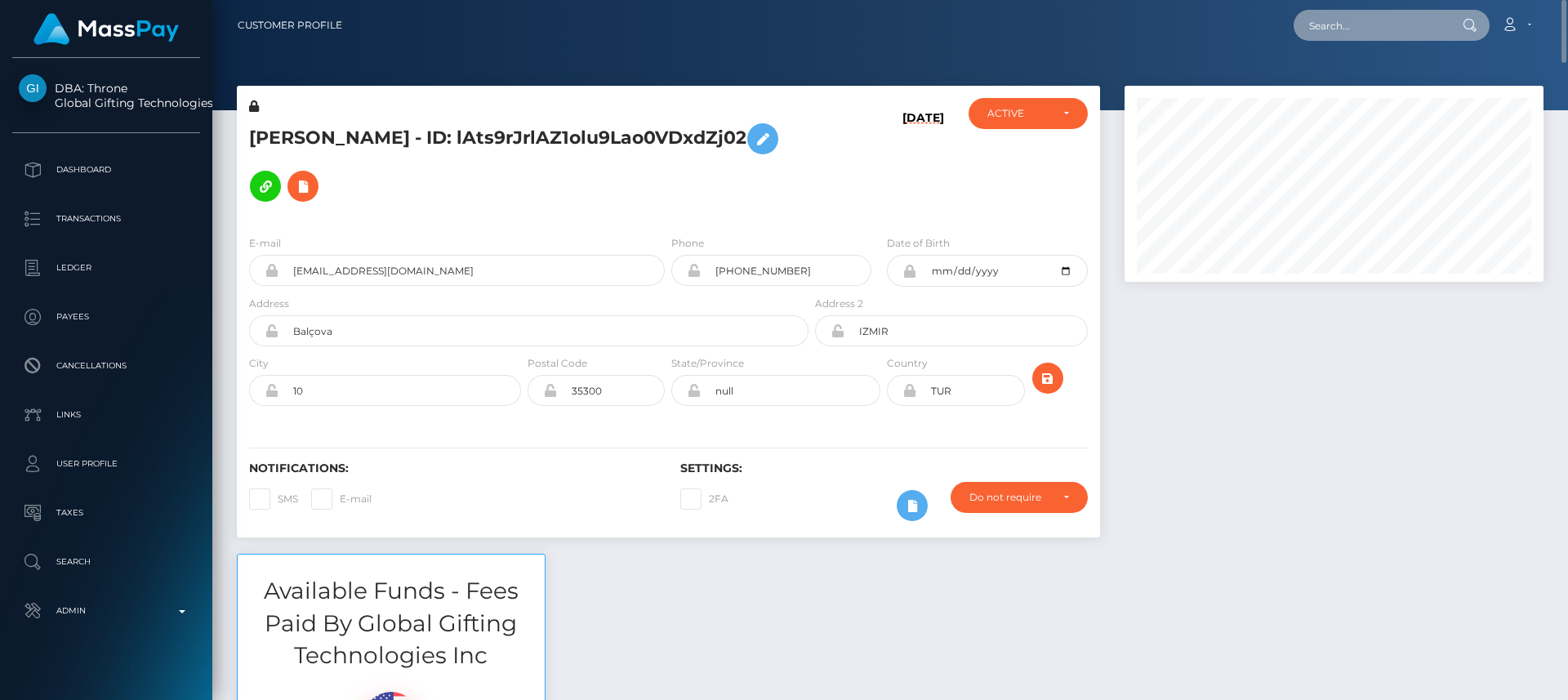
click at [1379, 25] on input "text" at bounding box center [1370, 26] width 153 height 31
paste input "samchizz43@gmail.com"
type input "samchizz43@gmail.com"
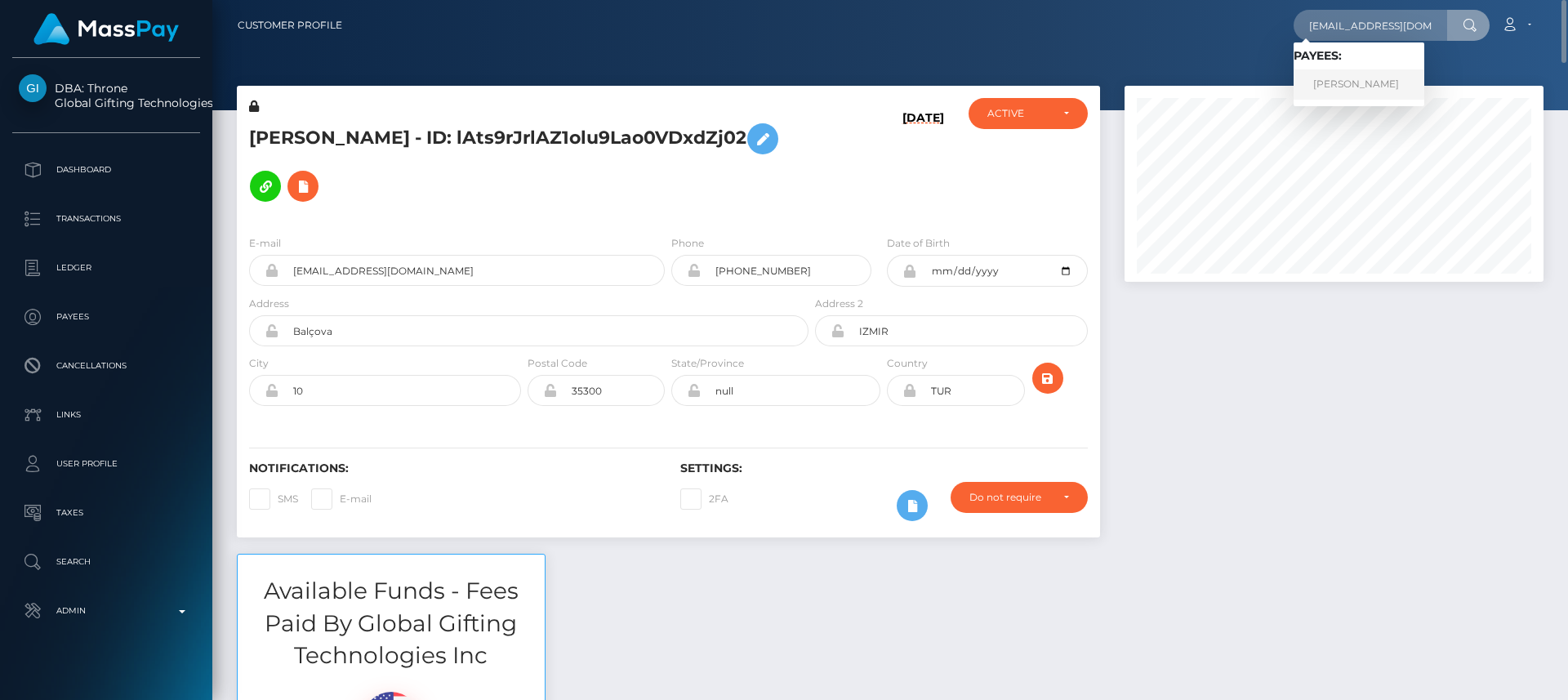
click at [1409, 88] on link "SAMANTHA LAUREN CHISLETT" at bounding box center [1358, 84] width 131 height 30
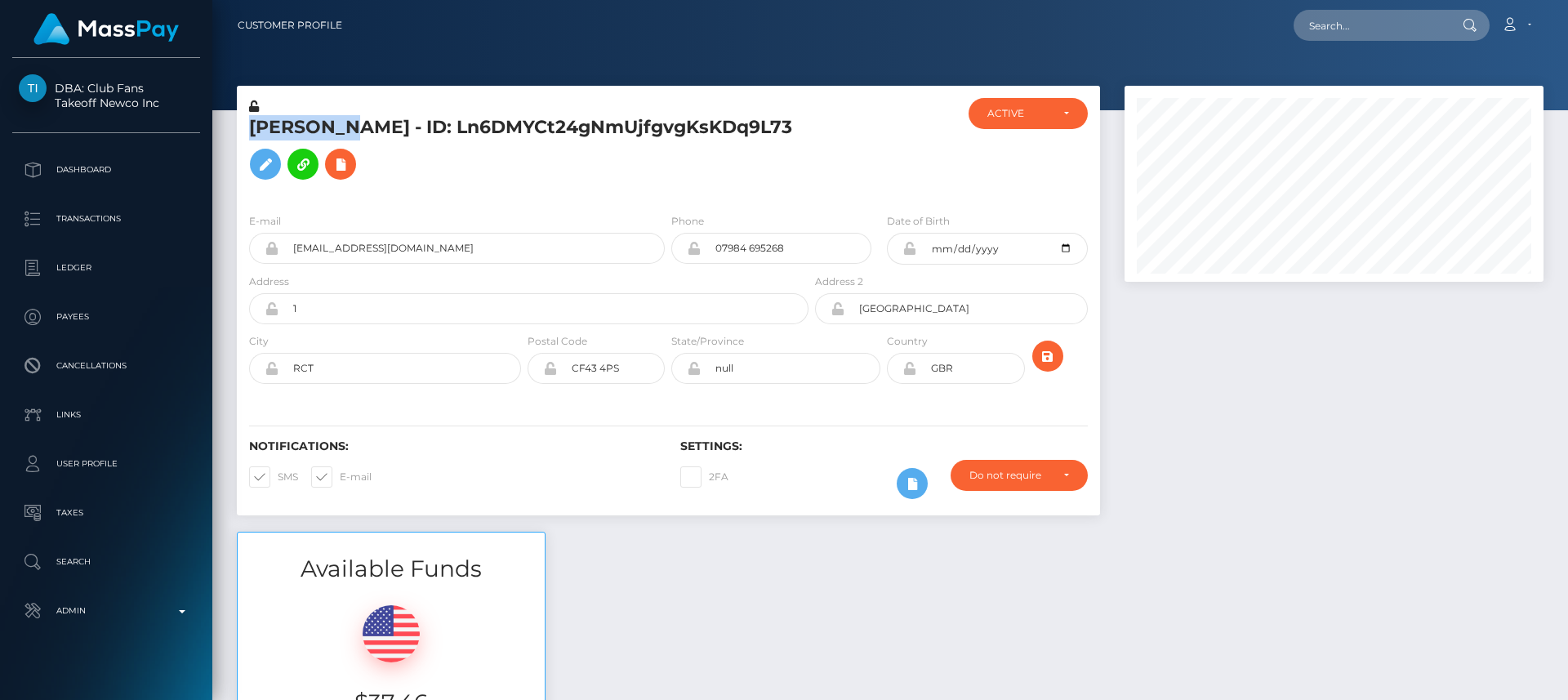
scroll to position [196, 420]
click at [670, 548] on div "Available Funds $37.46 USD Balance" at bounding box center [890, 651] width 1331 height 240
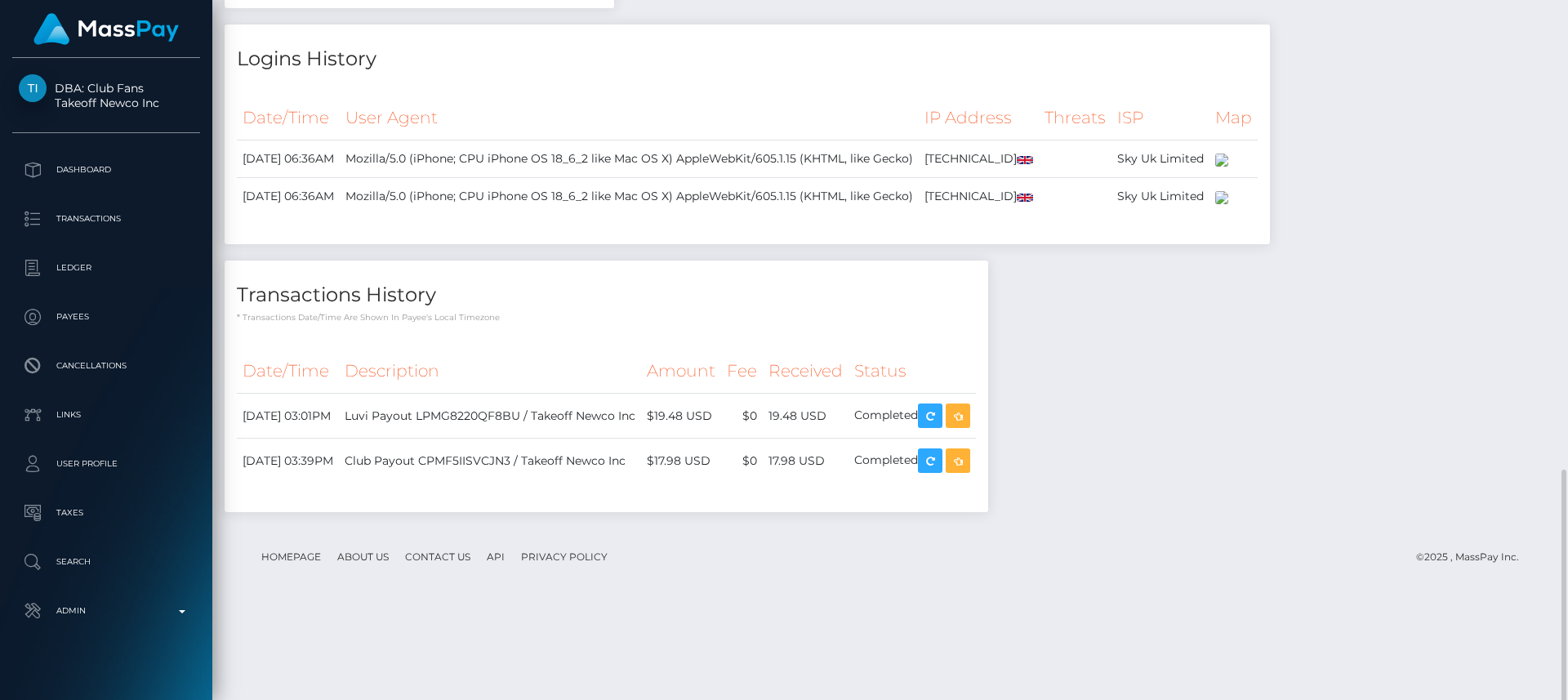
scroll to position [1330, 0]
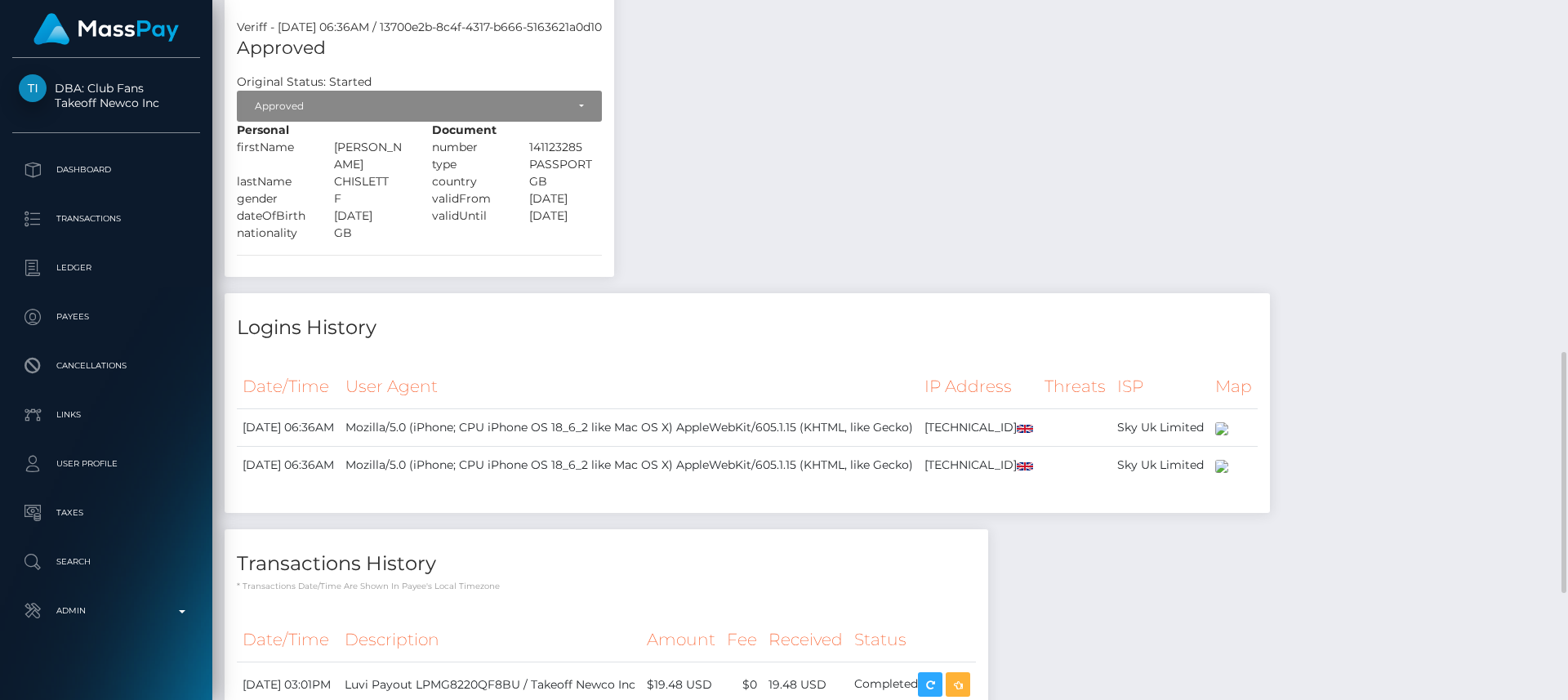
click at [670, 485] on td "Mozilla/5.0 (iPhone; CPU iPhone OS 18_6_2 like Mac OS X) AppleWebKit/605.1.15 (…" at bounding box center [629, 465] width 579 height 37
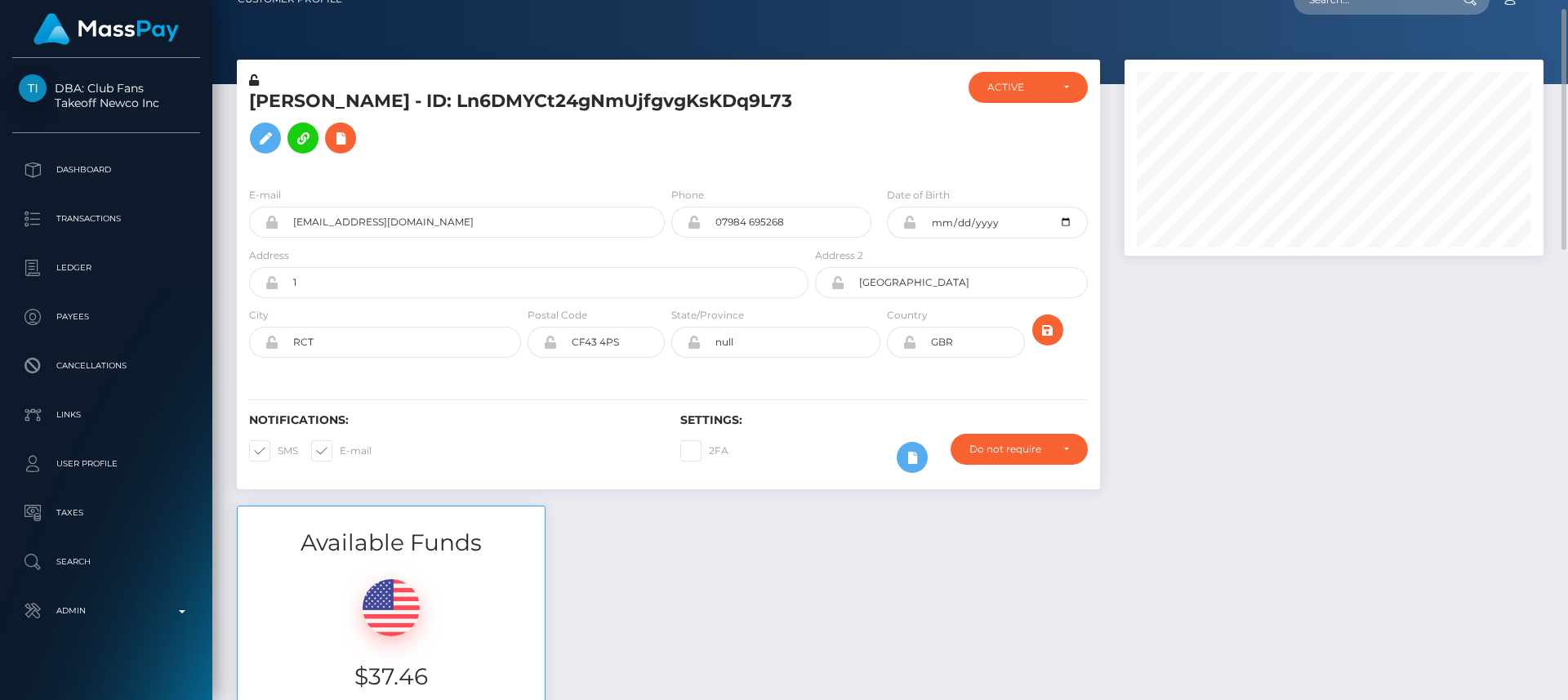
scroll to position [0, 0]
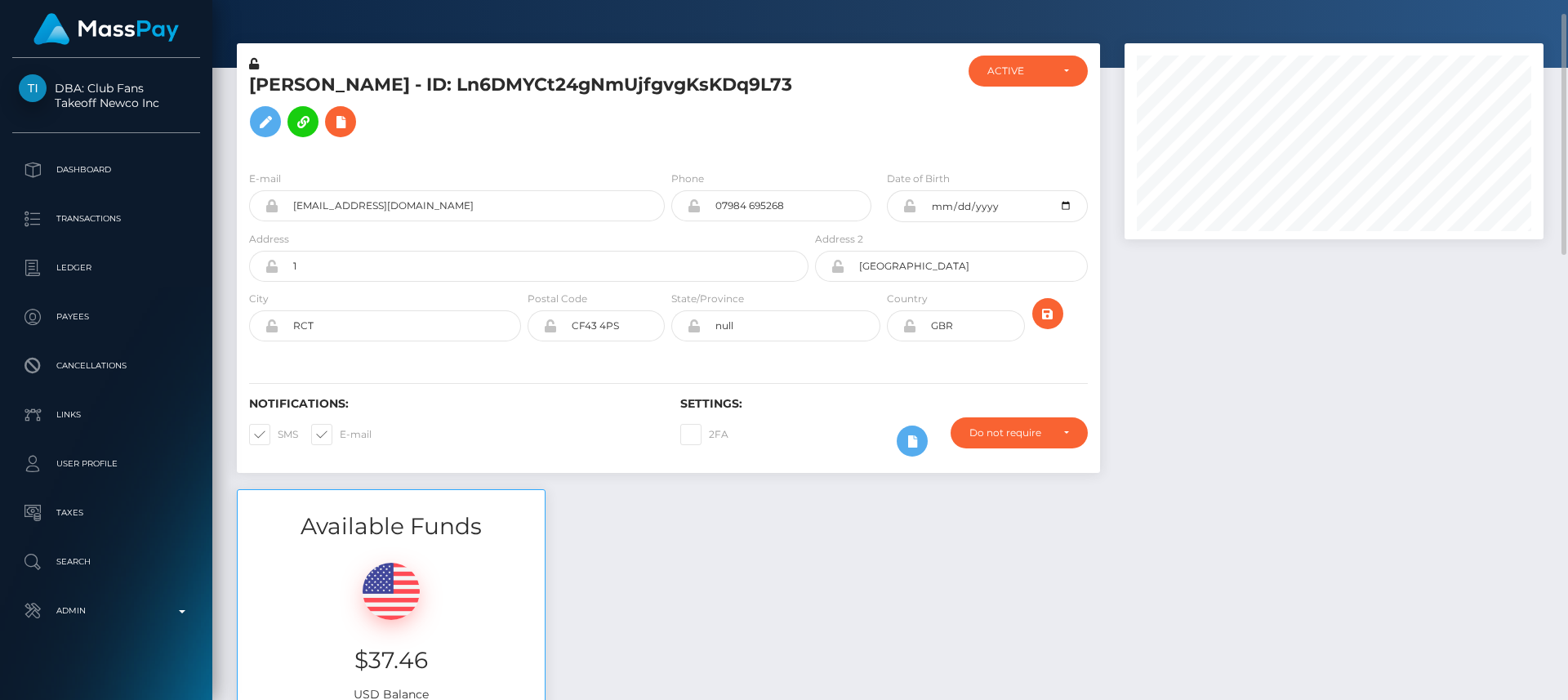
click at [405, 291] on div "City RCT" at bounding box center [385, 316] width 272 height 51
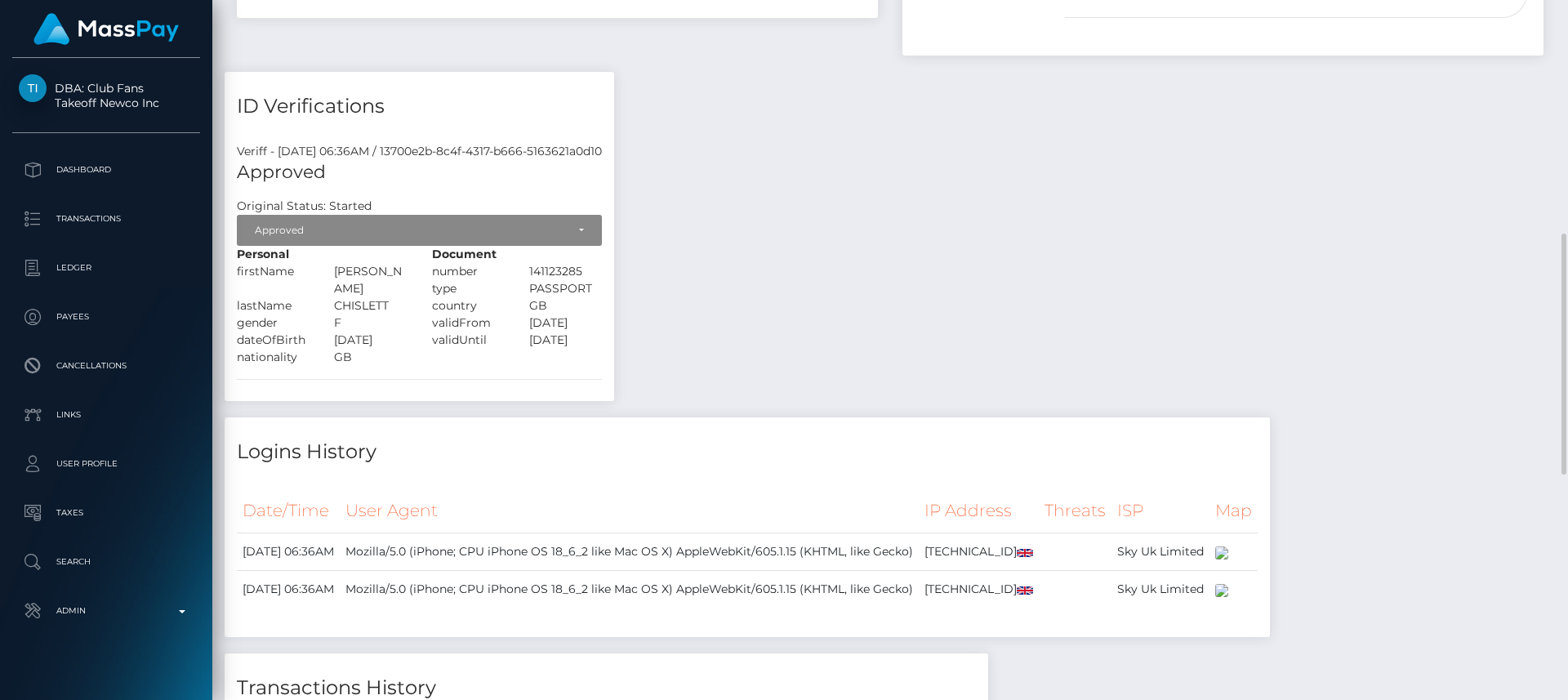
scroll to position [1330, 0]
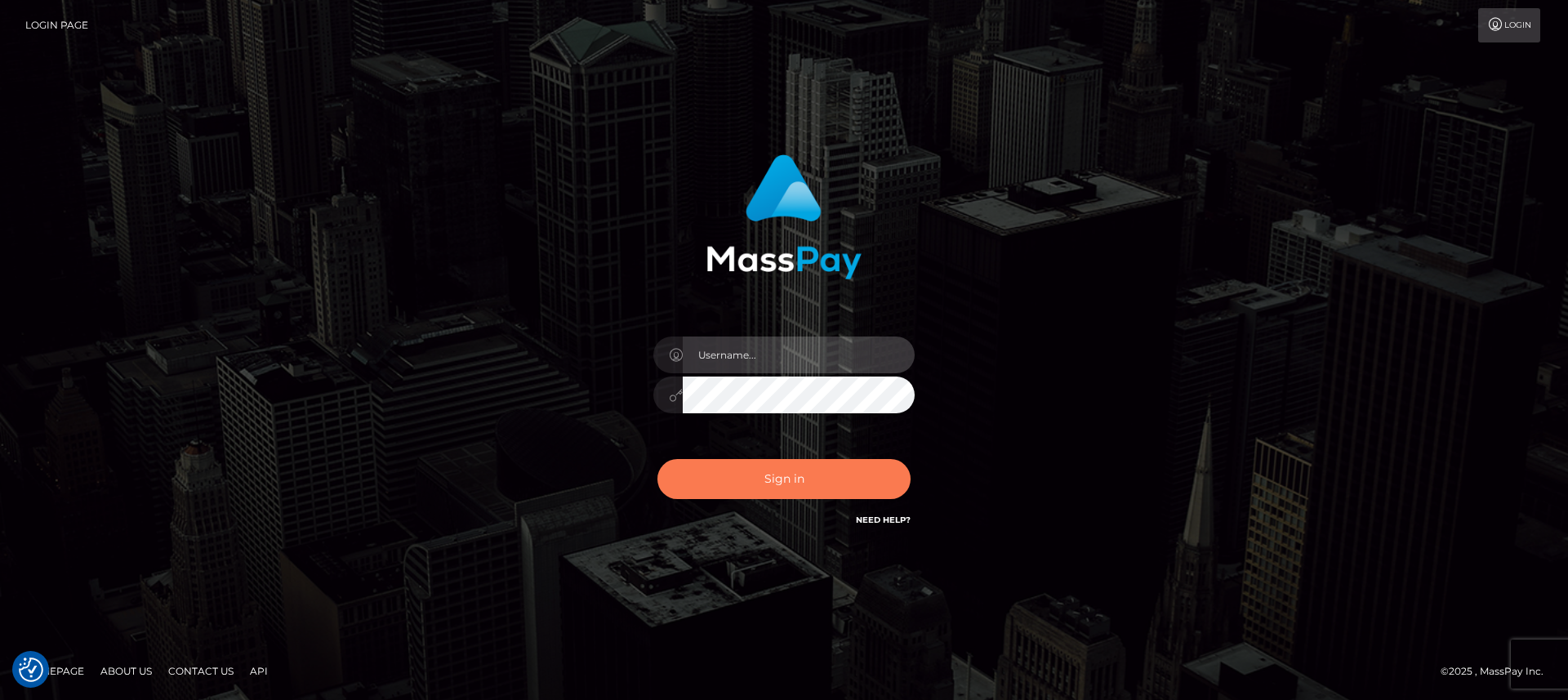
type input "[DOMAIN_NAME]"
click at [747, 476] on button "Sign in" at bounding box center [783, 479] width 253 height 40
type input "[DOMAIN_NAME]"
click at [747, 476] on button "Sign in" at bounding box center [783, 479] width 253 height 40
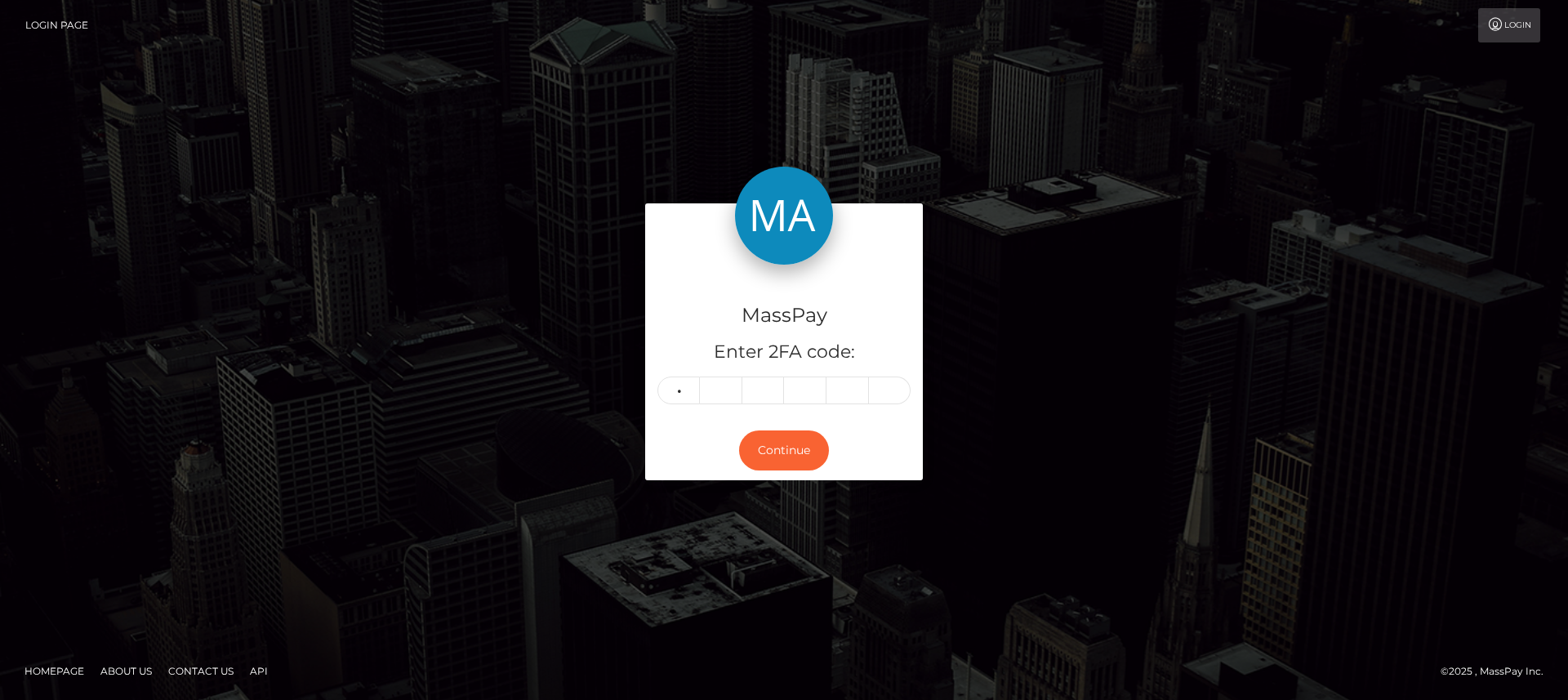
type input "3"
type input "0"
type input "7"
type input "3"
type input "7"
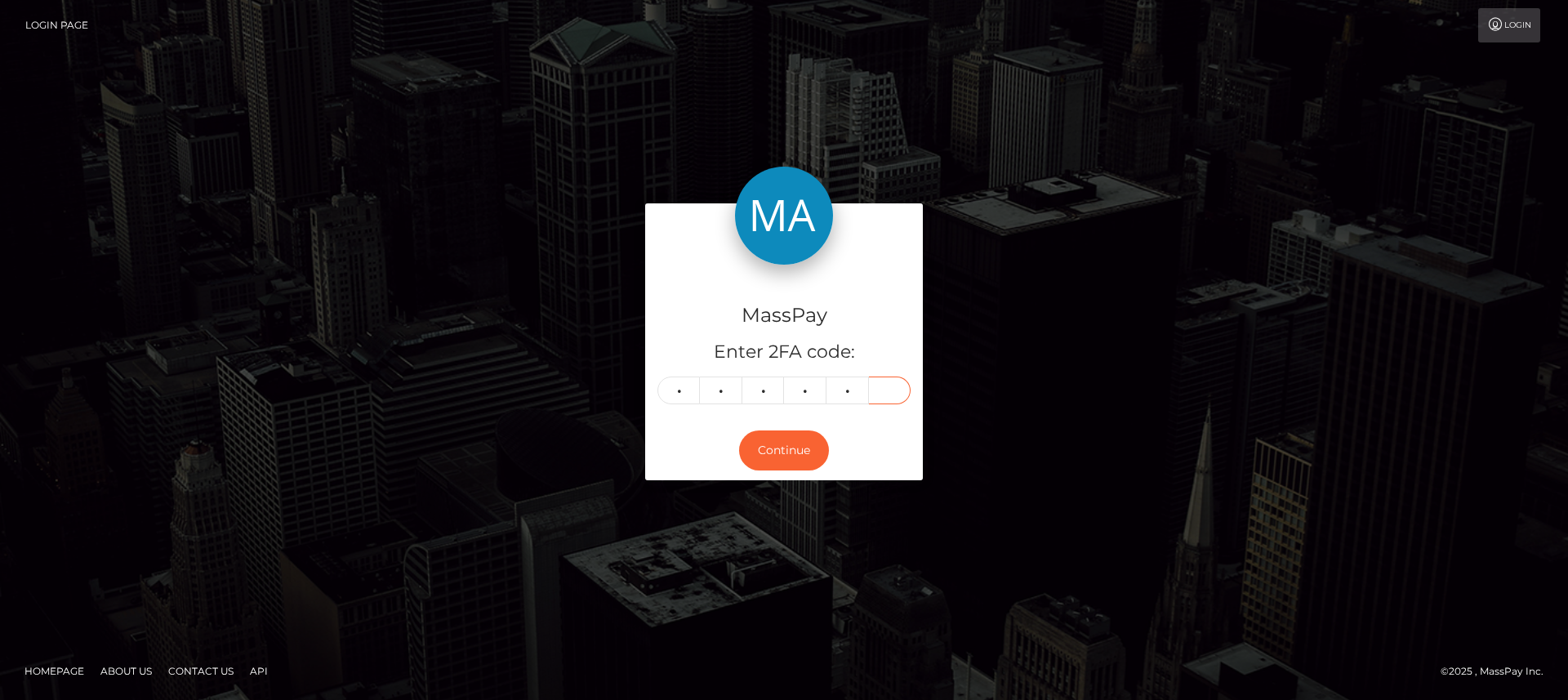
type input "7"
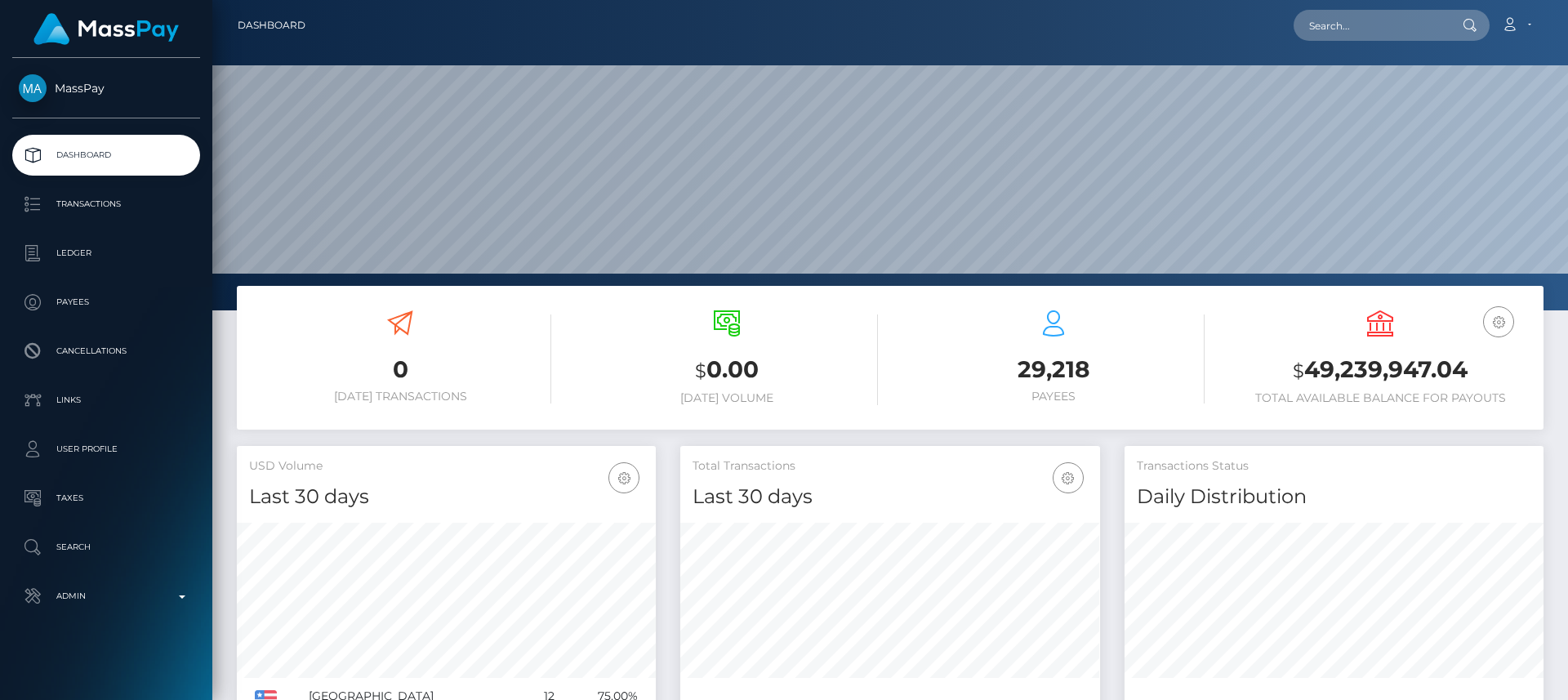
scroll to position [290, 420]
click at [1412, 46] on nav "Dashboard Loading... Loading... Account Edit Profile" at bounding box center [890, 25] width 1355 height 50
click at [1403, 29] on input "text" at bounding box center [1370, 26] width 153 height 31
paste input "[EMAIL_ADDRESS][DOMAIN_NAME]"
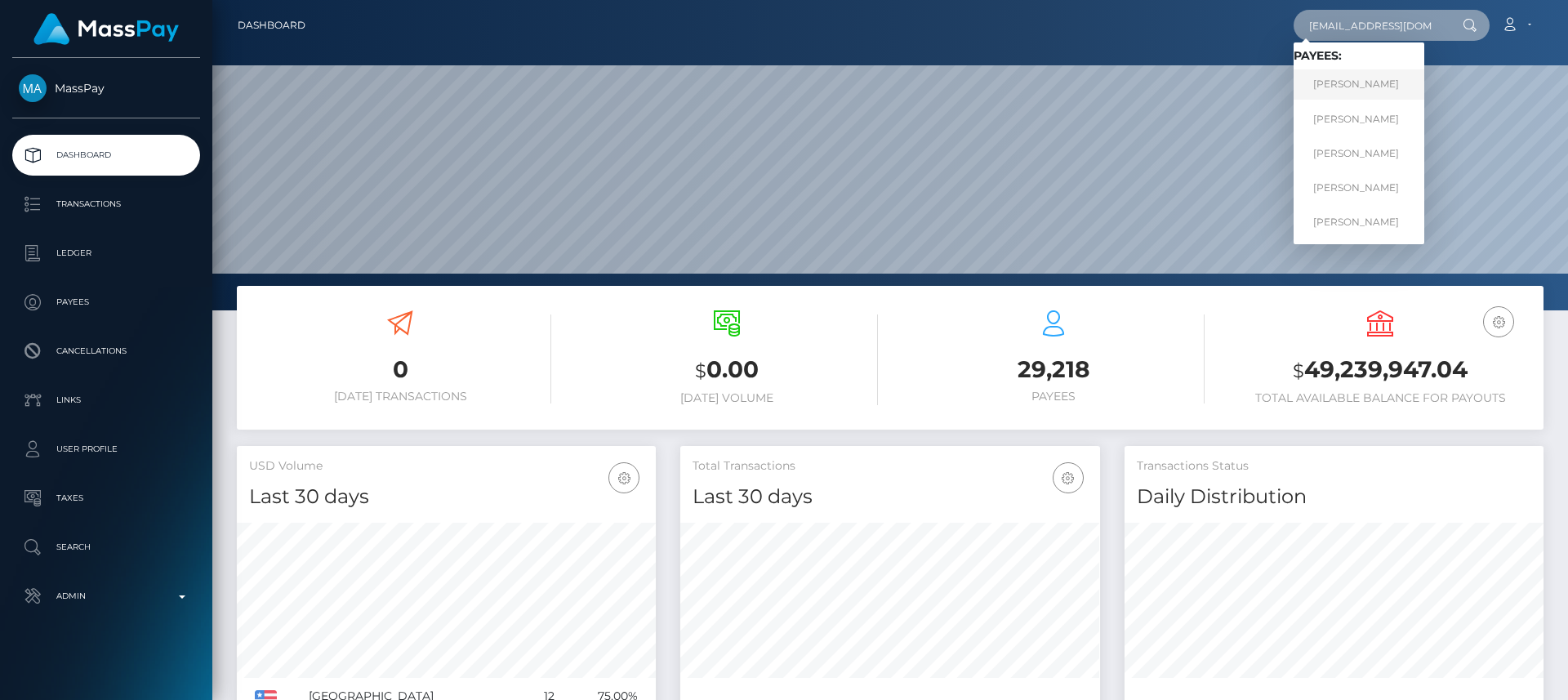
type input "[EMAIL_ADDRESS][DOMAIN_NAME]"
click at [1385, 84] on link "Ivan Vladislavovich Mishin" at bounding box center [1358, 84] width 131 height 30
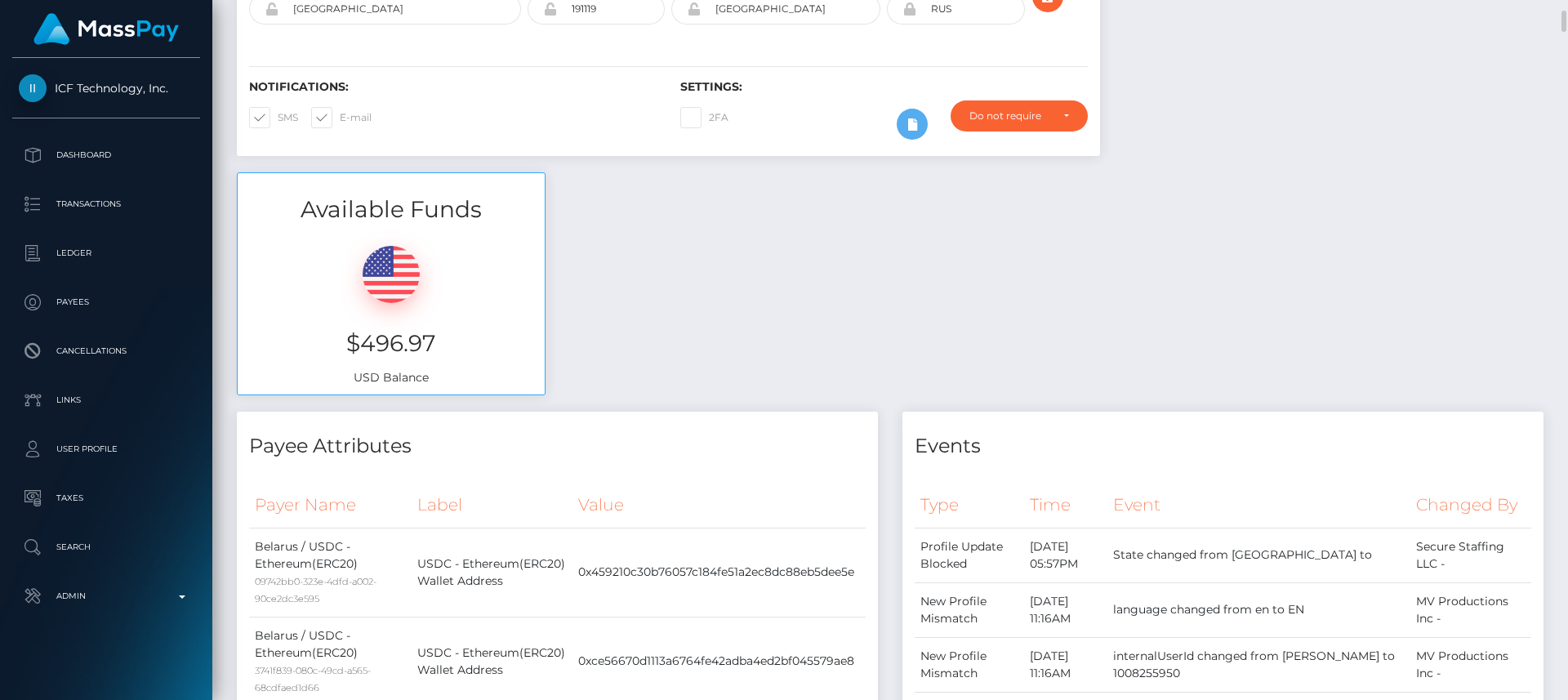
scroll to position [372, 0]
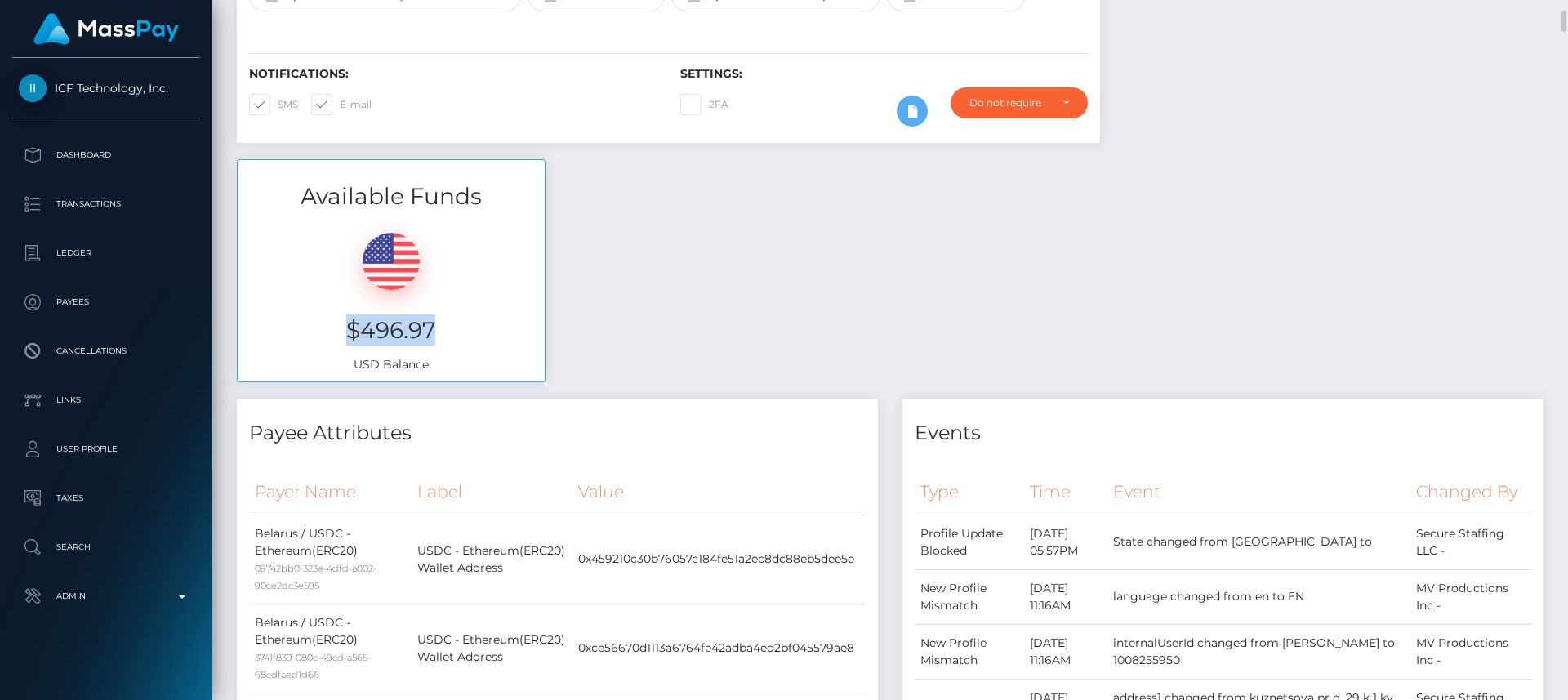
drag, startPoint x: 454, startPoint y: 357, endPoint x: 353, endPoint y: 352, distance: 101.1
click at [336, 346] on h3 "$496.97" at bounding box center [392, 329] width 283 height 32
copy h3 "$496.97"
click at [670, 325] on div "Available Funds $496.97 USD Balance" at bounding box center [890, 278] width 1331 height 240
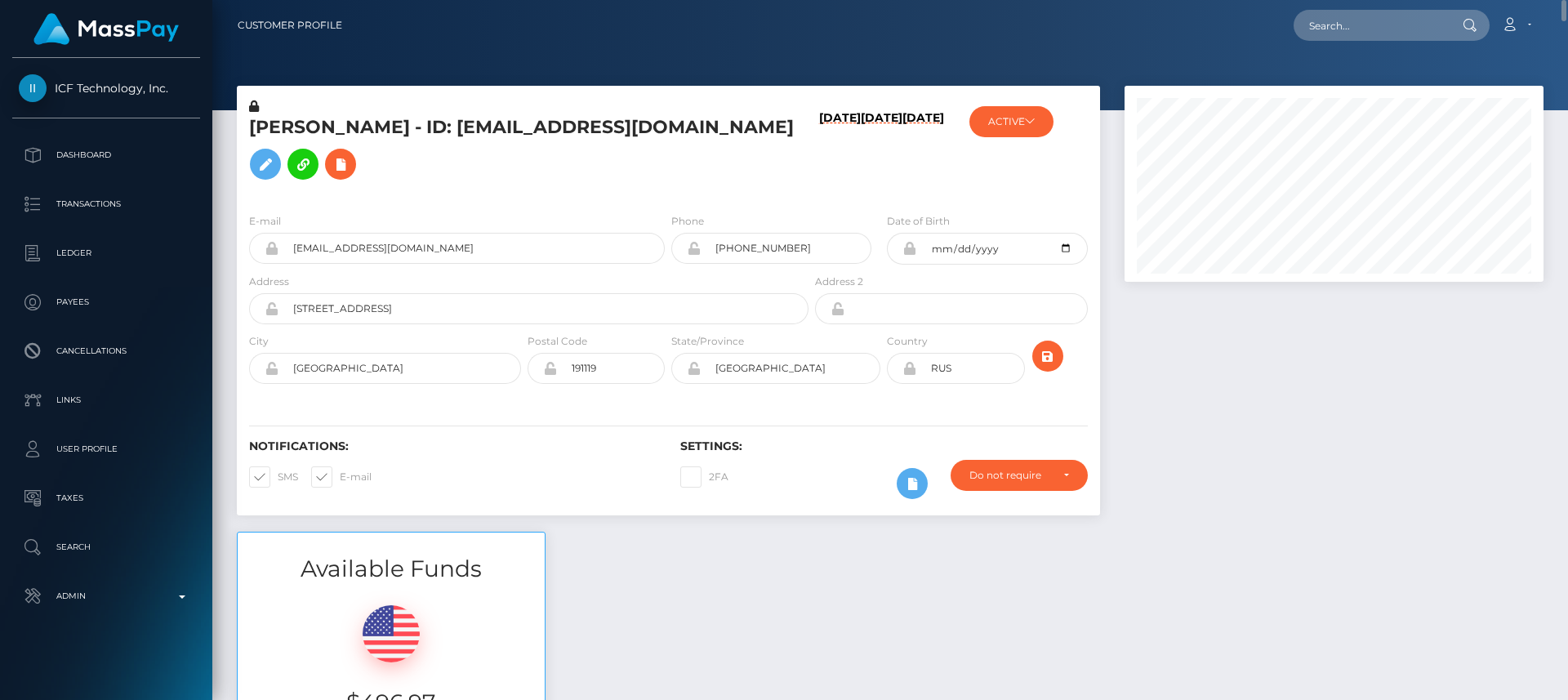
click at [1007, 141] on div "ACTIVE Secure Staffing LLC - ACTIVE DEACTIVE CLOSED ACTIVE Streamray Inc. - ACT…" at bounding box center [1028, 149] width 143 height 102
click at [1009, 131] on button "ACTIVE" at bounding box center [1011, 121] width 84 height 31
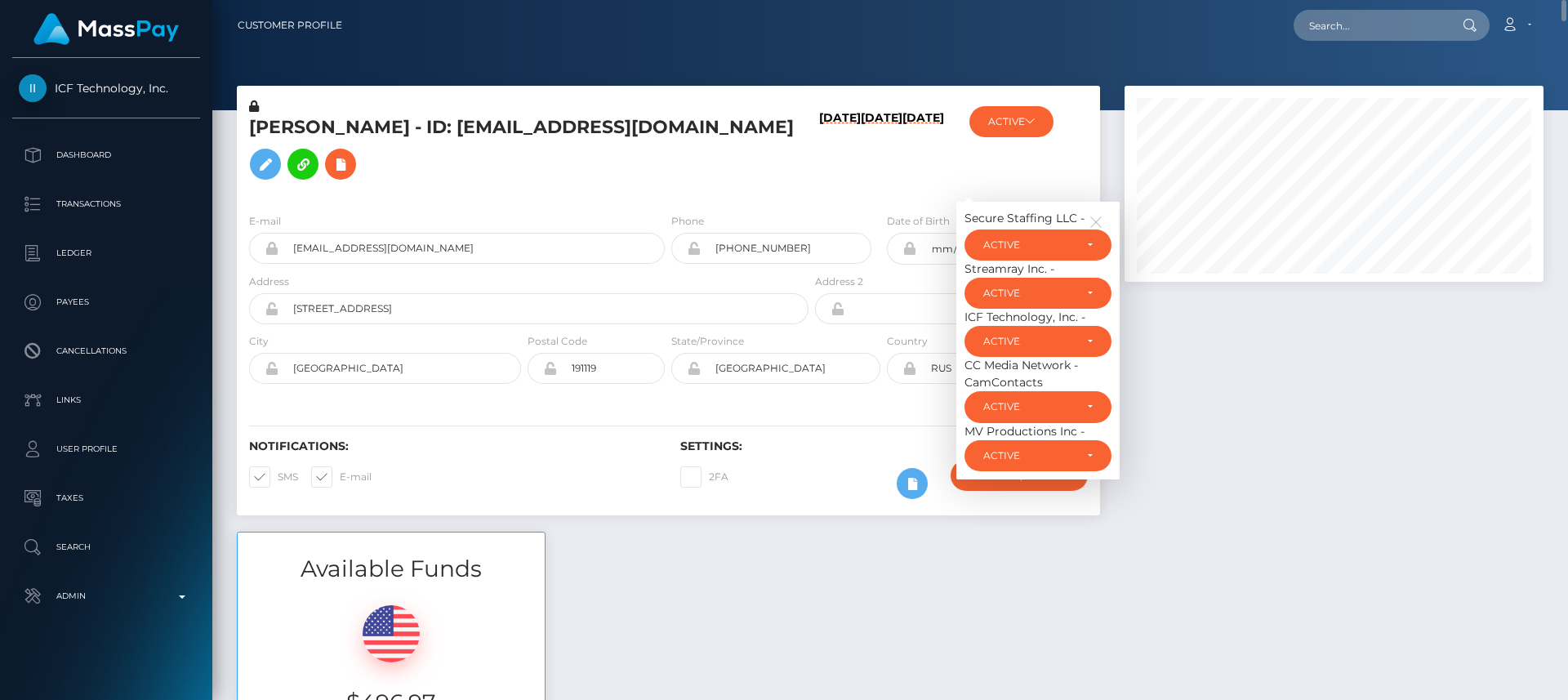
click at [843, 236] on div "Phone [PHONE_NUMBER]" at bounding box center [770, 238] width 200 height 51
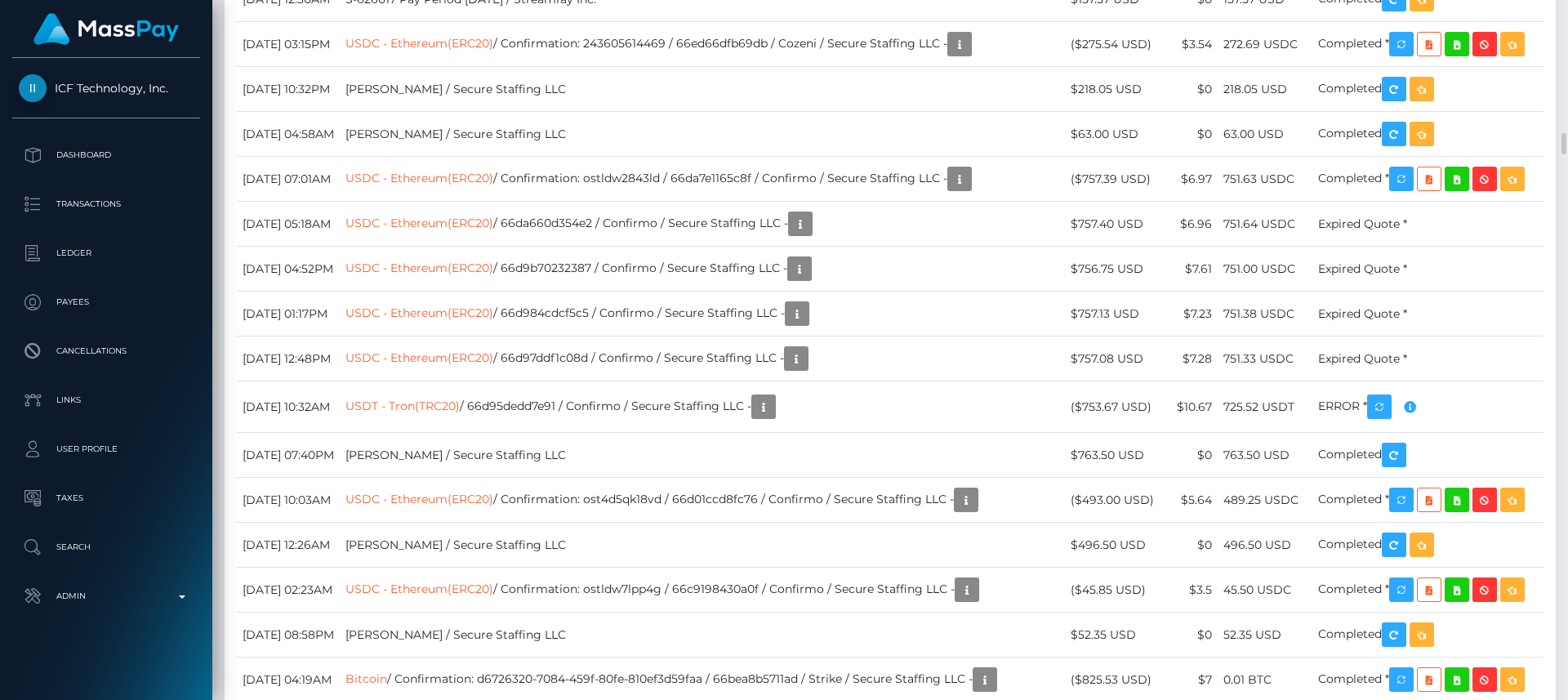
scroll to position [8404, 0]
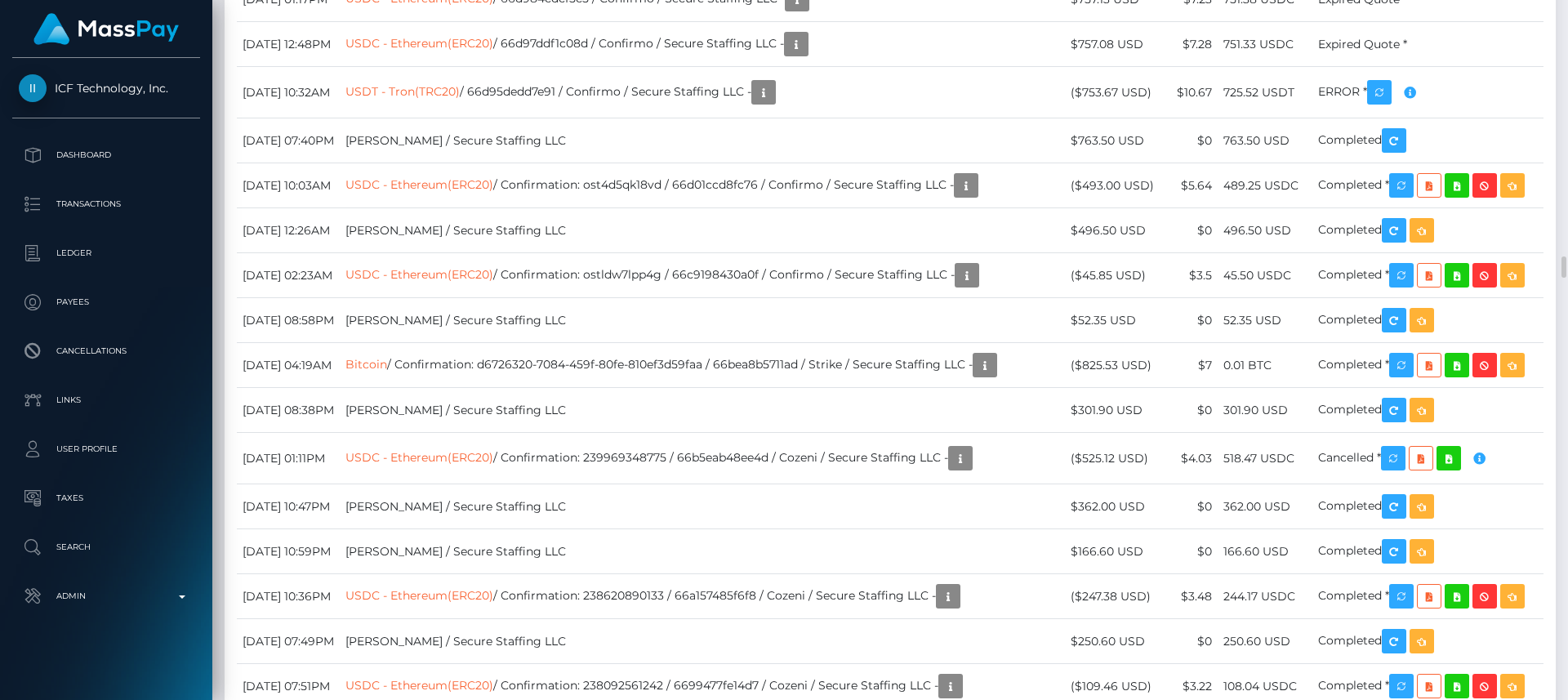
drag, startPoint x: 612, startPoint y: 581, endPoint x: 484, endPoint y: 573, distance: 128.2
copy td "Secure Staffing LLC"
